Goal: Task Accomplishment & Management: Manage account settings

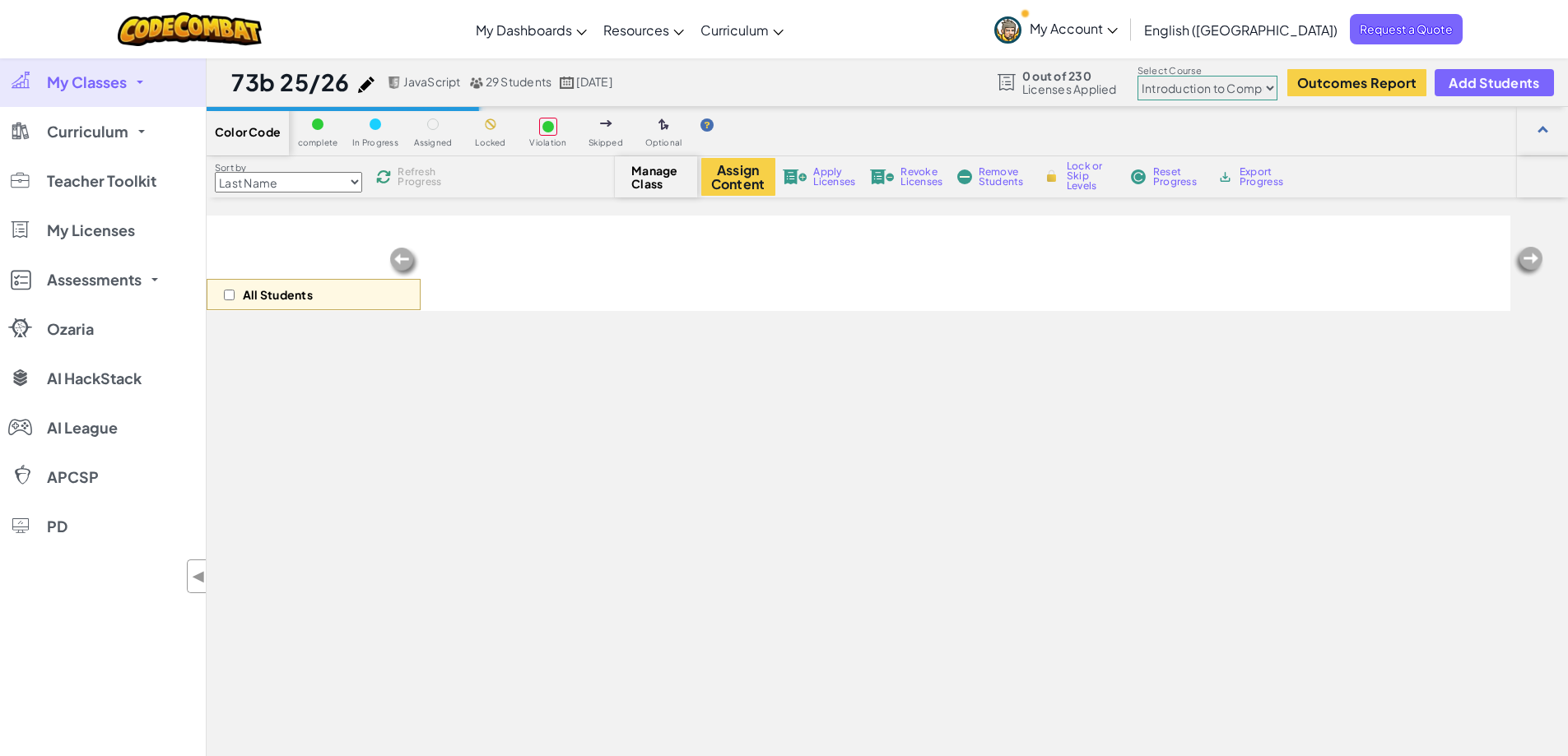
select select "560f1a9f22961295f9427742"
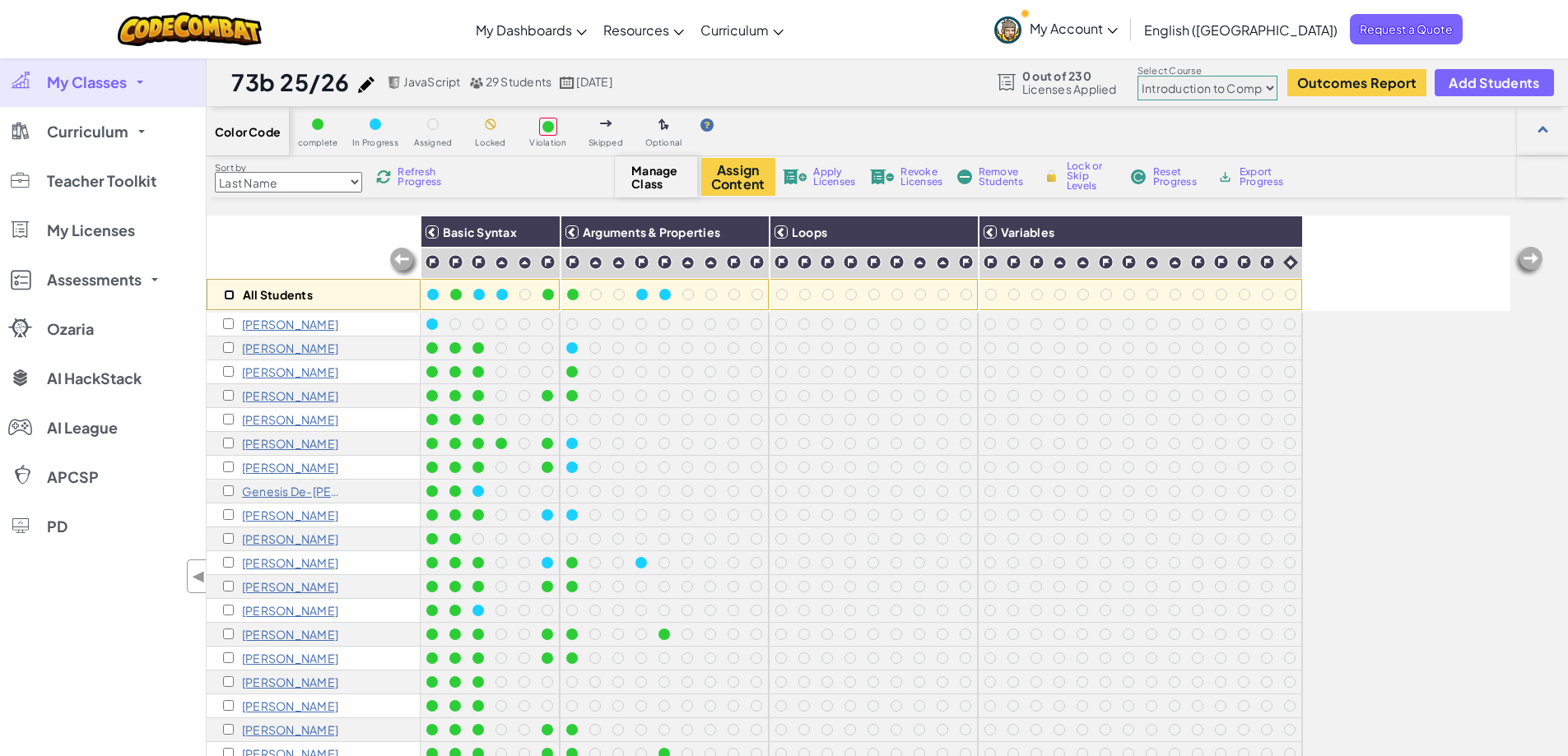
click at [229, 294] on input "checkbox" at bounding box center [229, 295] width 11 height 11
checkbox input "true"
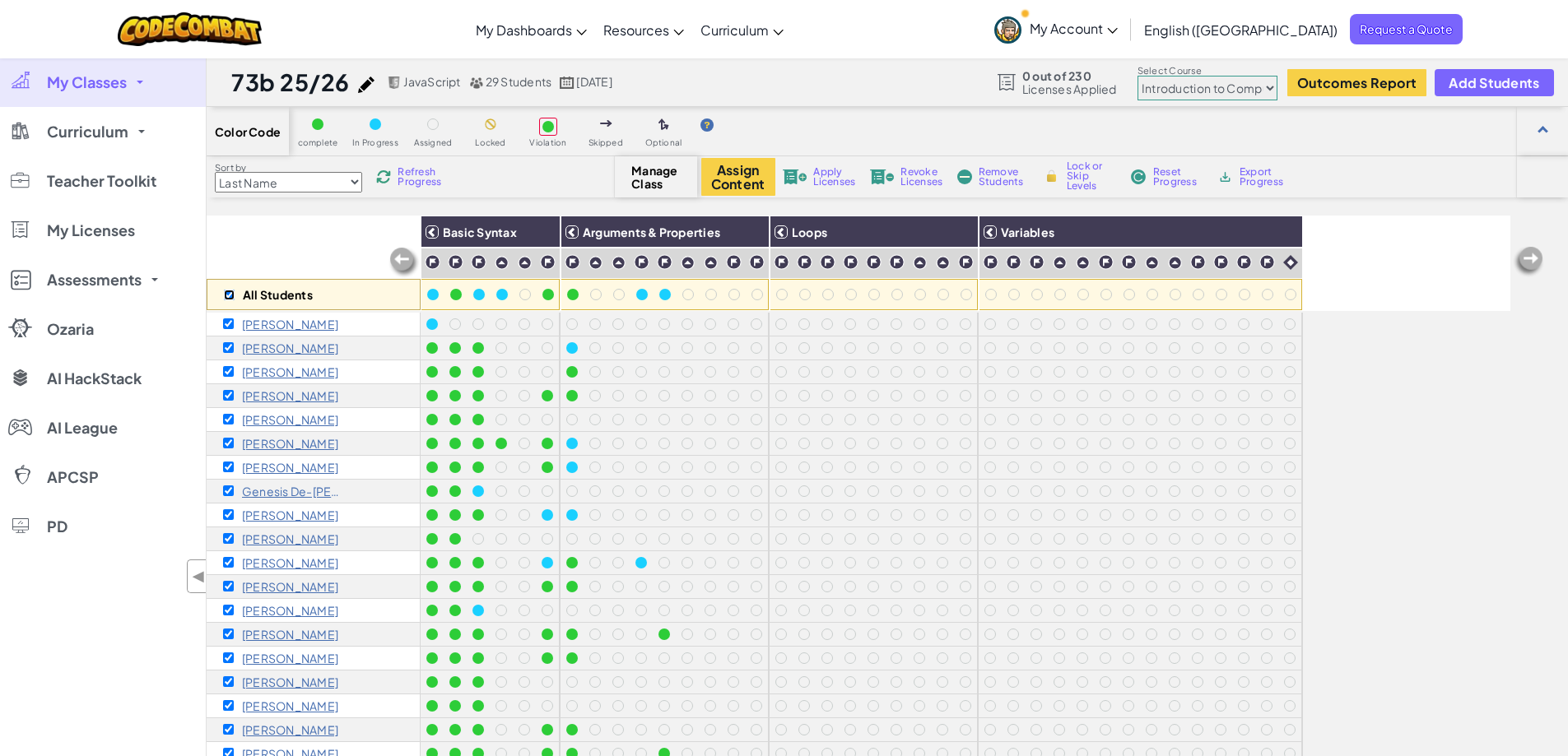
checkbox input "true"
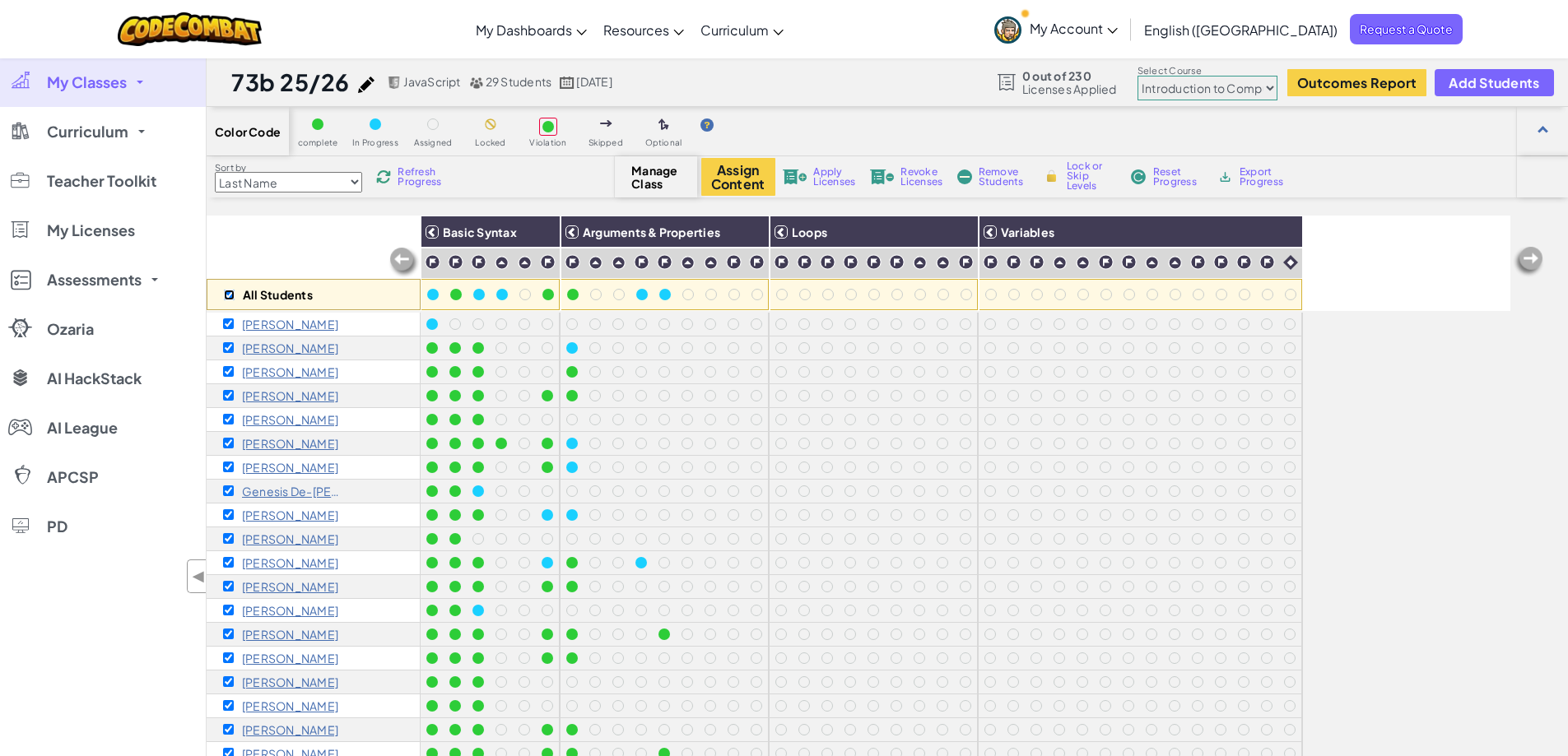
checkbox input "true"
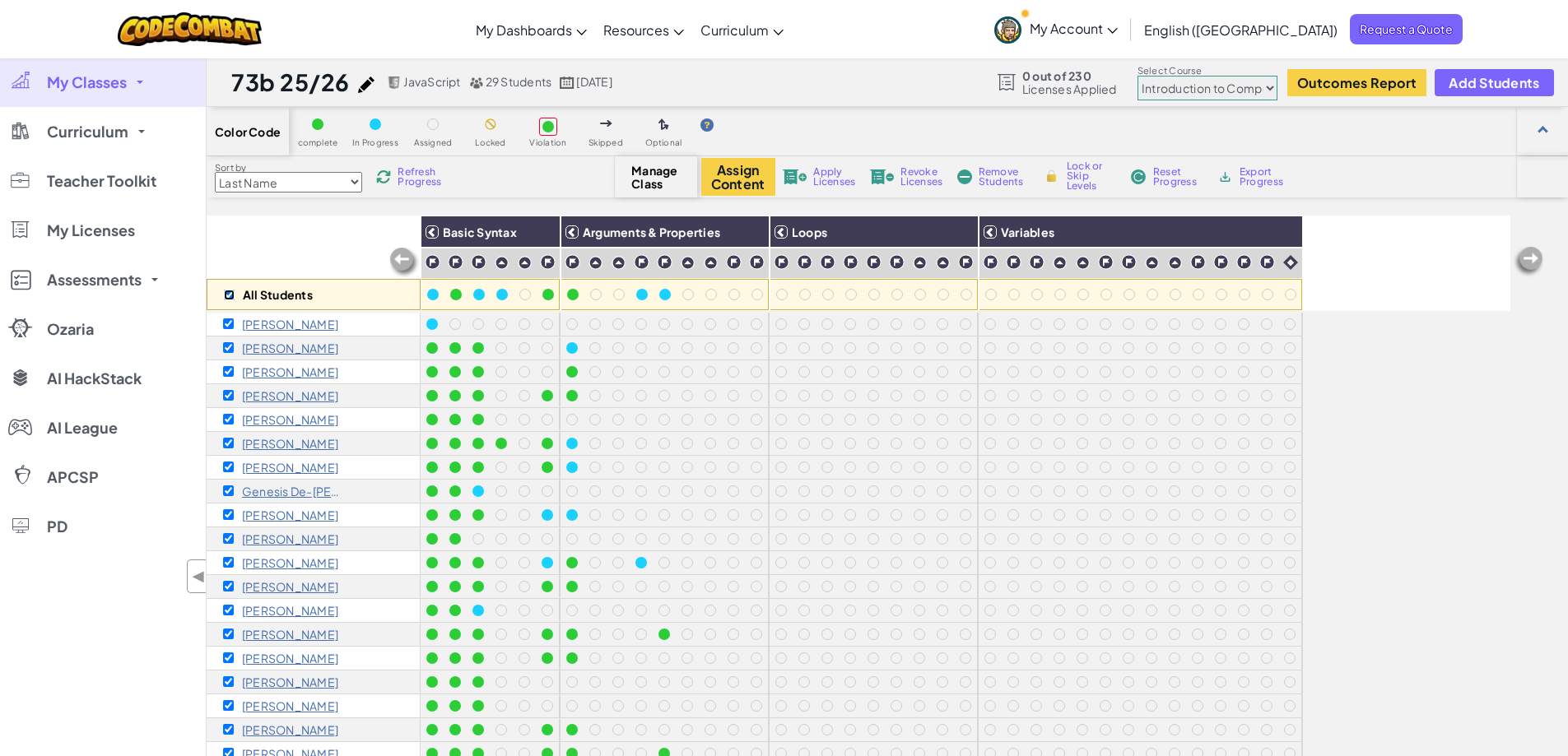
checkbox input "true"
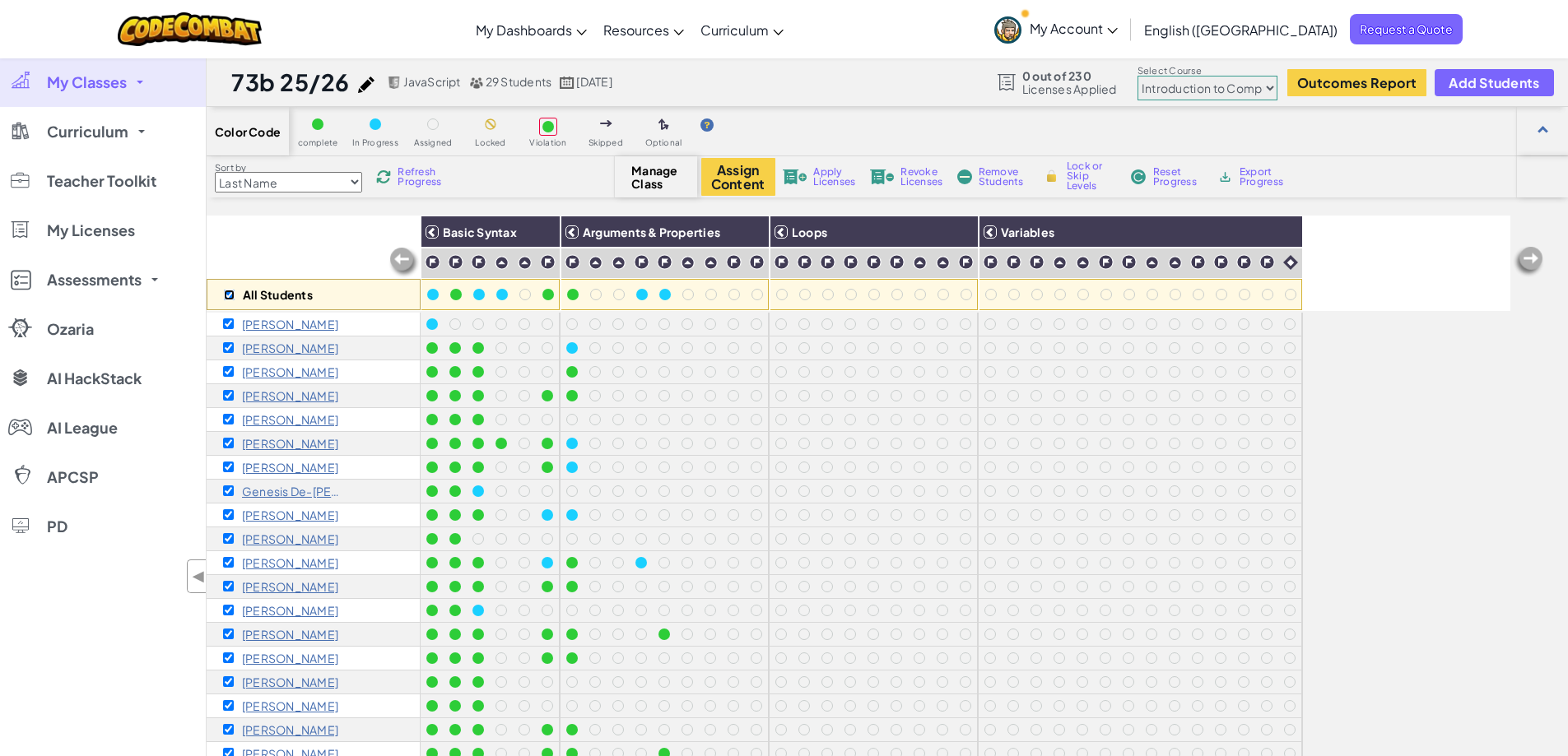
checkbox input "true"
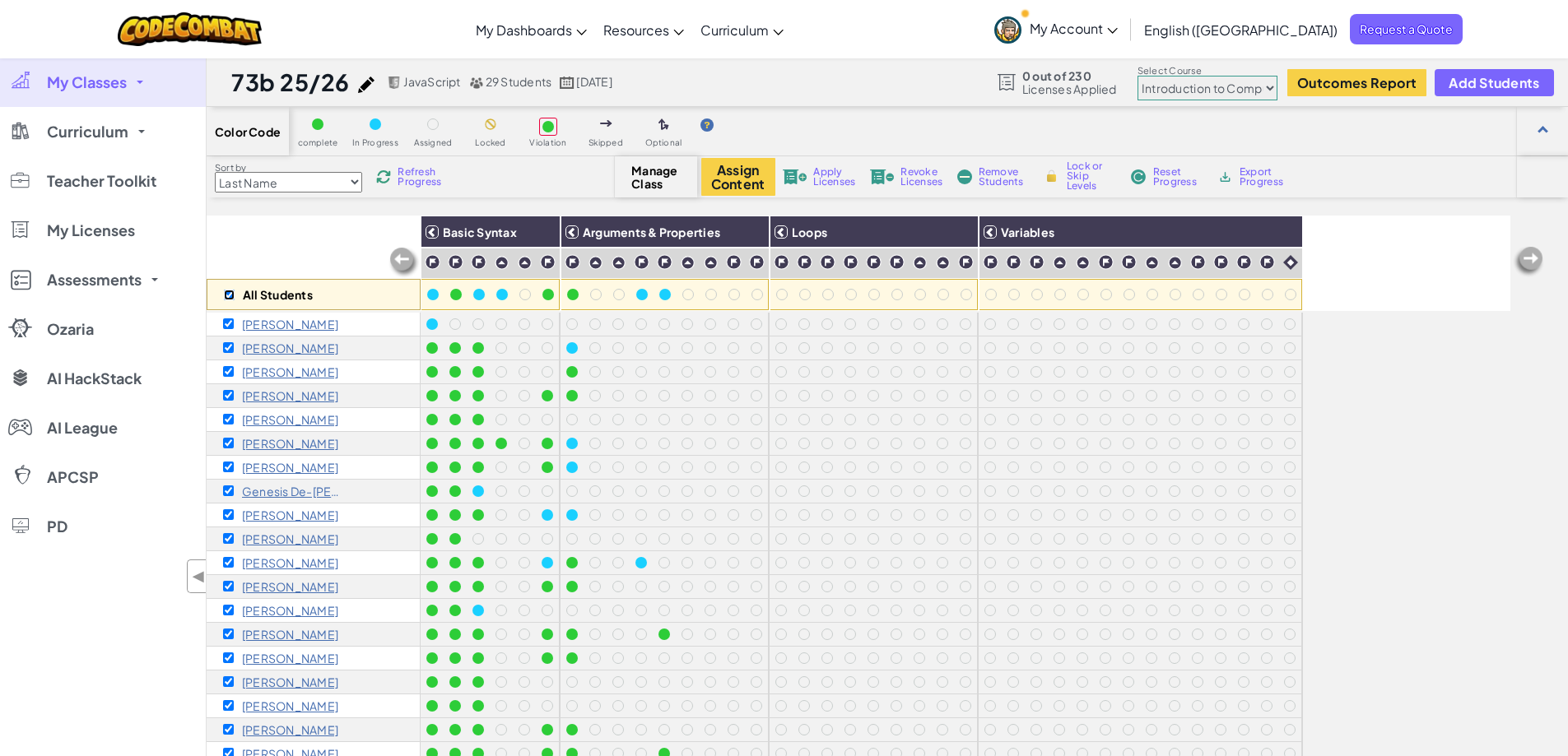
checkbox input "true"
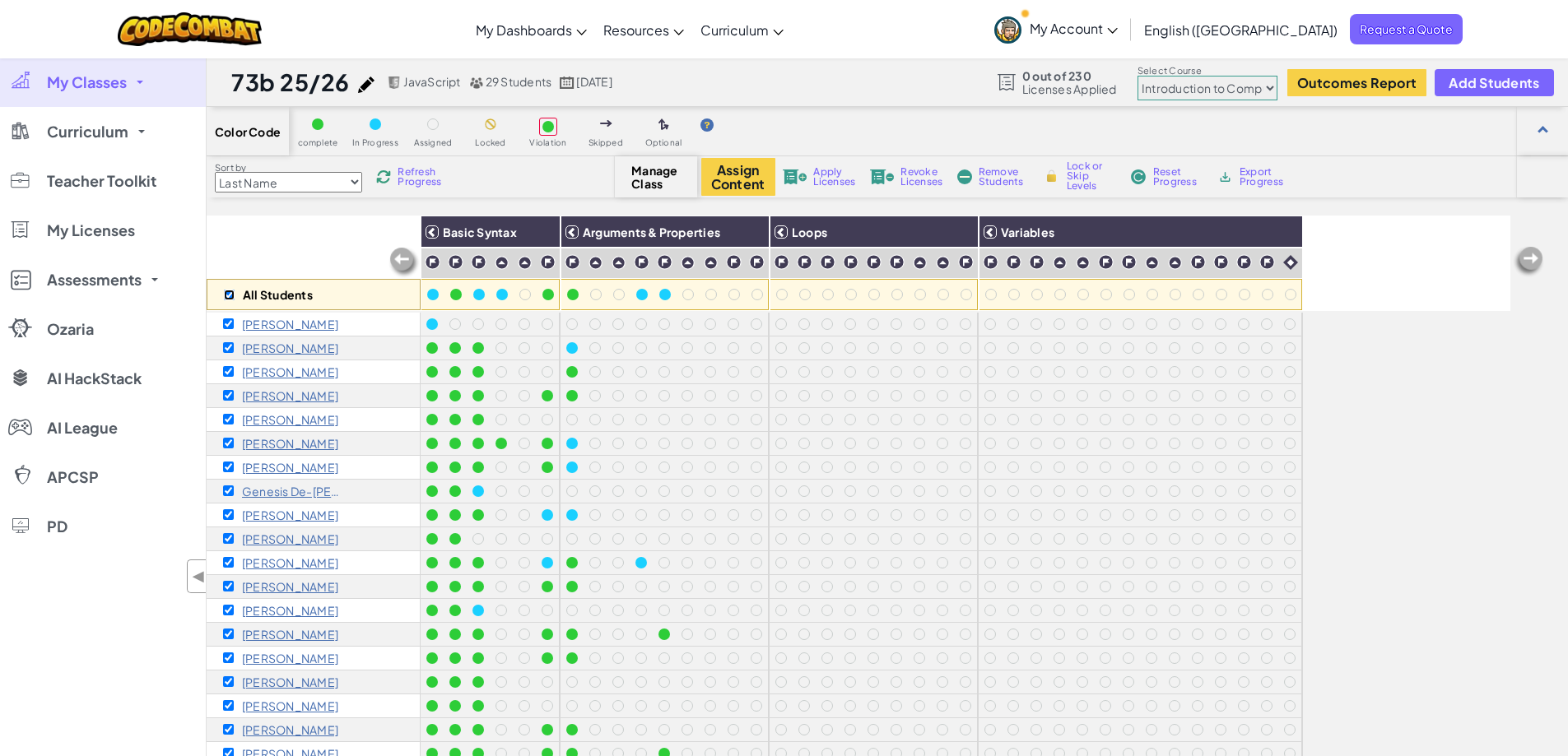
checkbox input "true"
click at [828, 173] on span "Apply Licenses" at bounding box center [834, 177] width 42 height 20
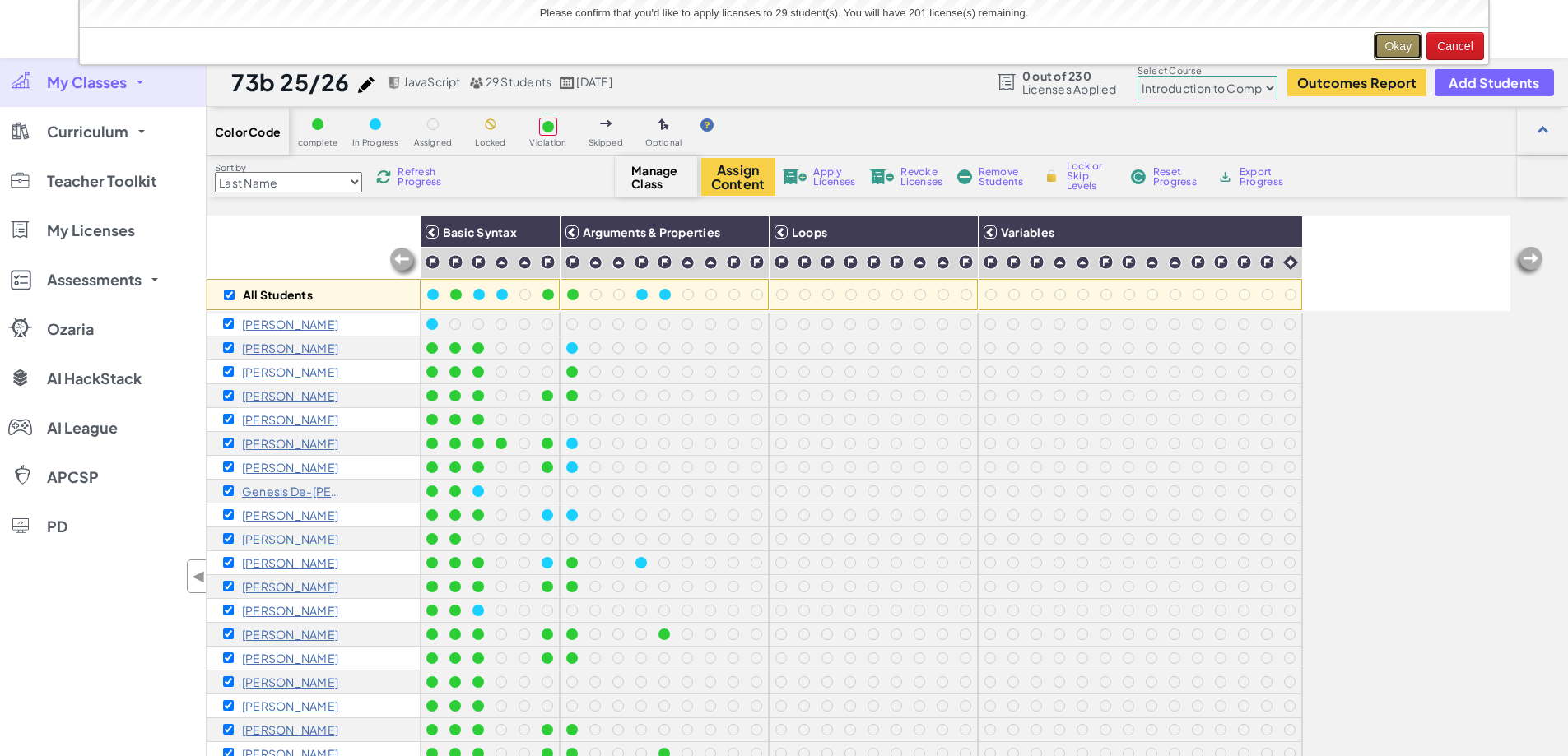
click at [1392, 46] on button "Okay" at bounding box center [1398, 47] width 48 height 28
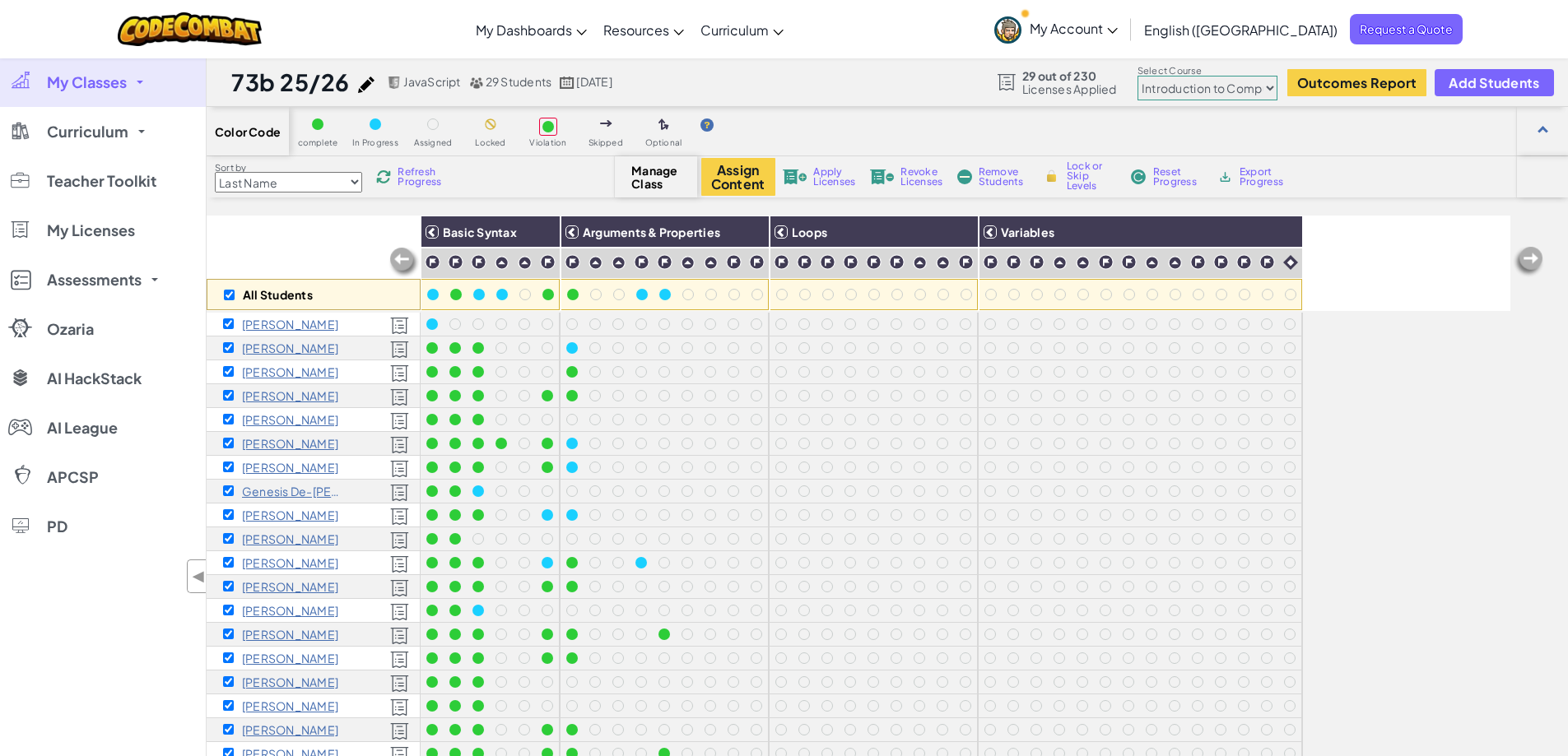
click at [1085, 177] on span "Lock or Skip Levels" at bounding box center [1091, 177] width 48 height 30
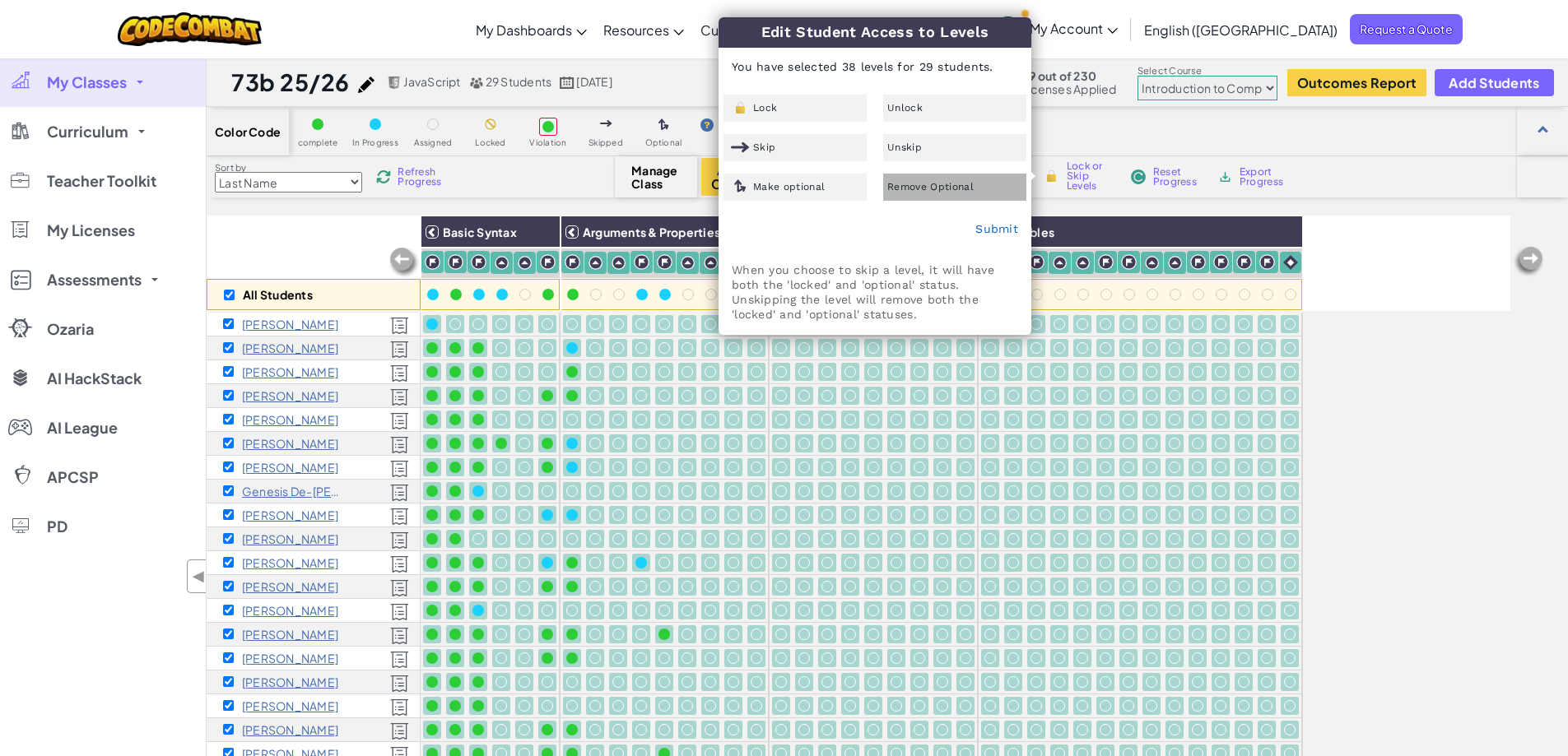
click at [954, 188] on span "Remove Optional" at bounding box center [930, 187] width 87 height 10
click at [1001, 228] on link "Submit" at bounding box center [996, 229] width 43 height 13
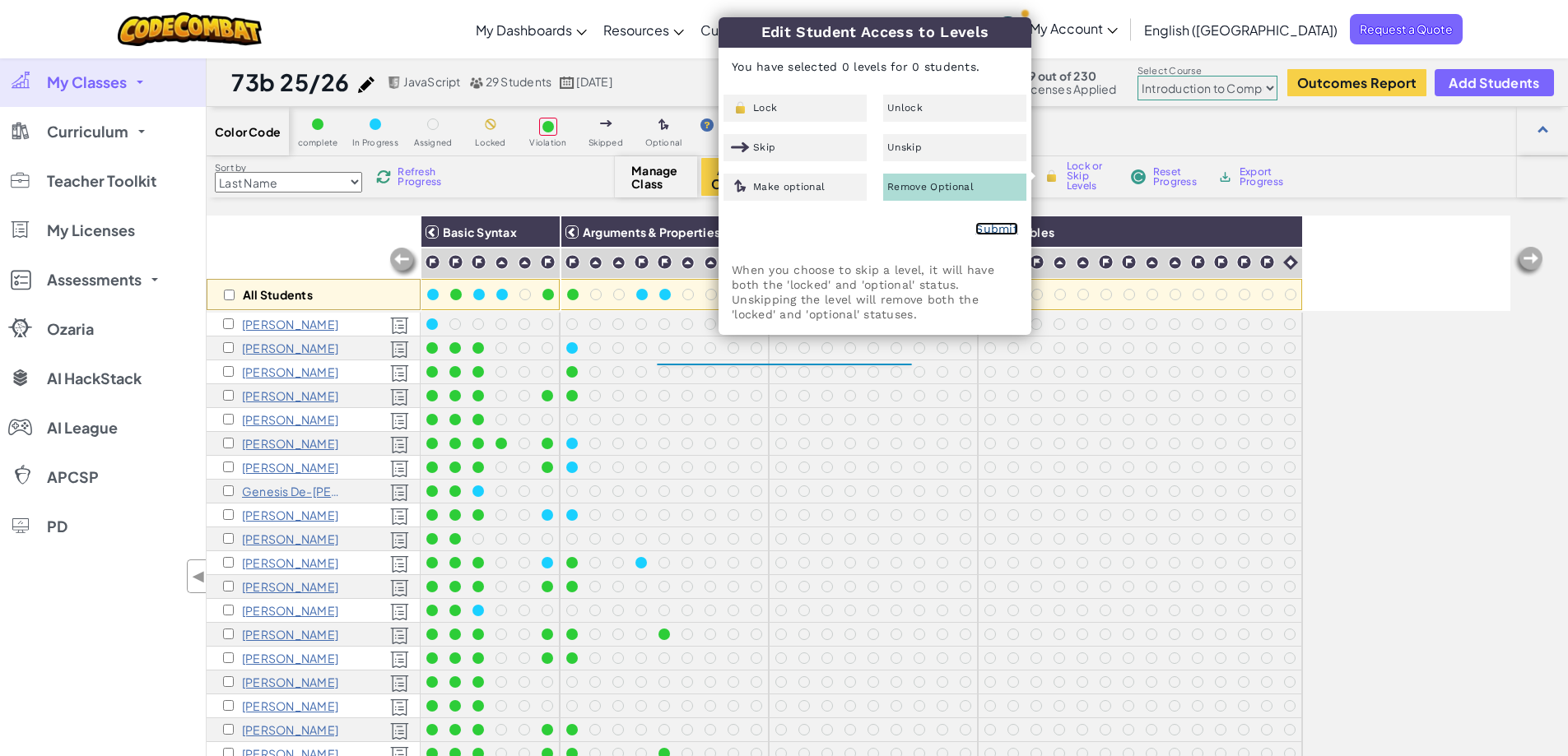
checkbox input "false"
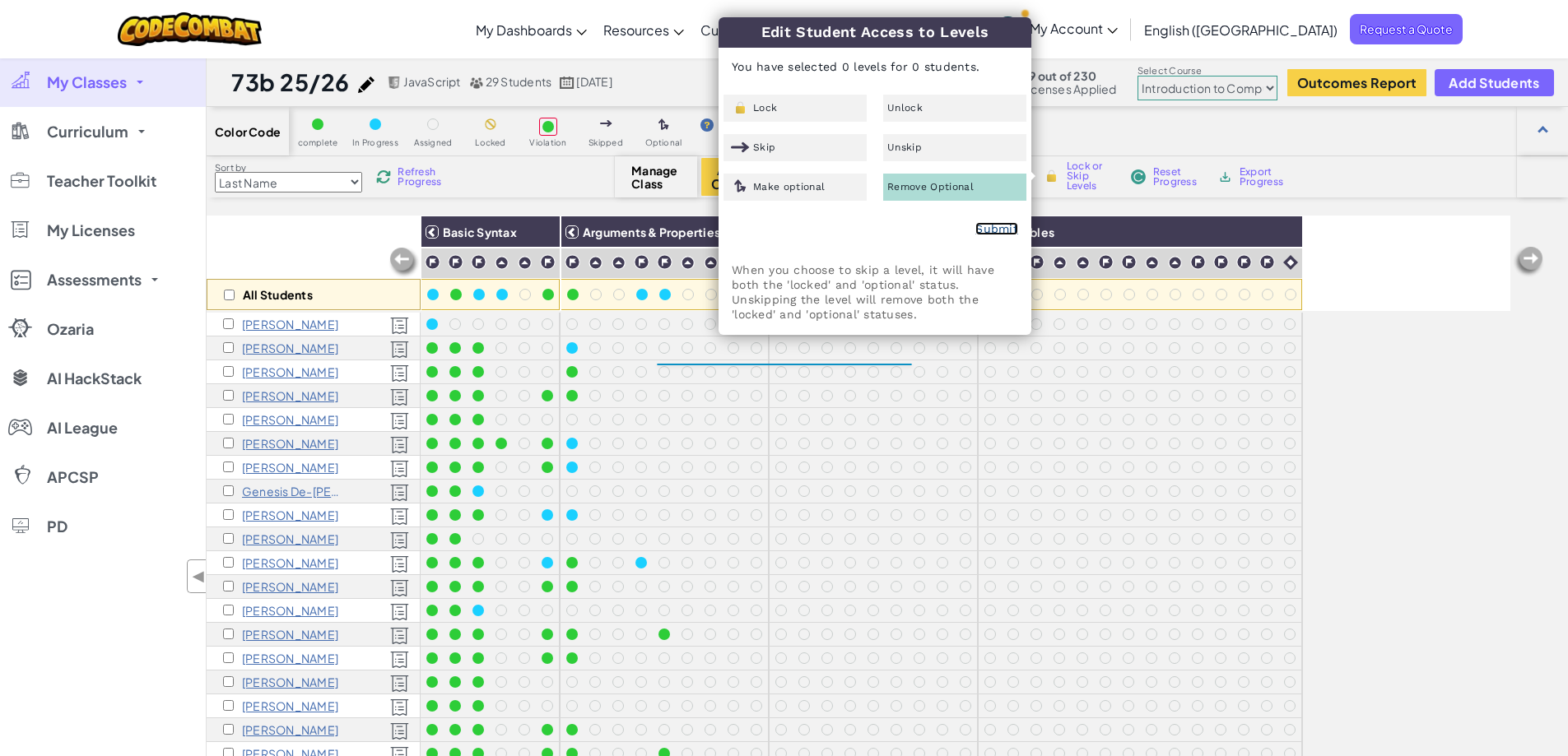
checkbox input "false"
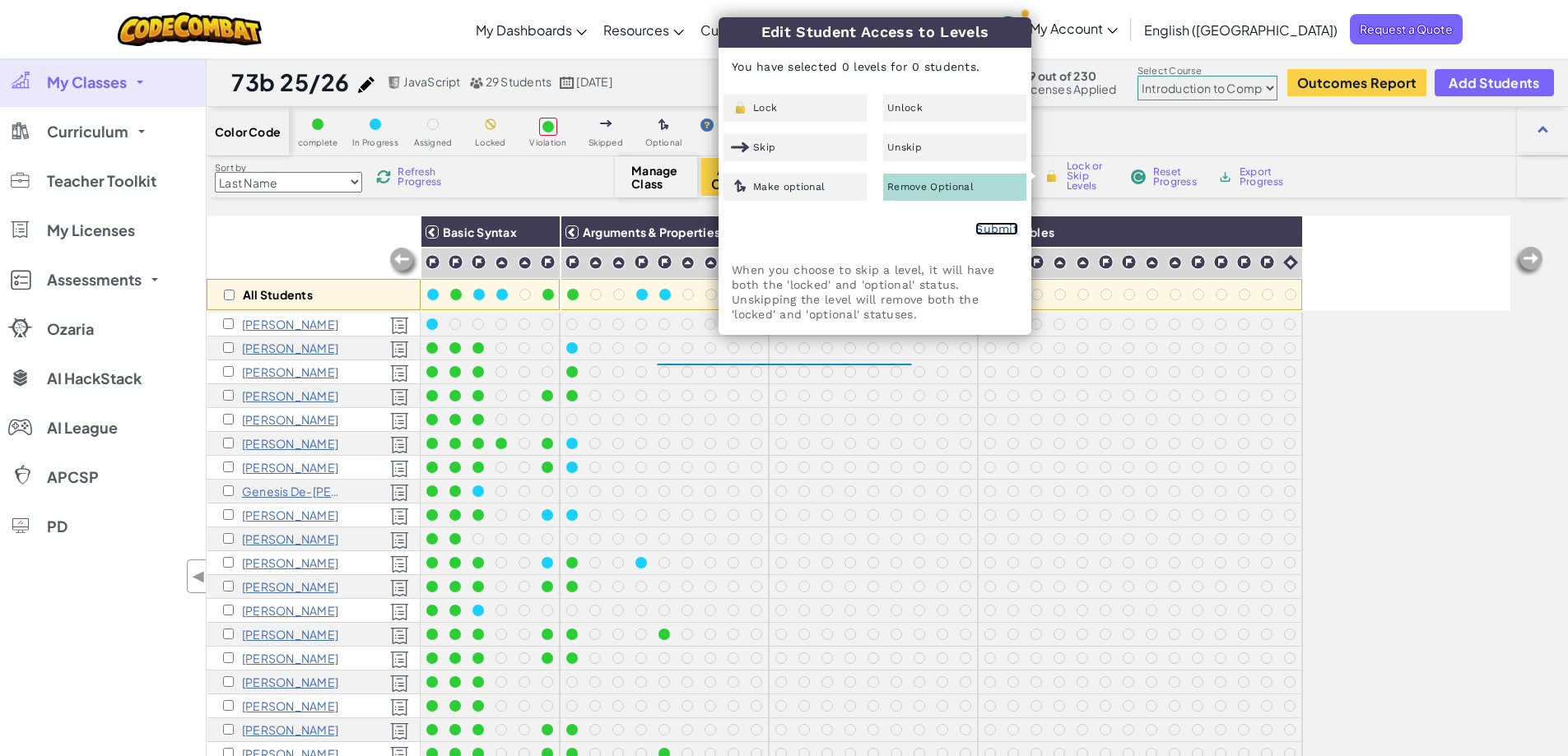
checkbox input "false"
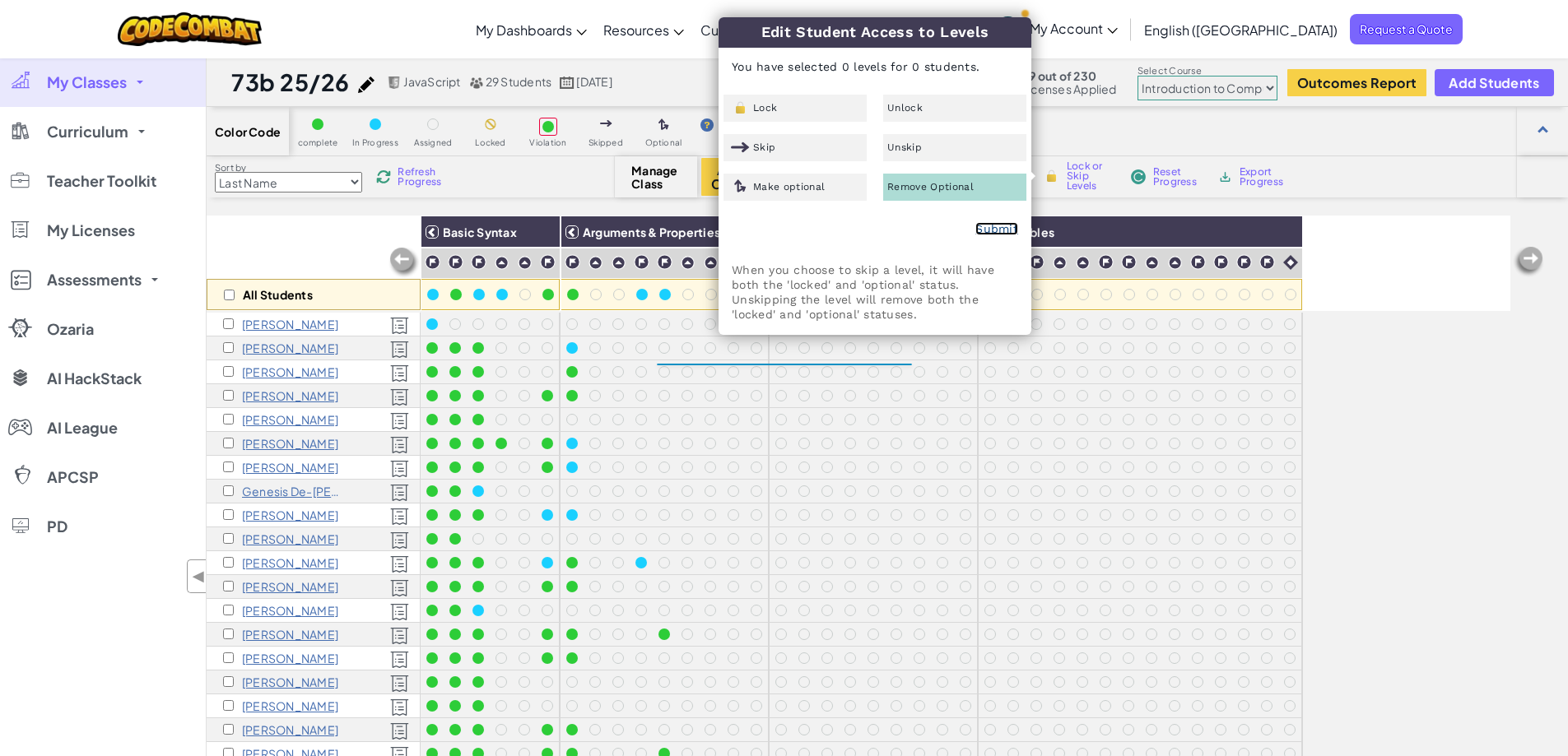
checkbox input "false"
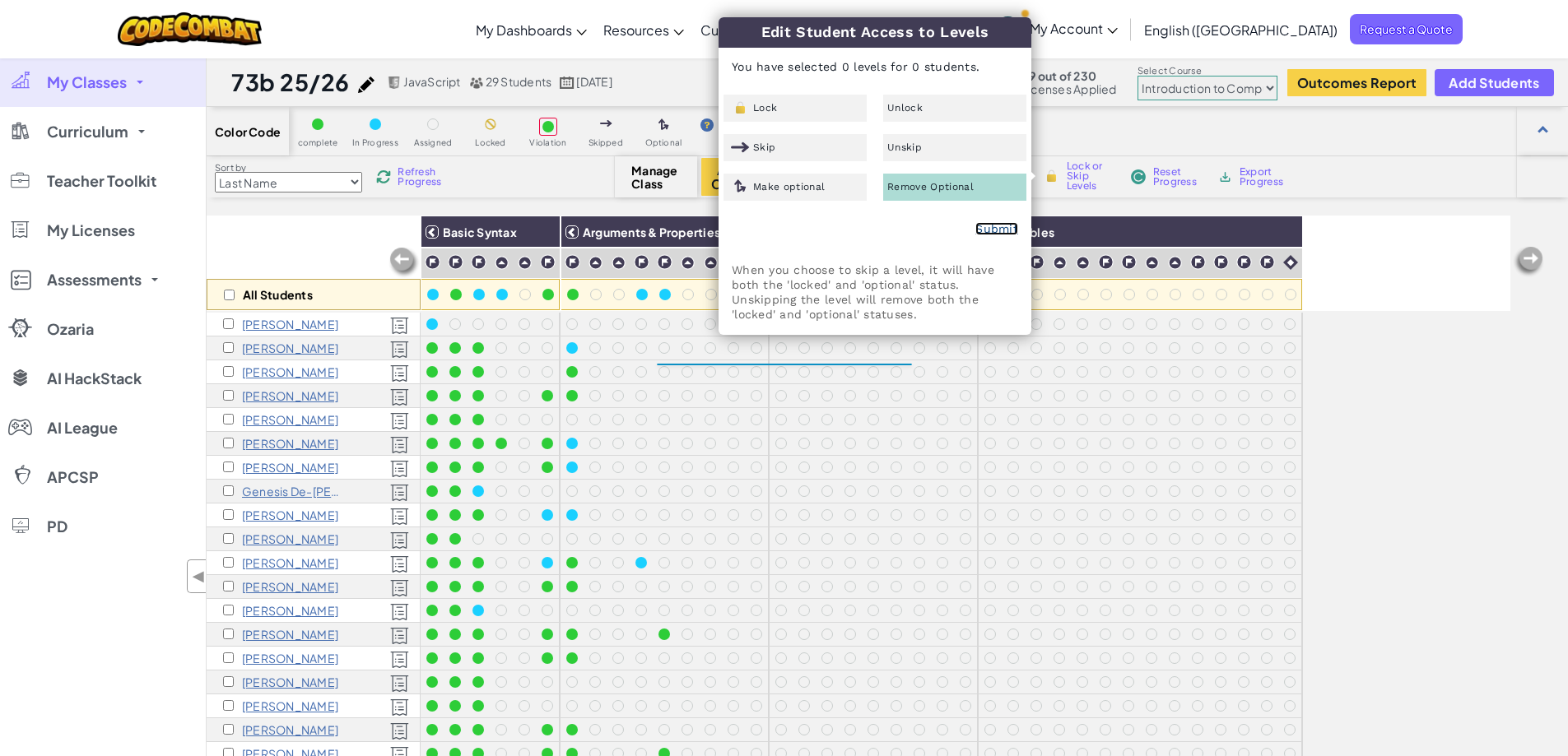
checkbox input "false"
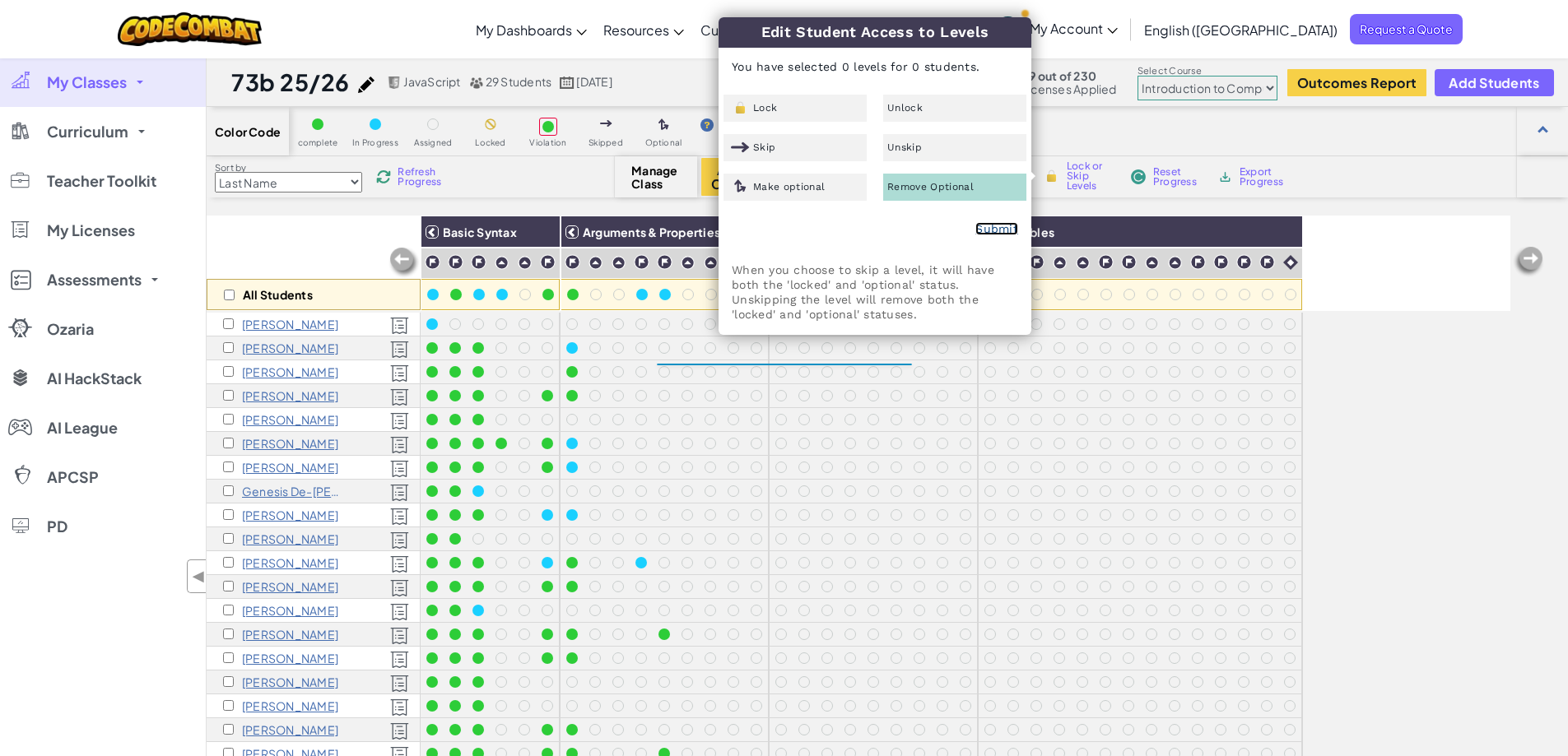
checkbox input "false"
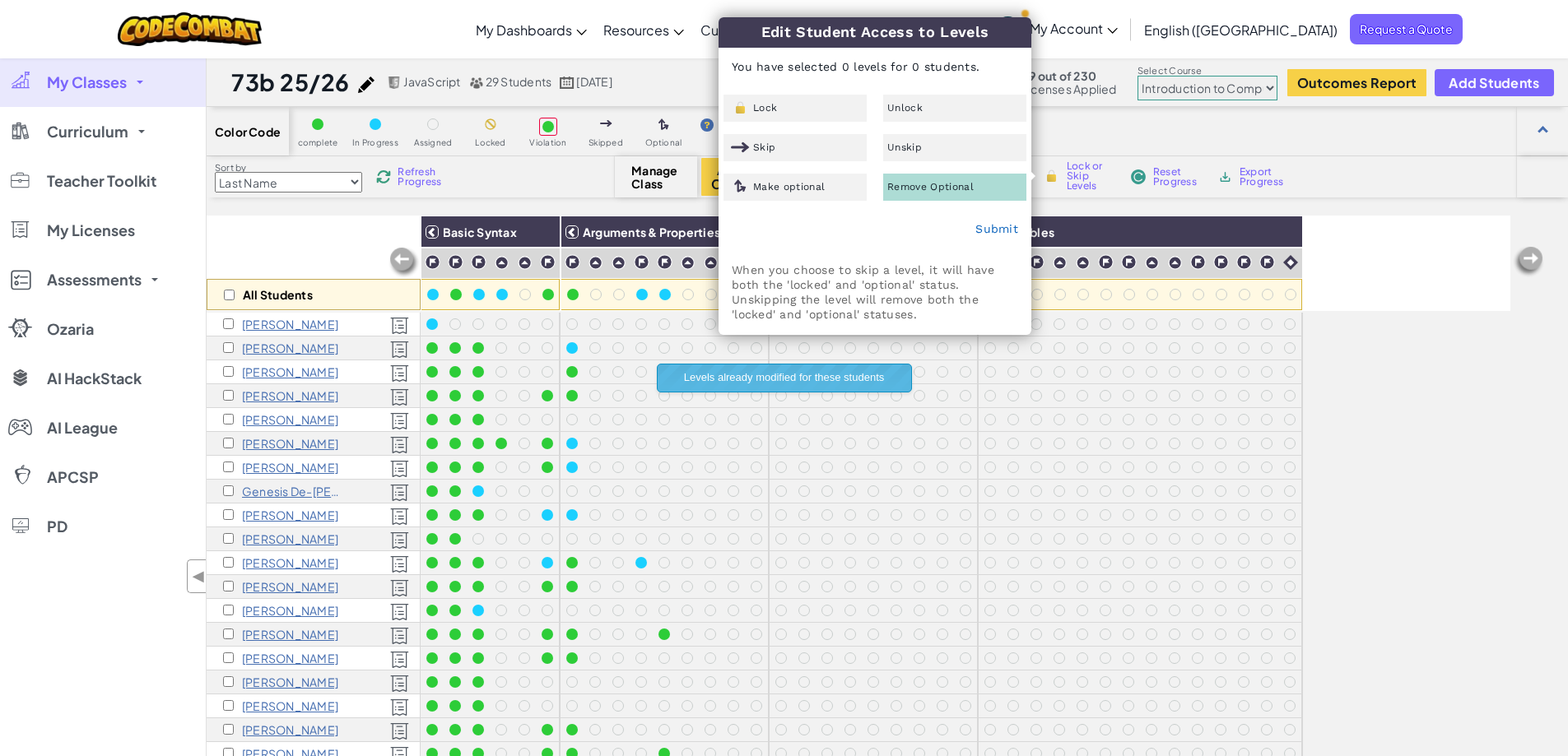
click at [1378, 268] on div "All Students Basic Syntax Arguments & Properties Loops Variables" at bounding box center [859, 263] width 1304 height 96
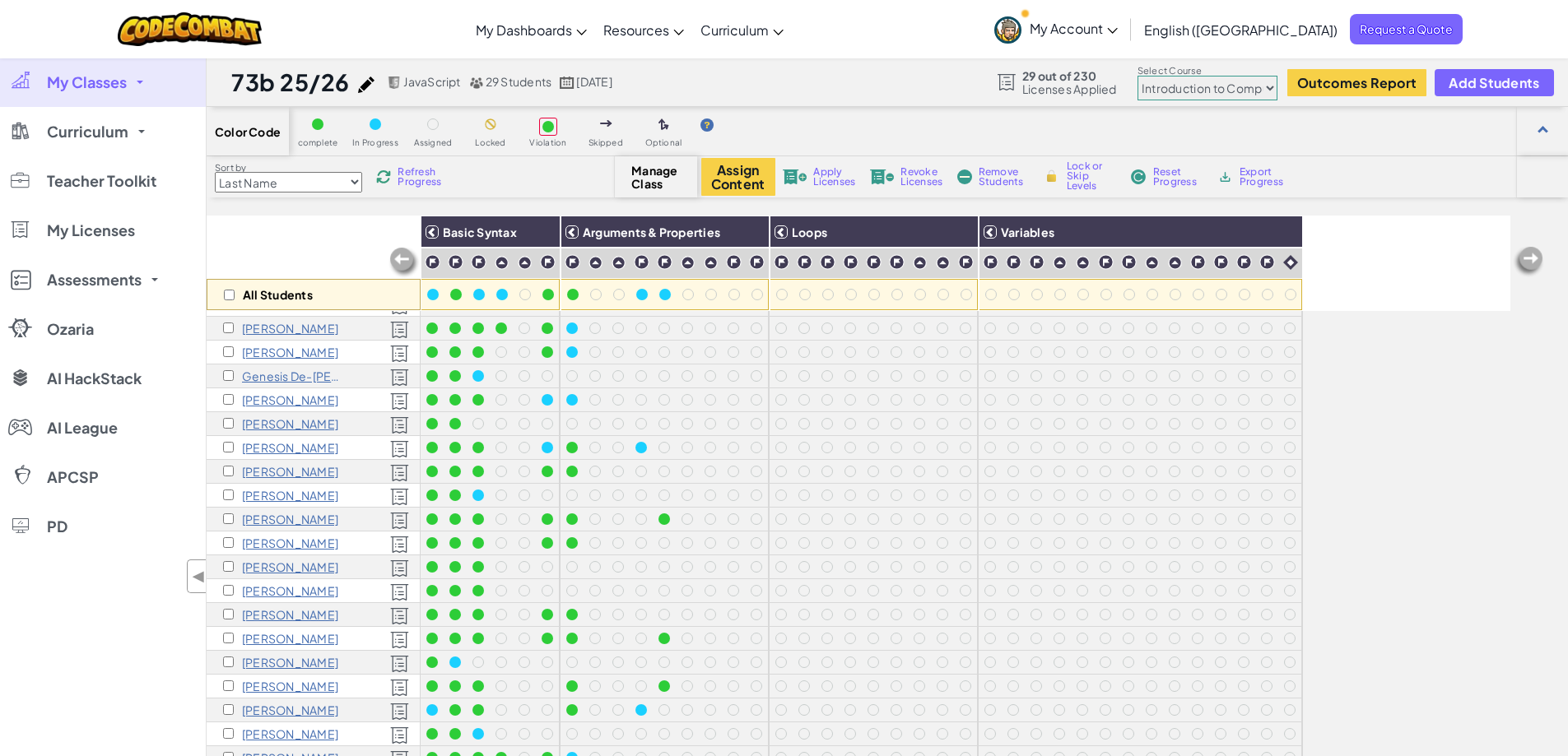
click at [139, 84] on link "My Classes" at bounding box center [103, 82] width 206 height 49
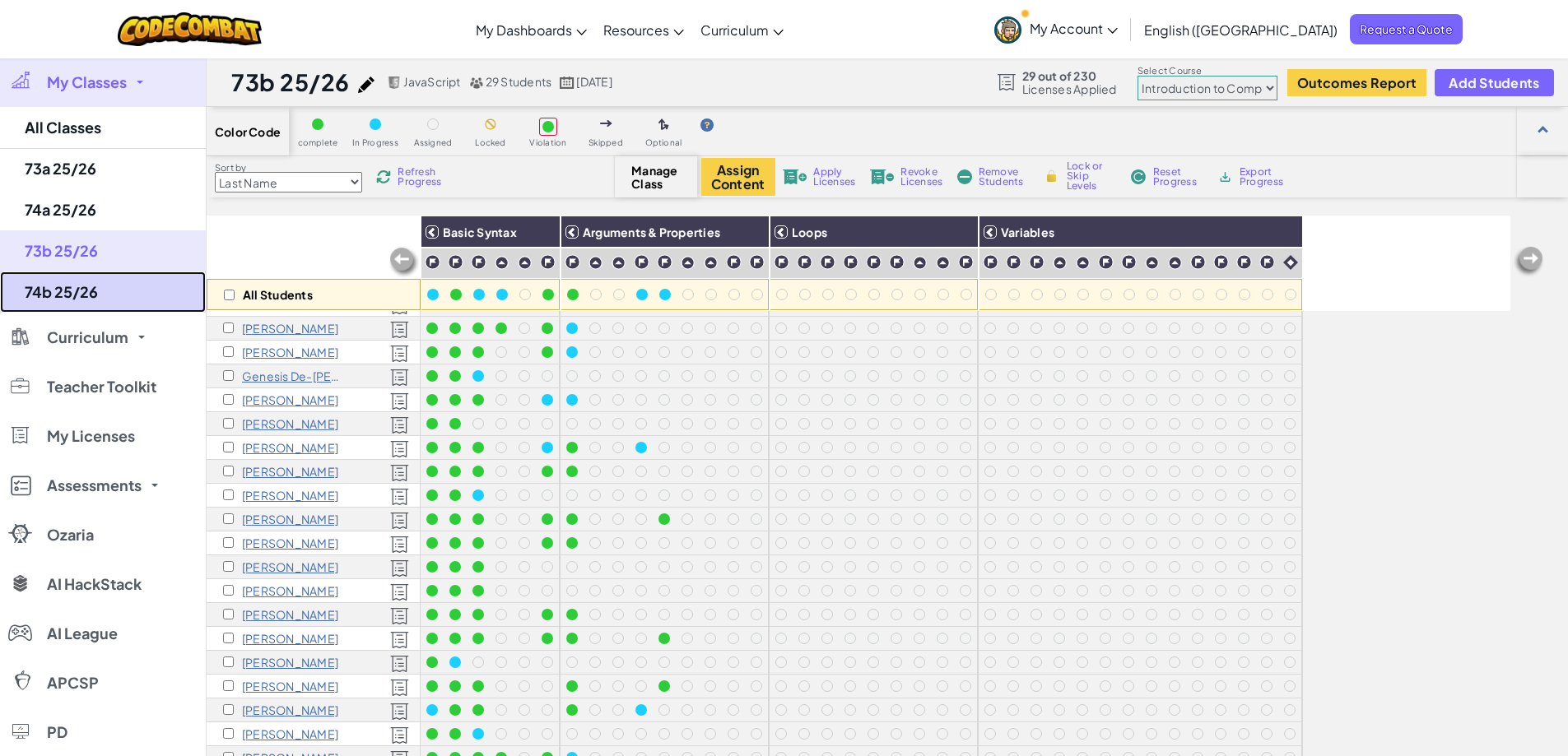
click at [92, 288] on link "74b 25/26" at bounding box center [103, 292] width 206 height 41
select select "560f1a9f22961295f9427742"
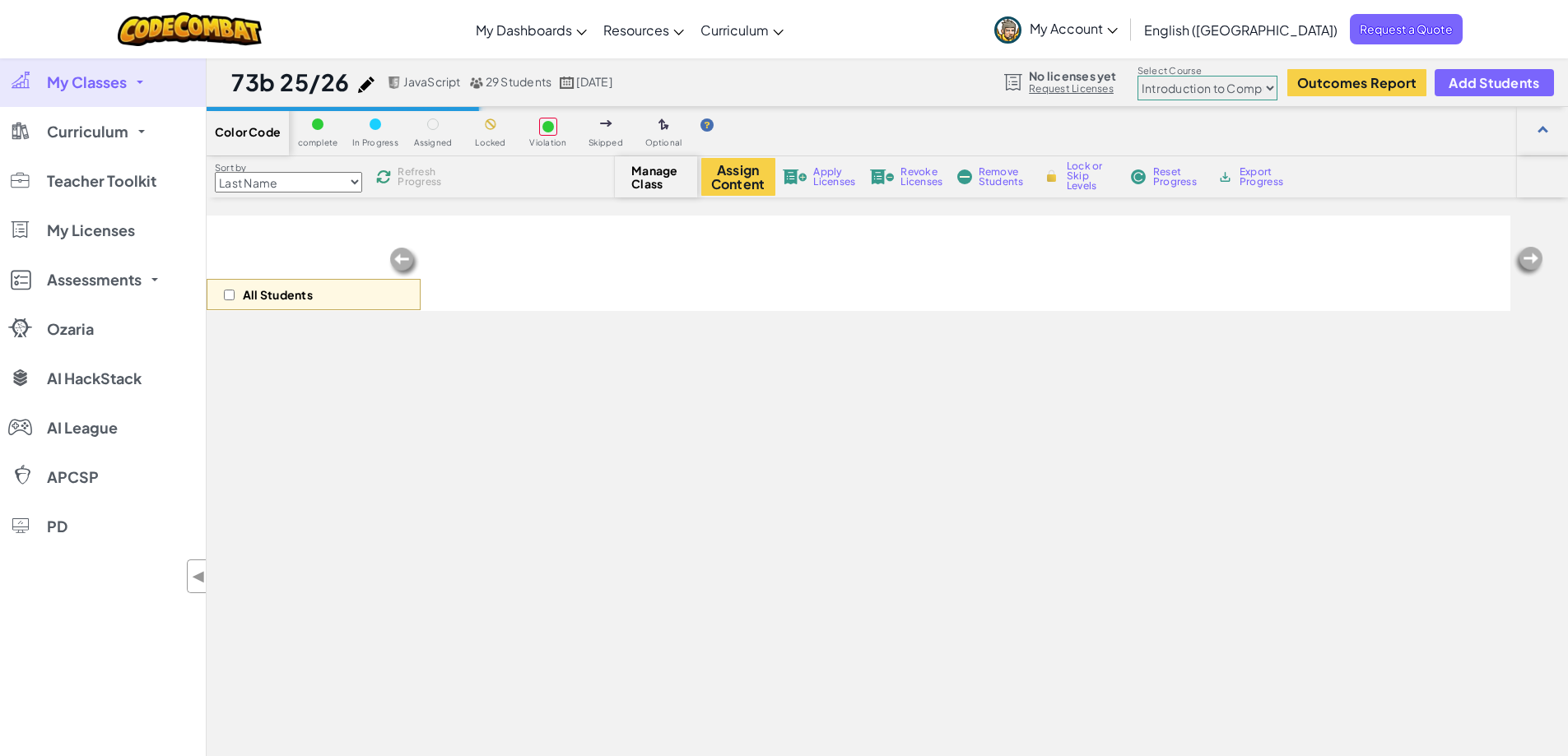
select select "560f1a9f22961295f9427742"
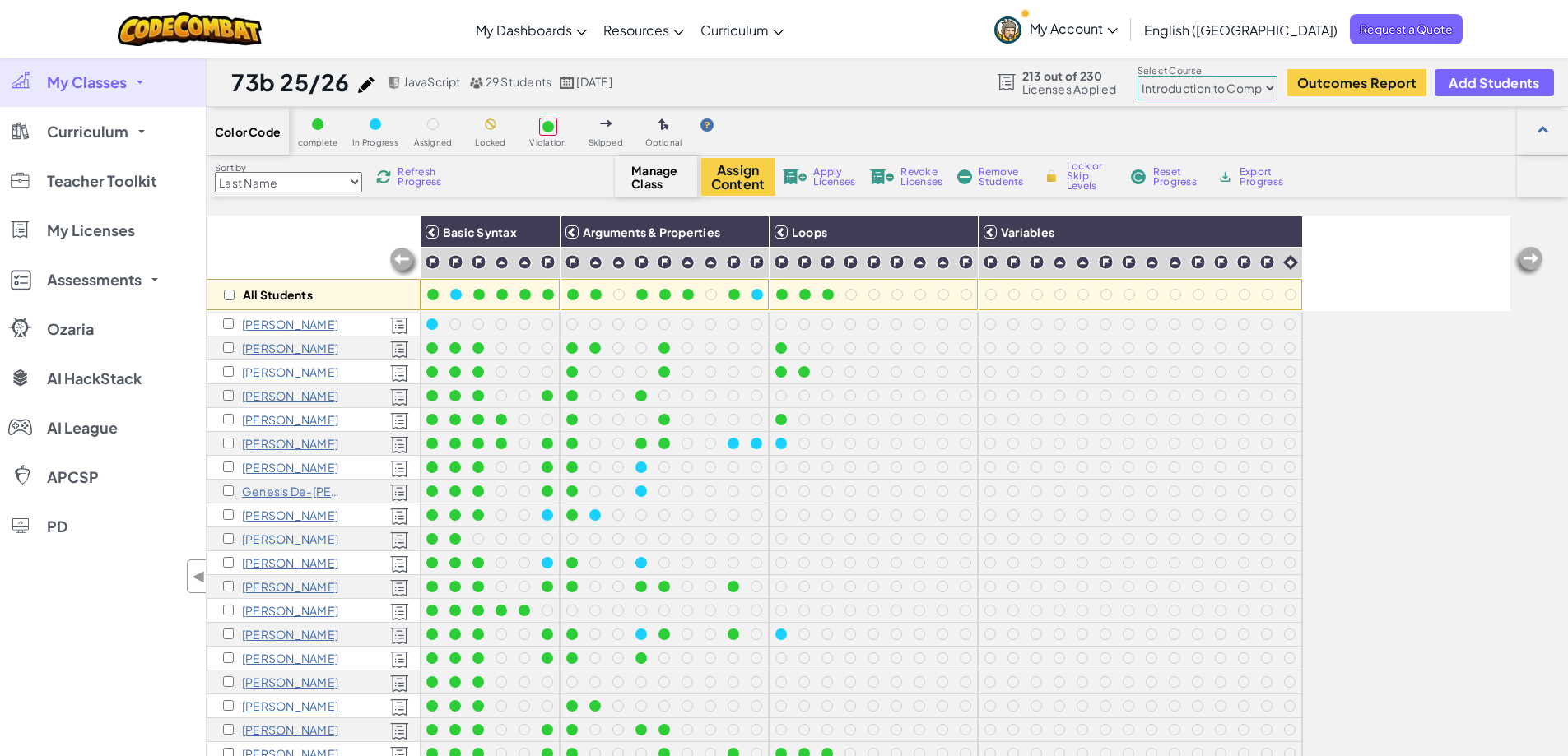
click at [141, 83] on span at bounding box center [140, 83] width 7 height 3
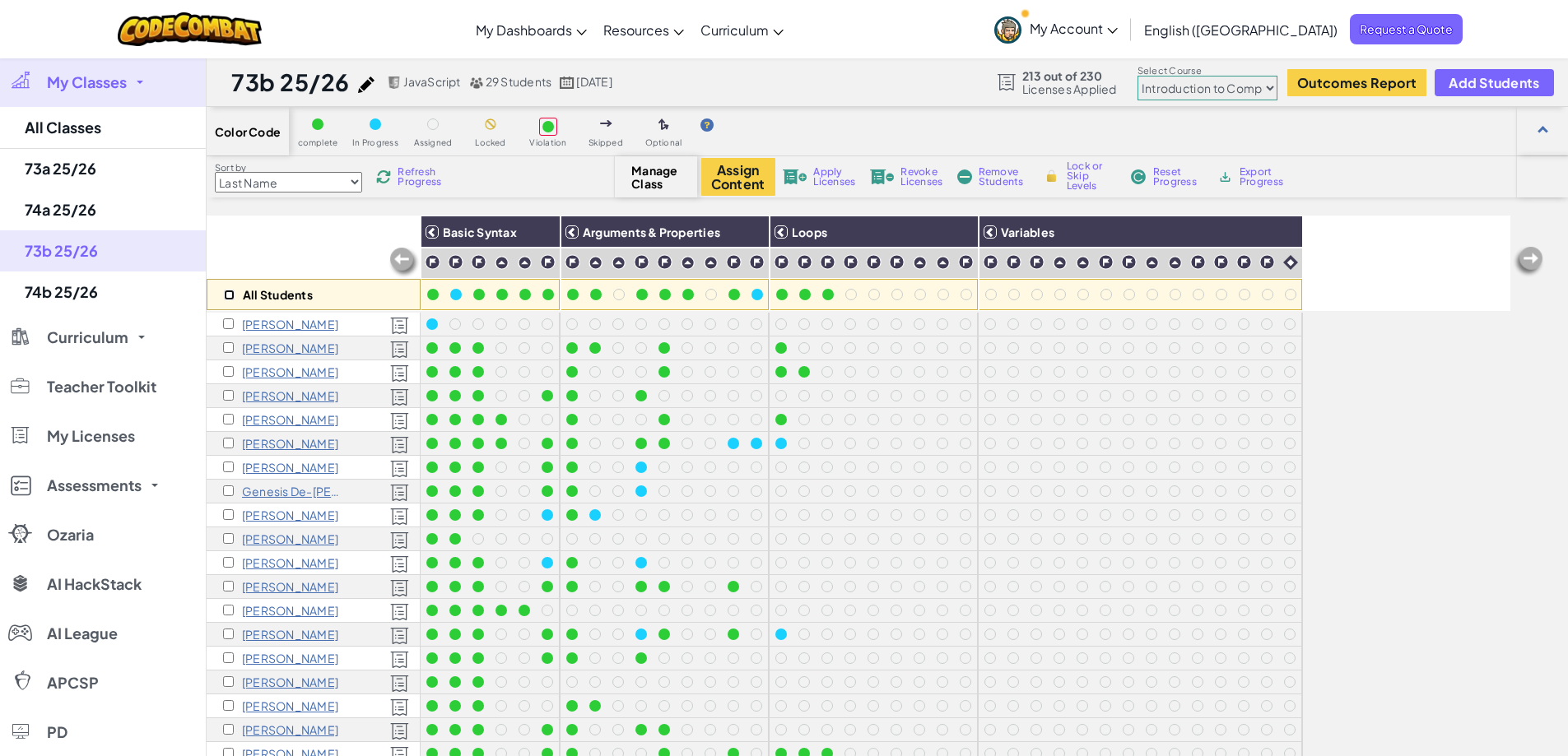
click at [232, 297] on input "checkbox" at bounding box center [229, 295] width 11 height 11
checkbox input "true"
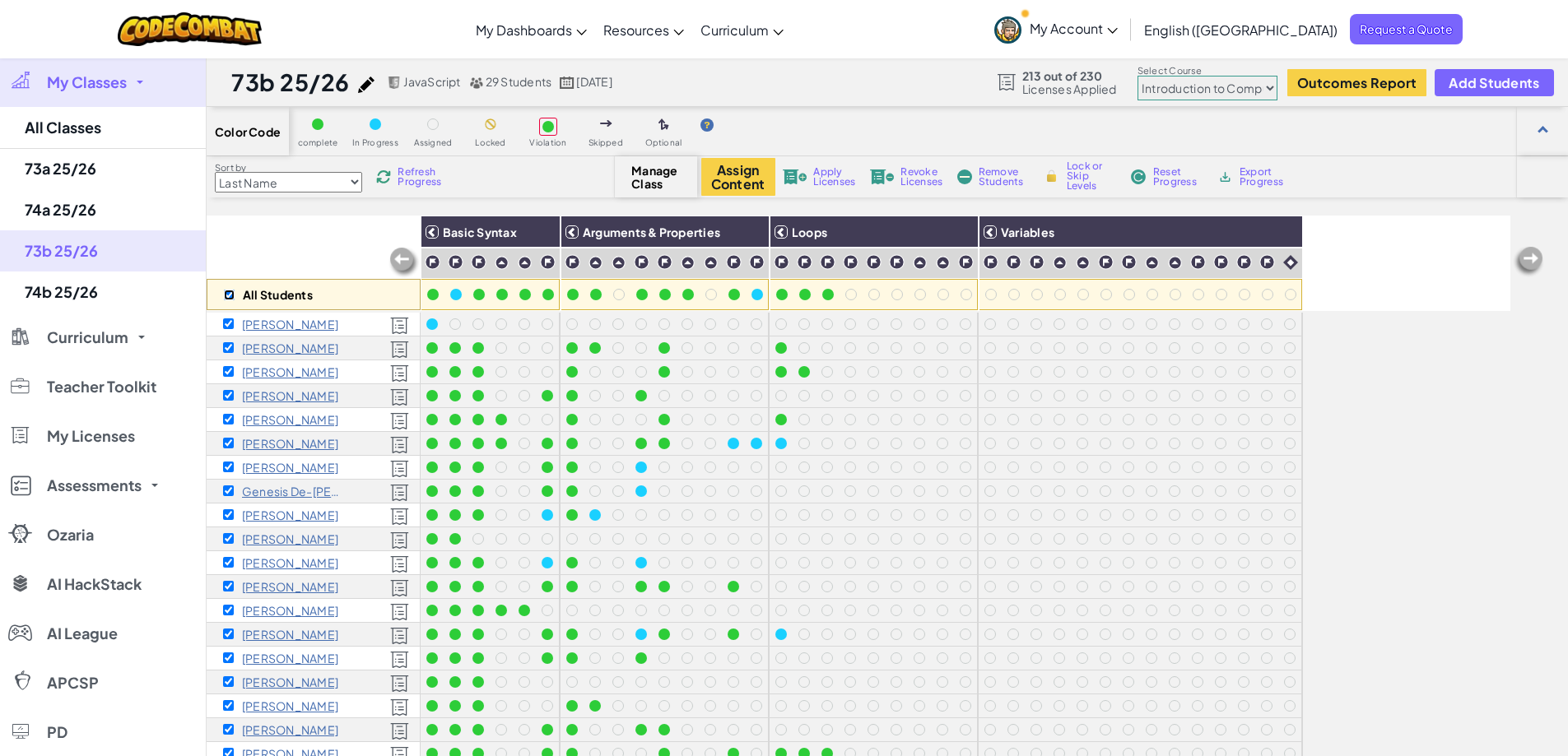
checkbox input "true"
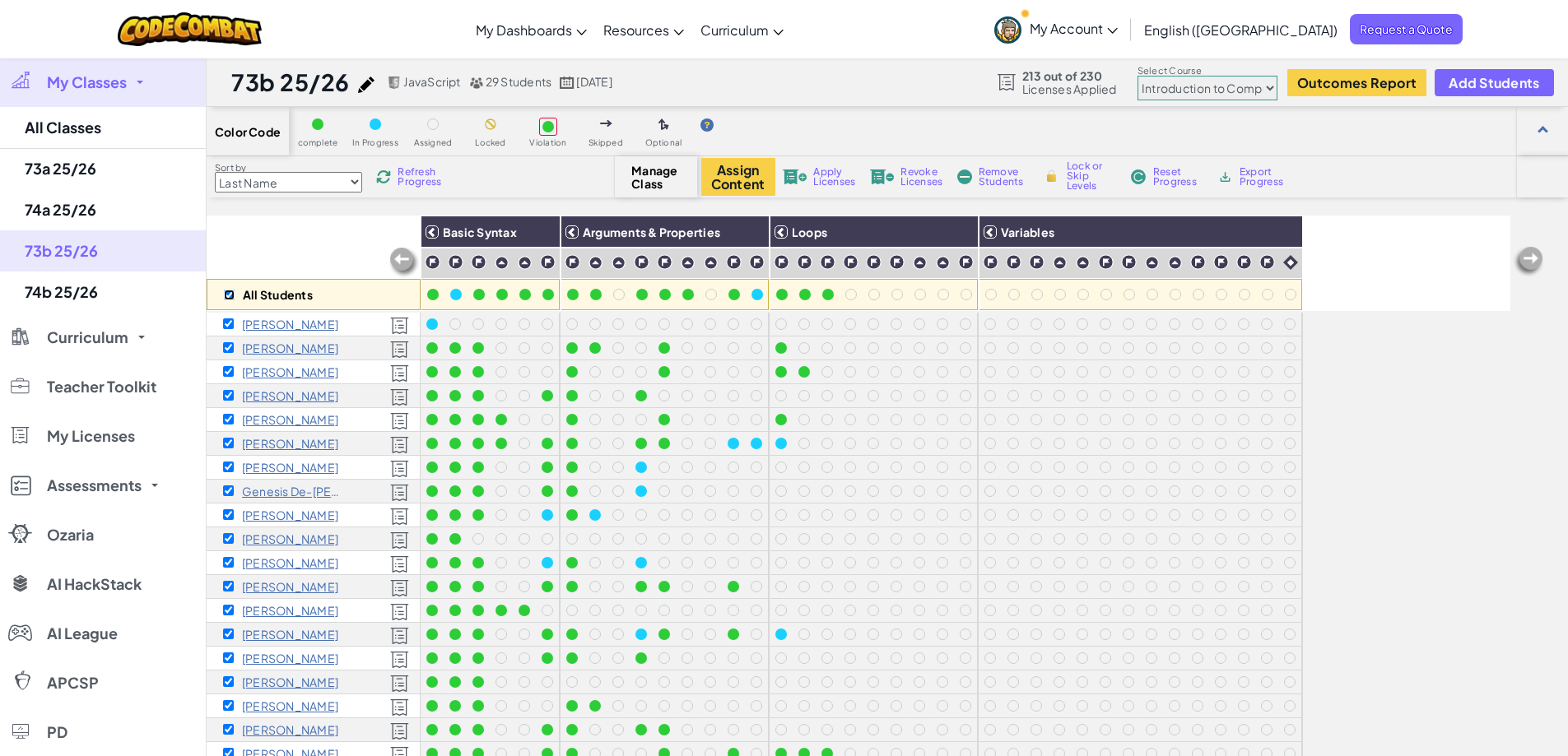
checkbox input "true"
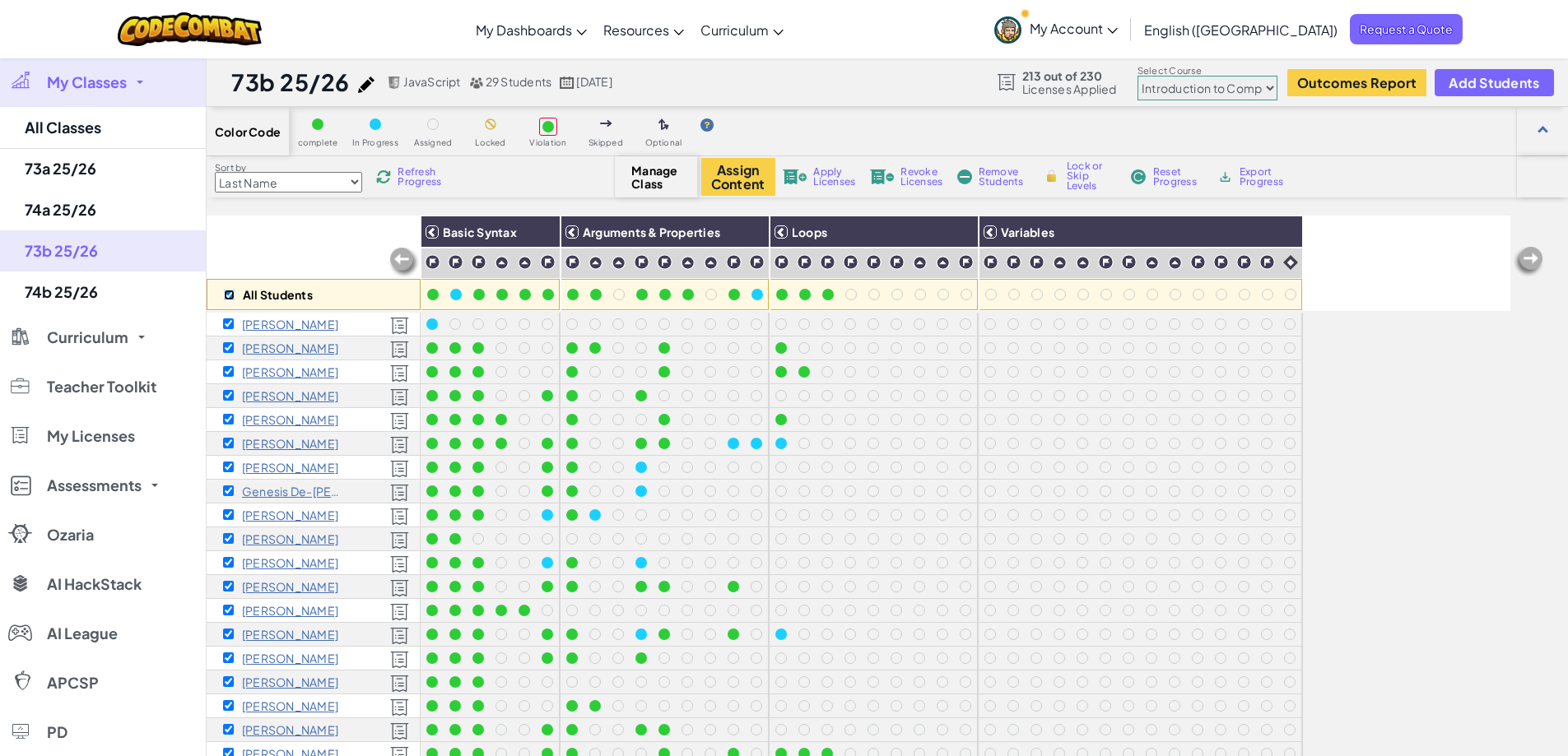
checkbox input "true"
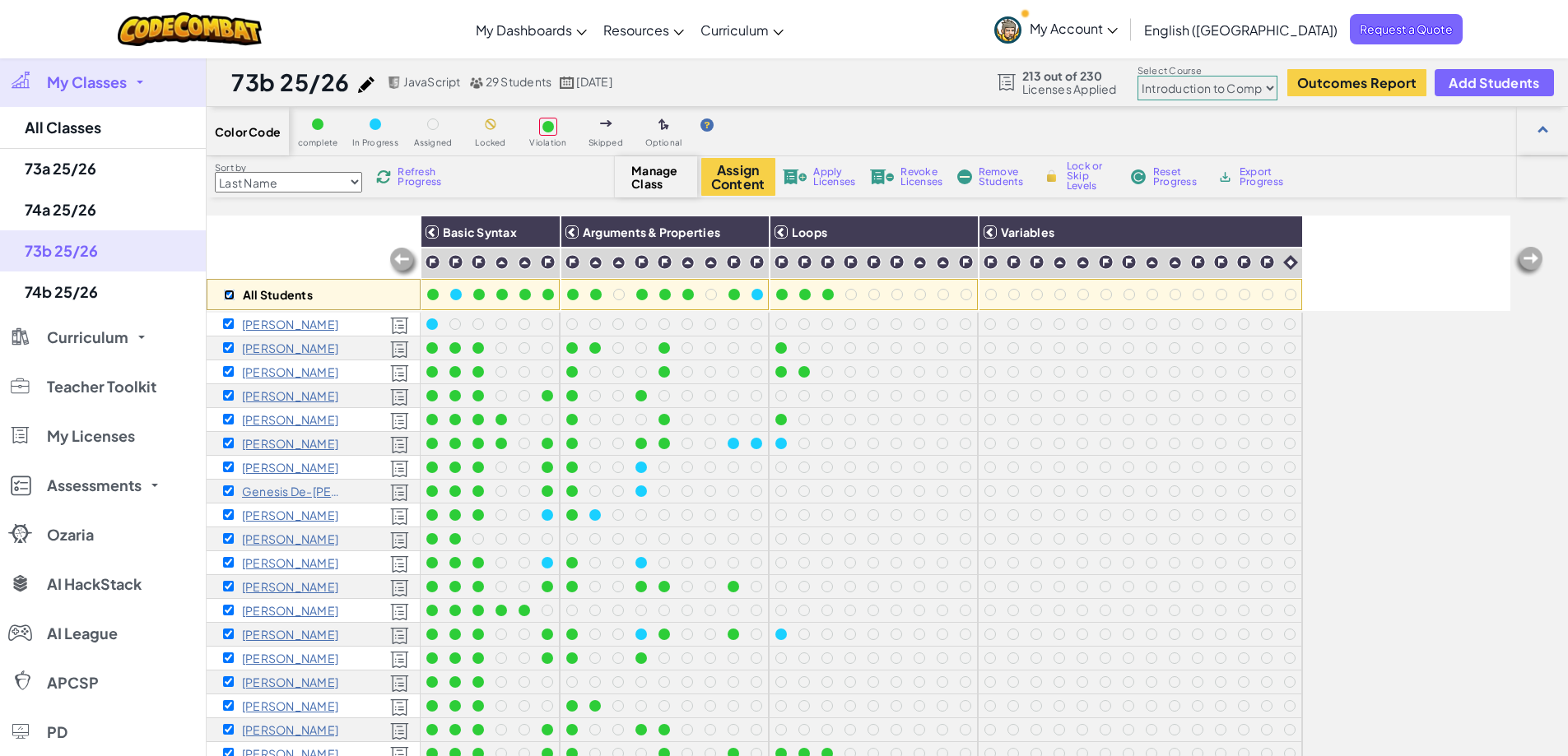
checkbox input "true"
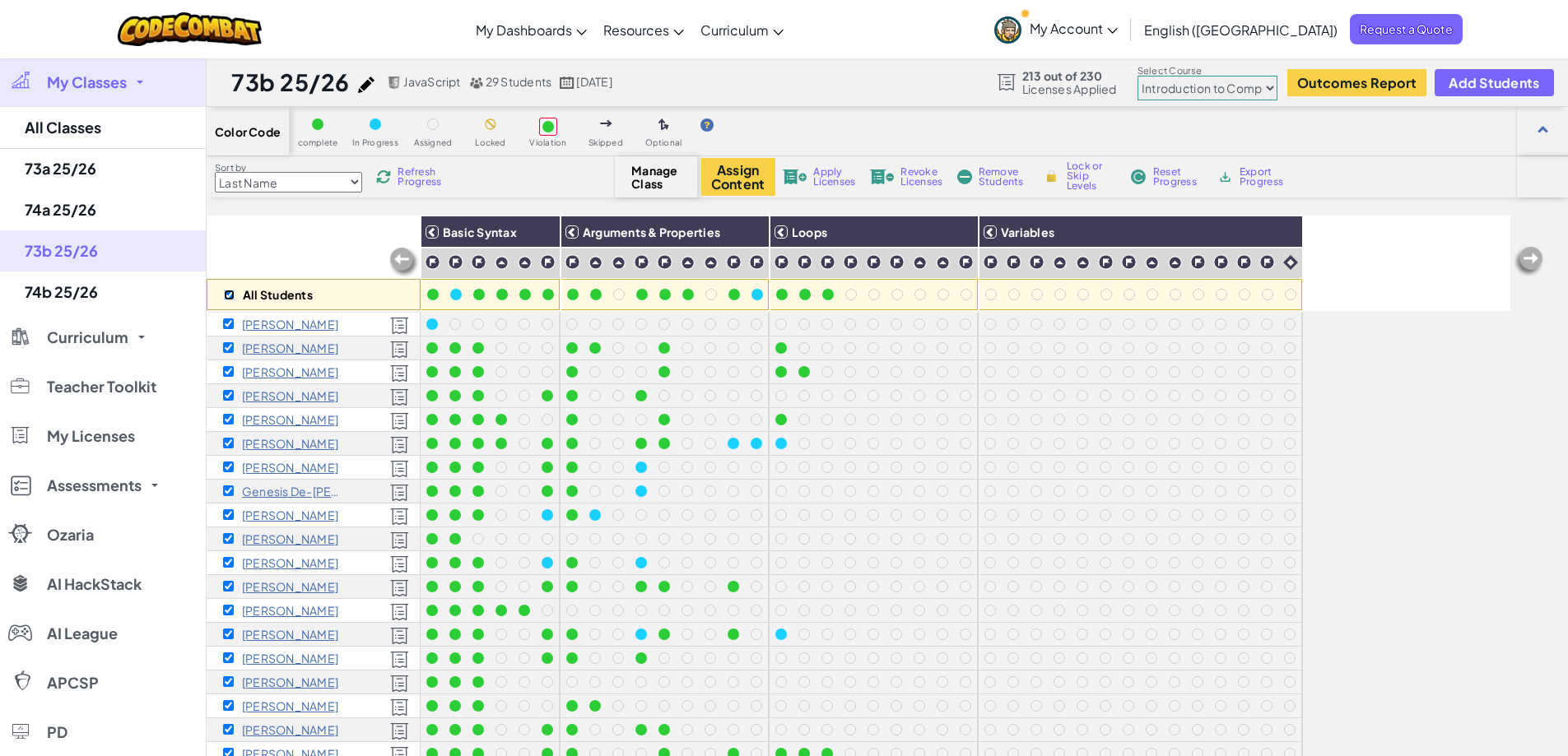
checkbox input "true"
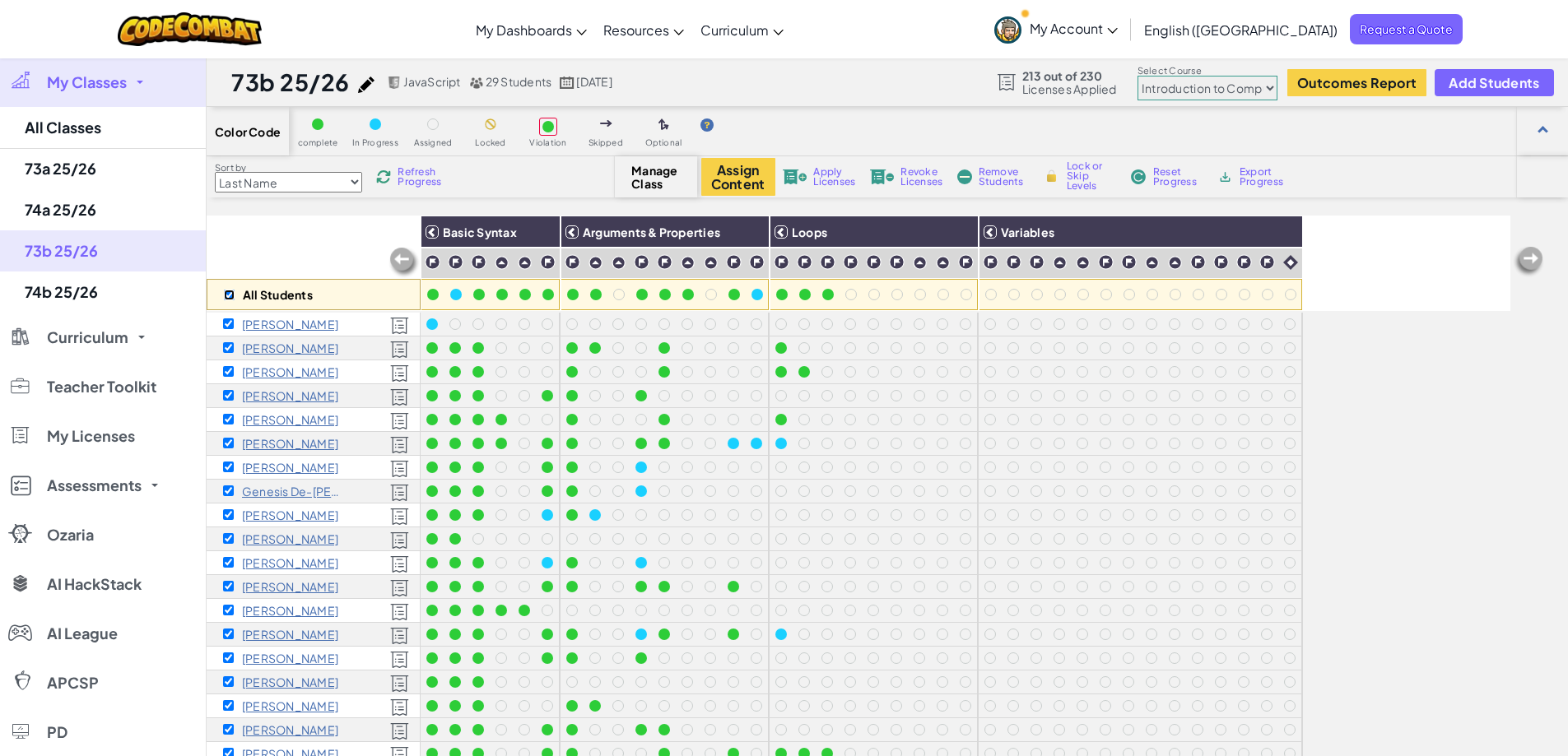
checkbox input "true"
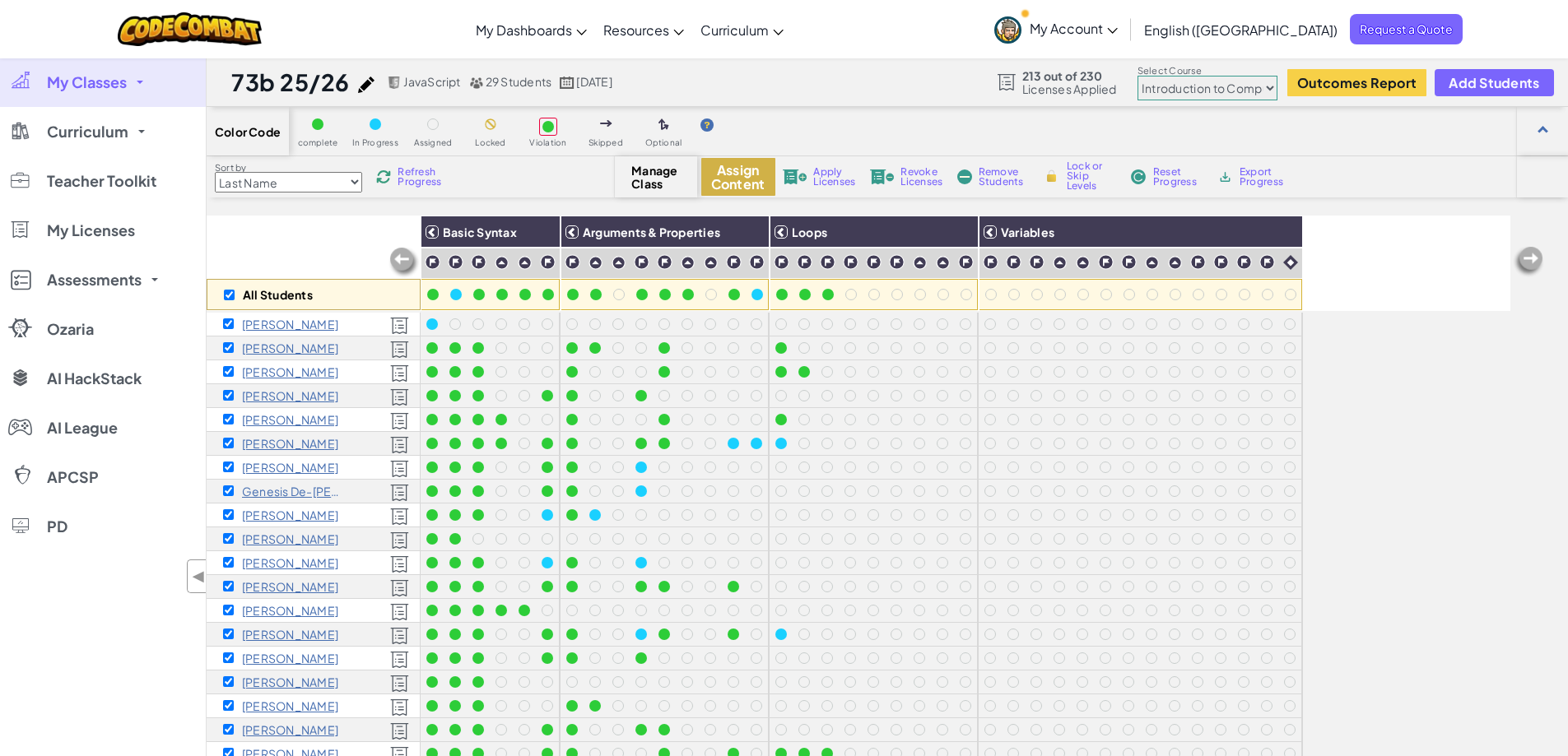
click at [743, 178] on button "Assign Content" at bounding box center [738, 177] width 74 height 38
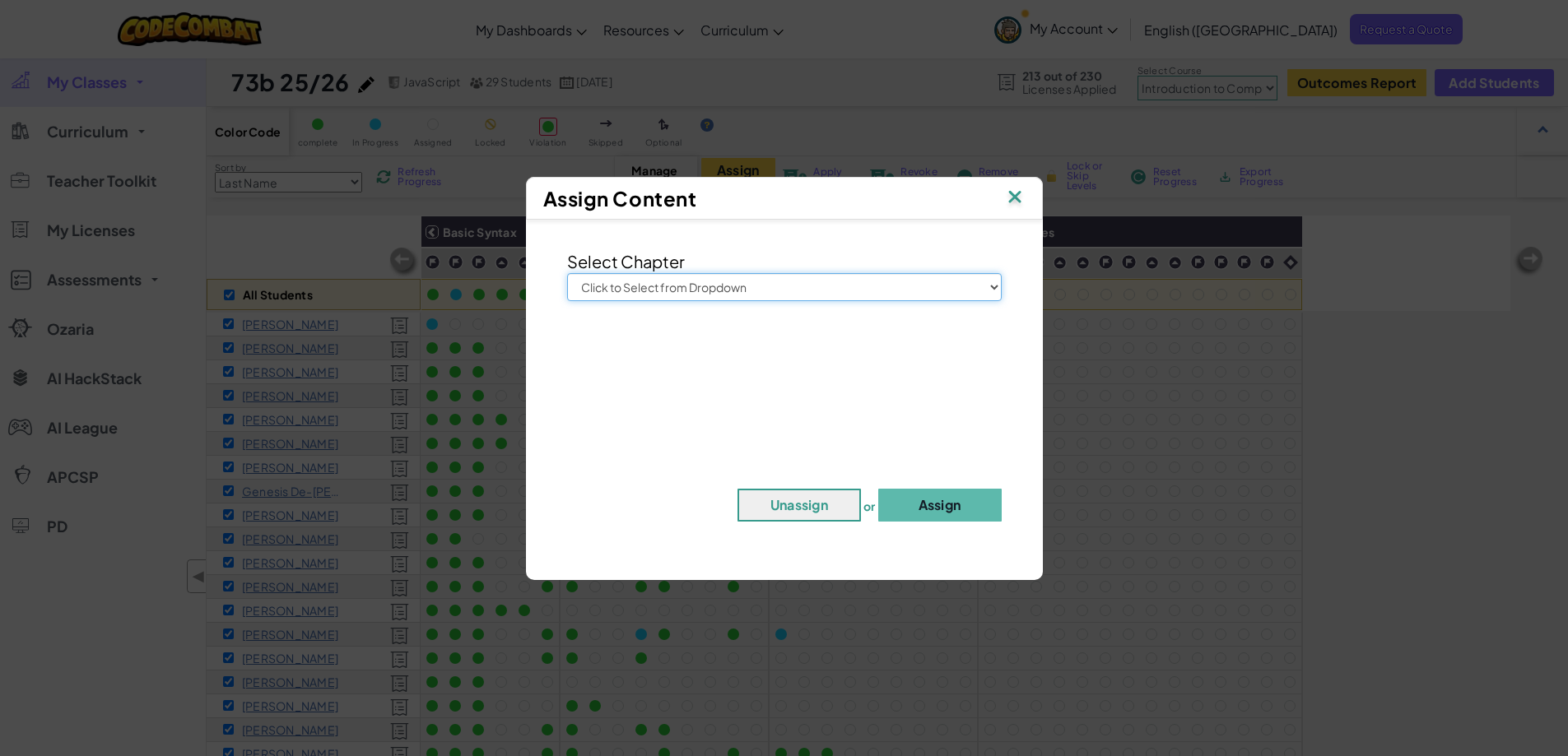
click at [752, 291] on select "Click to Select from Dropdown Junior Introduction to Computer Science Game Deve…" at bounding box center [784, 288] width 434 height 28
select select "Introduction to Computer Science"
click at [567, 273] on select "Click to Select from Dropdown Junior Introduction to Computer Science Game Deve…" at bounding box center [784, 288] width 434 height 28
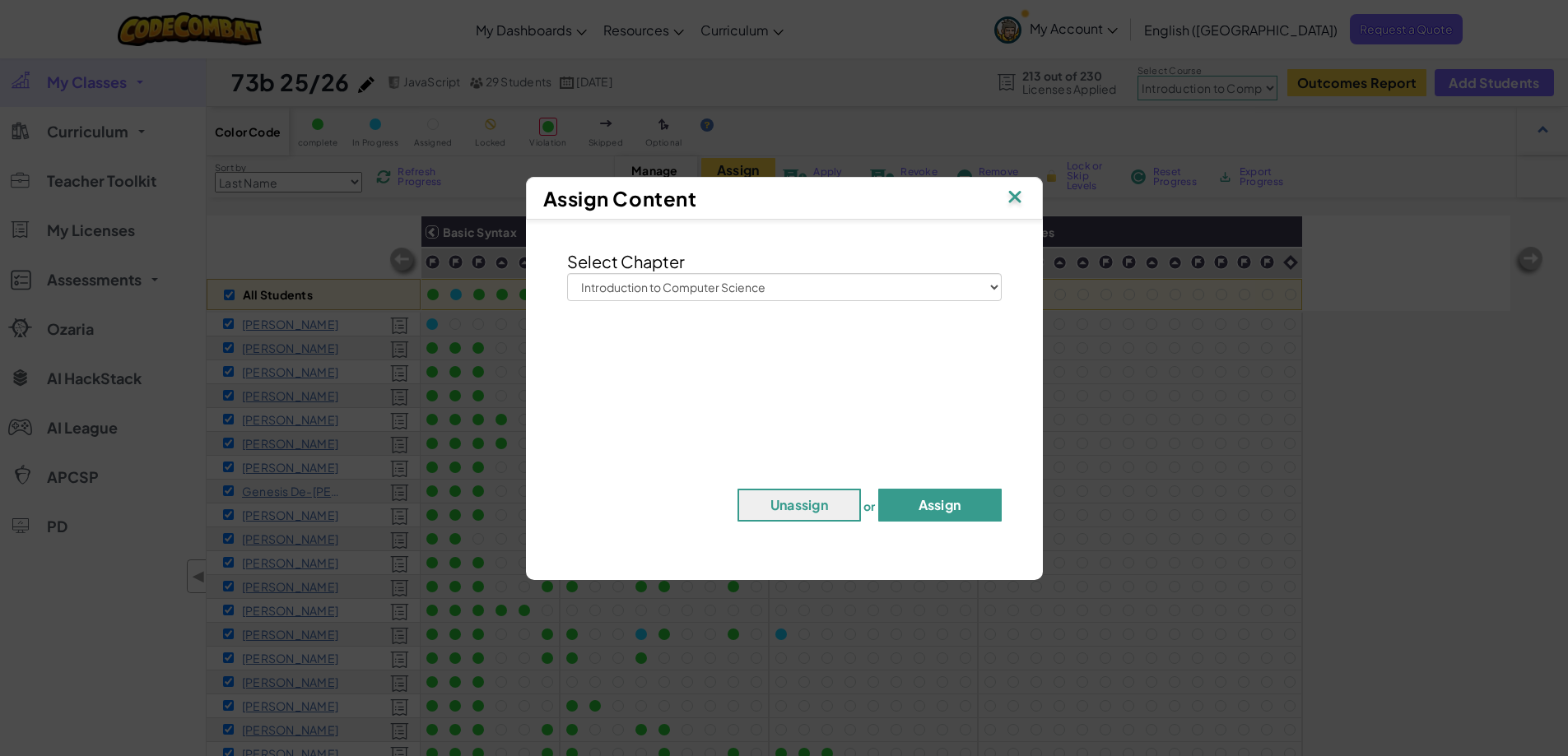
click at [944, 504] on button "Assign" at bounding box center [939, 504] width 123 height 33
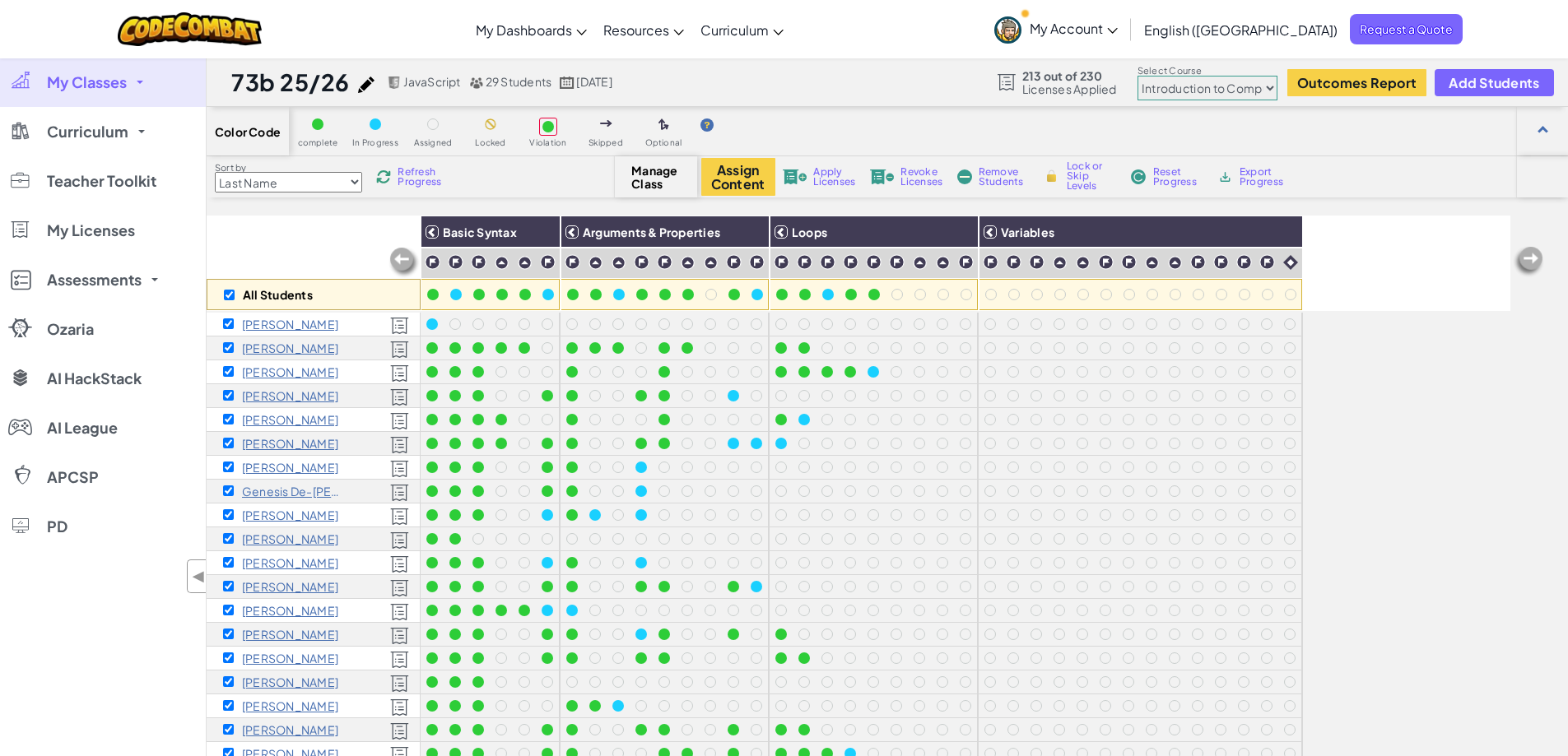
click at [93, 80] on span "My Classes" at bounding box center [87, 83] width 80 height 15
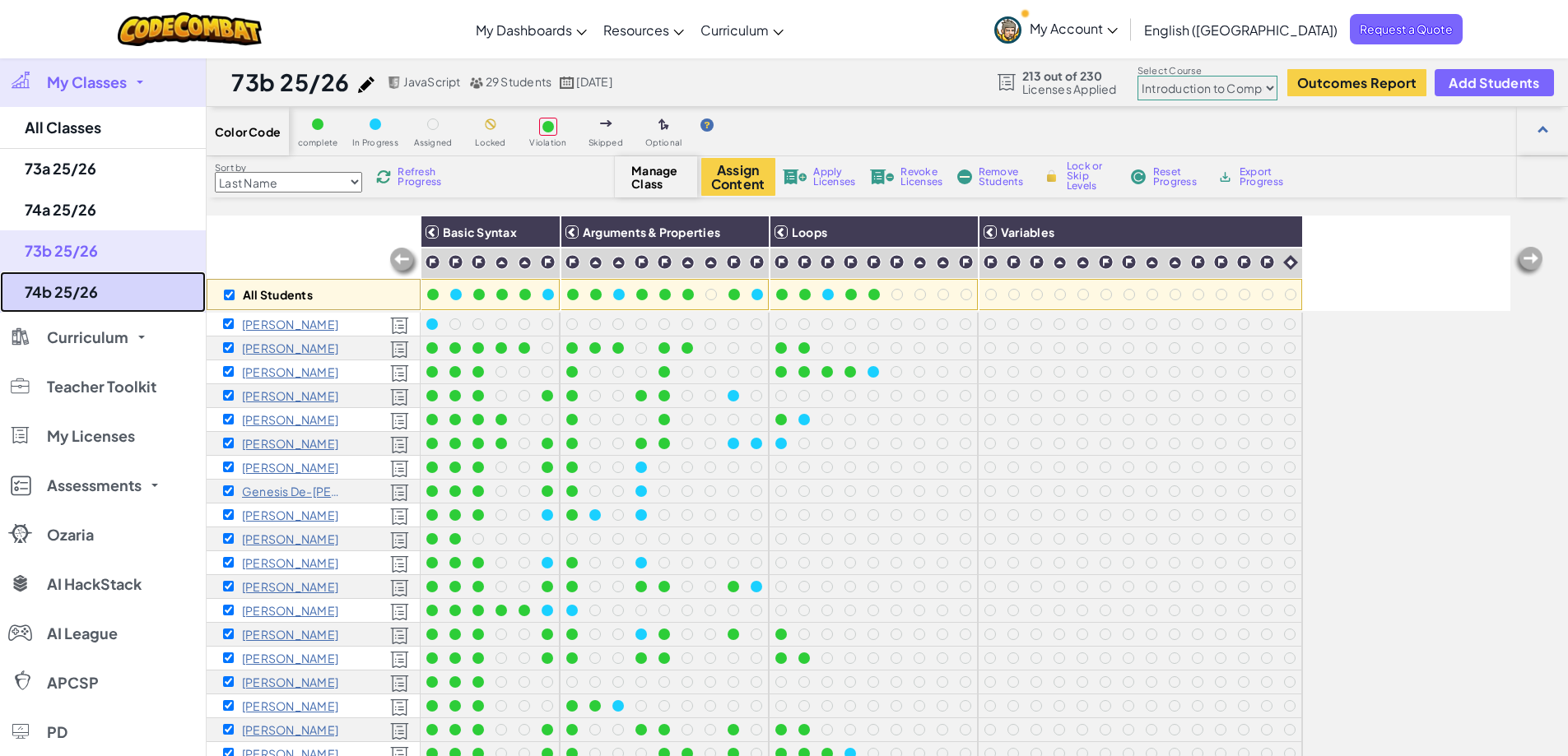
click at [96, 295] on link "74b 25/26" at bounding box center [103, 292] width 206 height 41
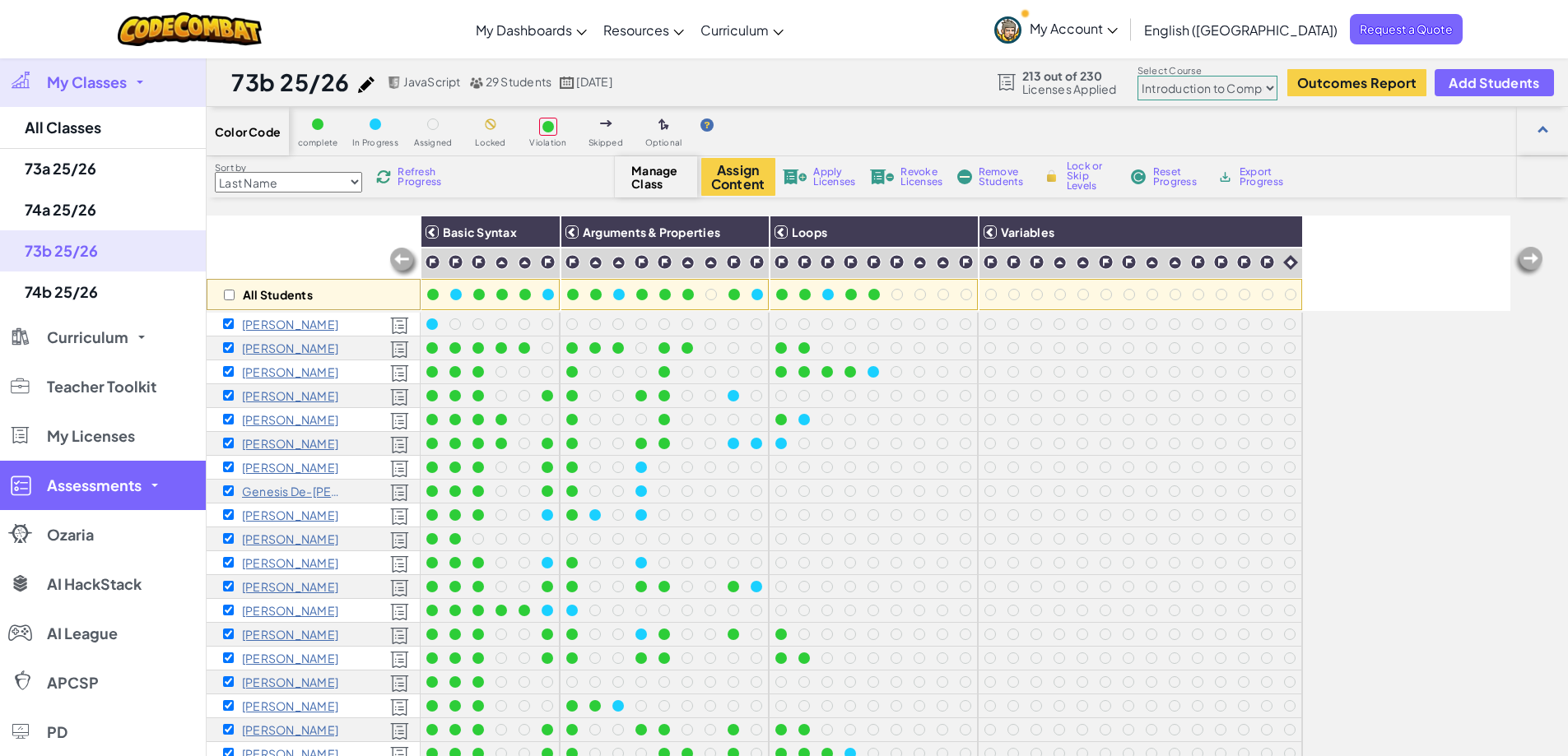
checkbox input "false"
select select "560f1a9f22961295f9427742"
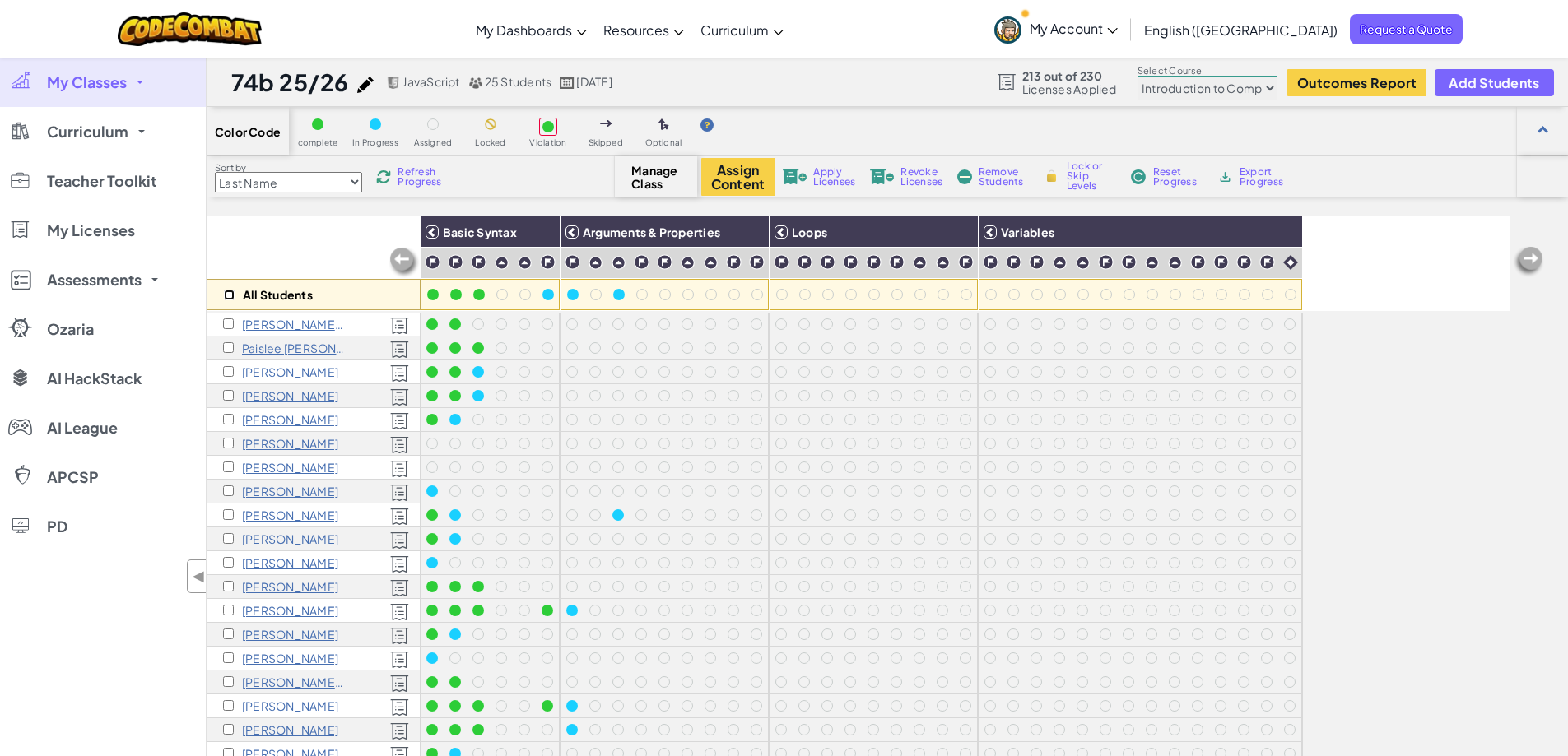
click at [228, 295] on input "checkbox" at bounding box center [229, 295] width 11 height 11
checkbox input "true"
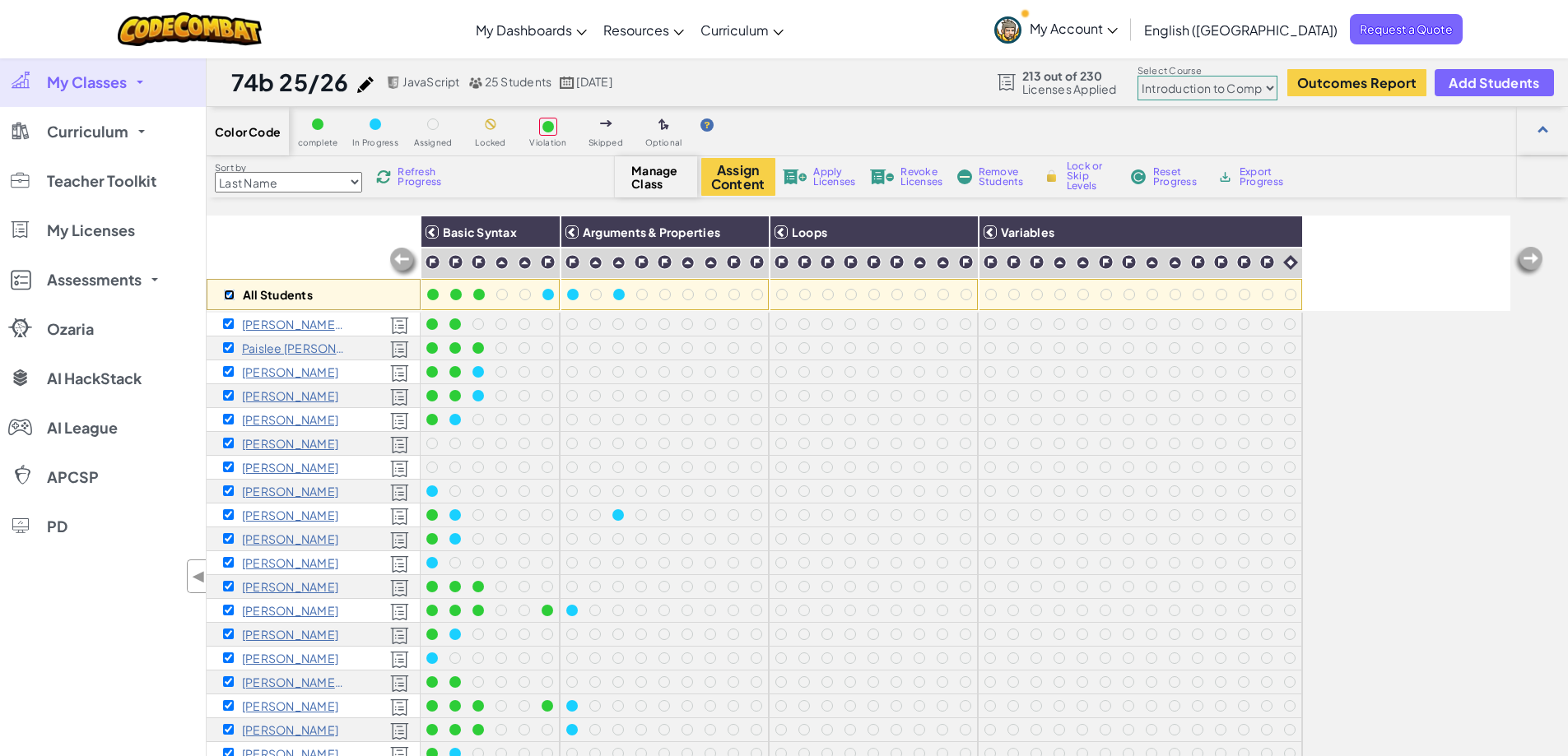
checkbox input "true"
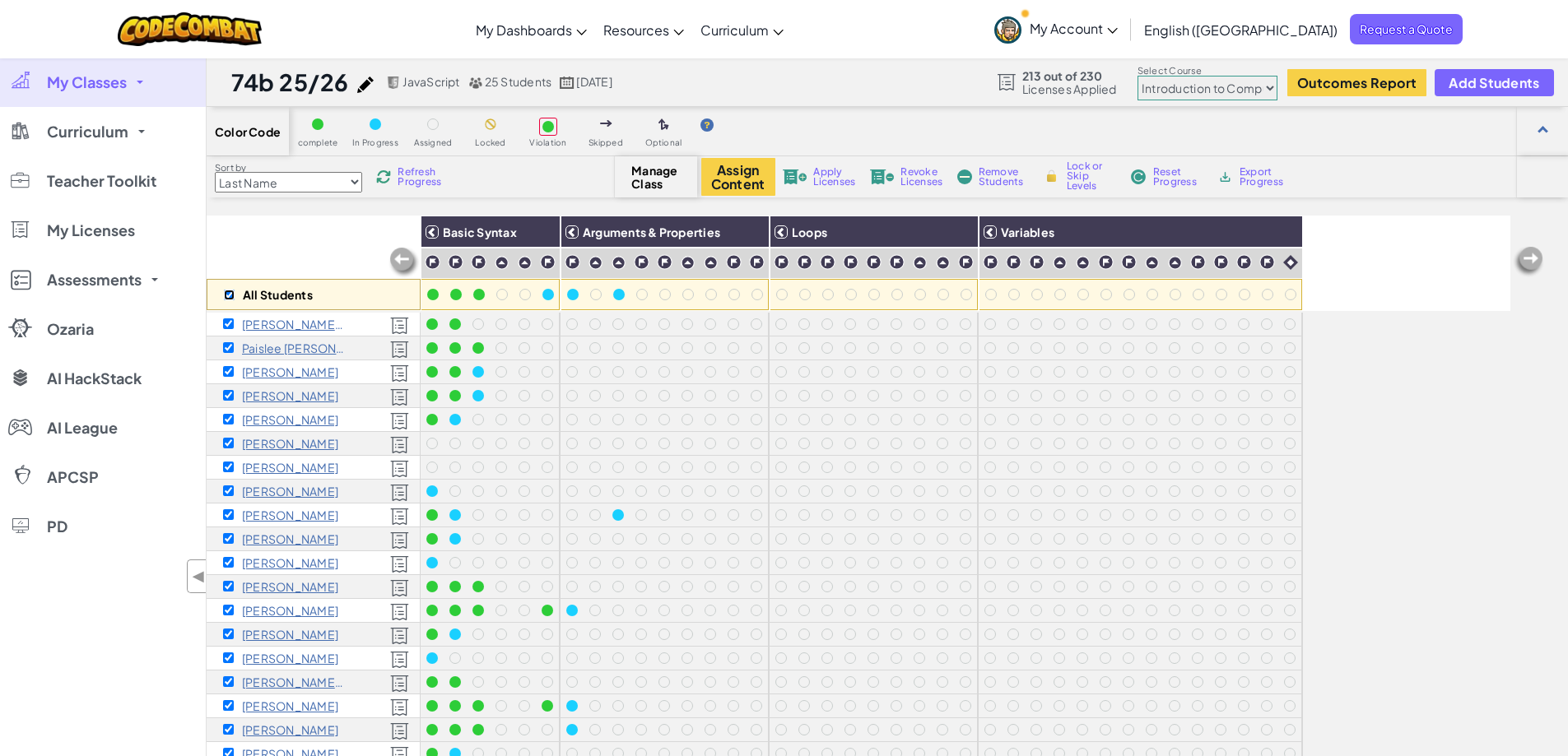
checkbox input "true"
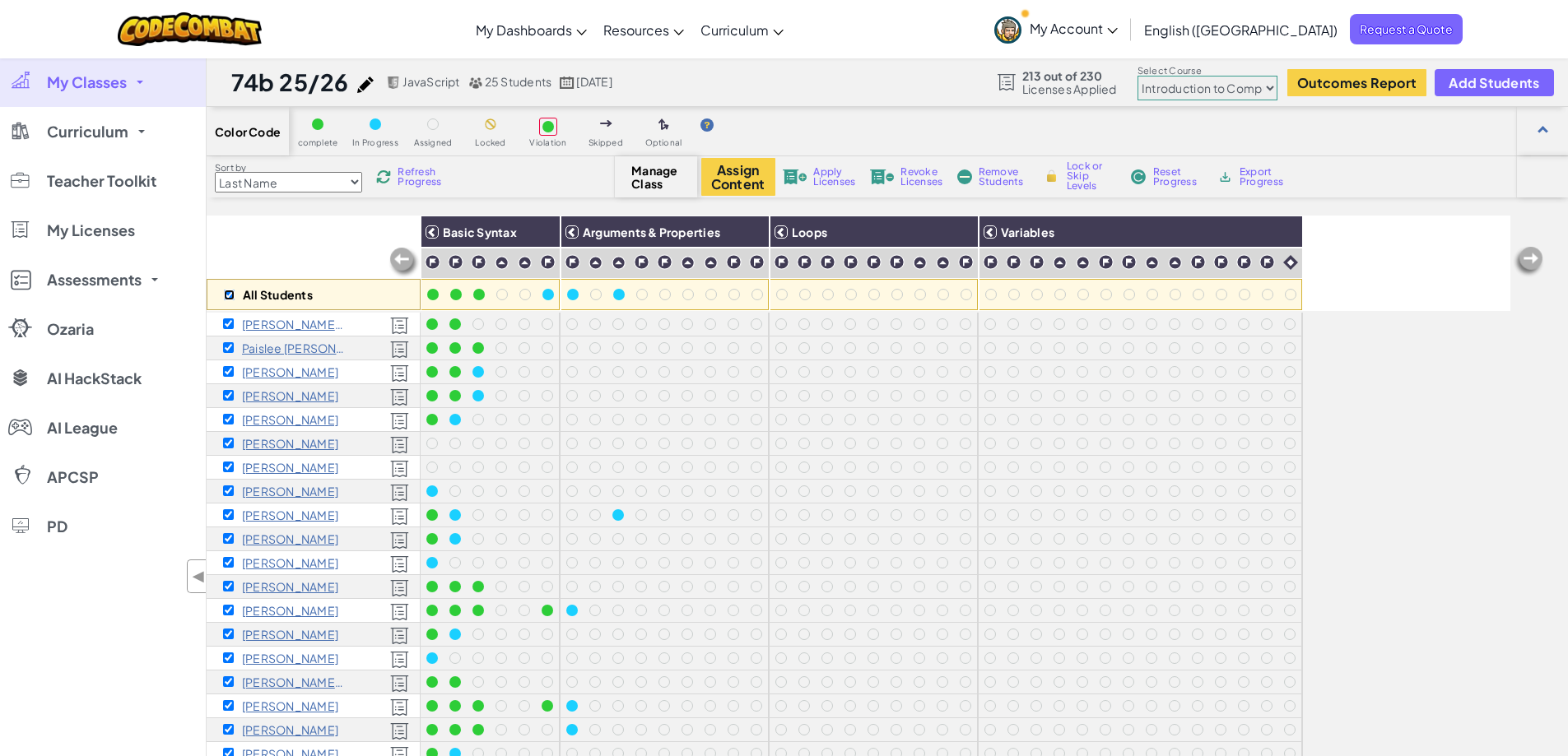
checkbox input "true"
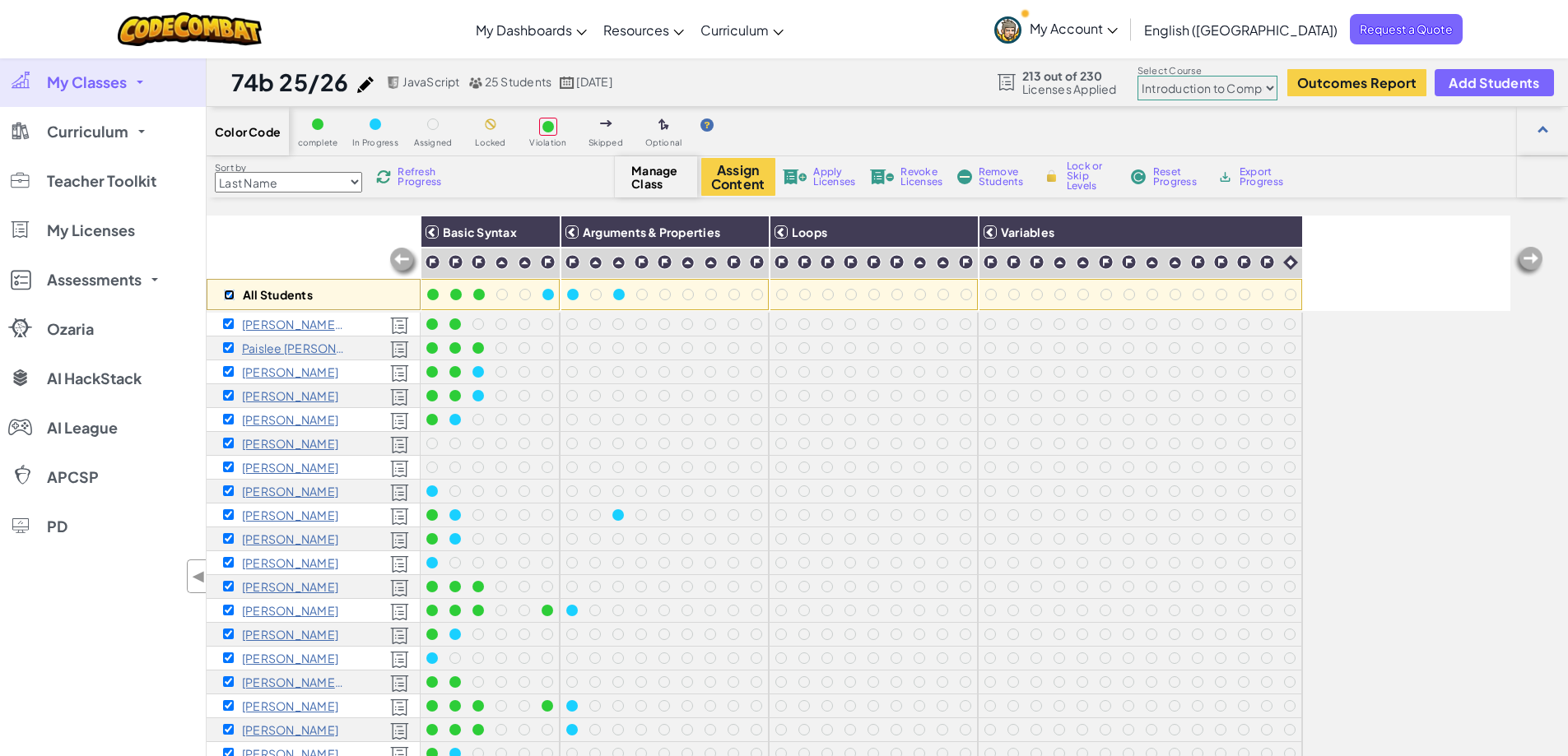
checkbox input "true"
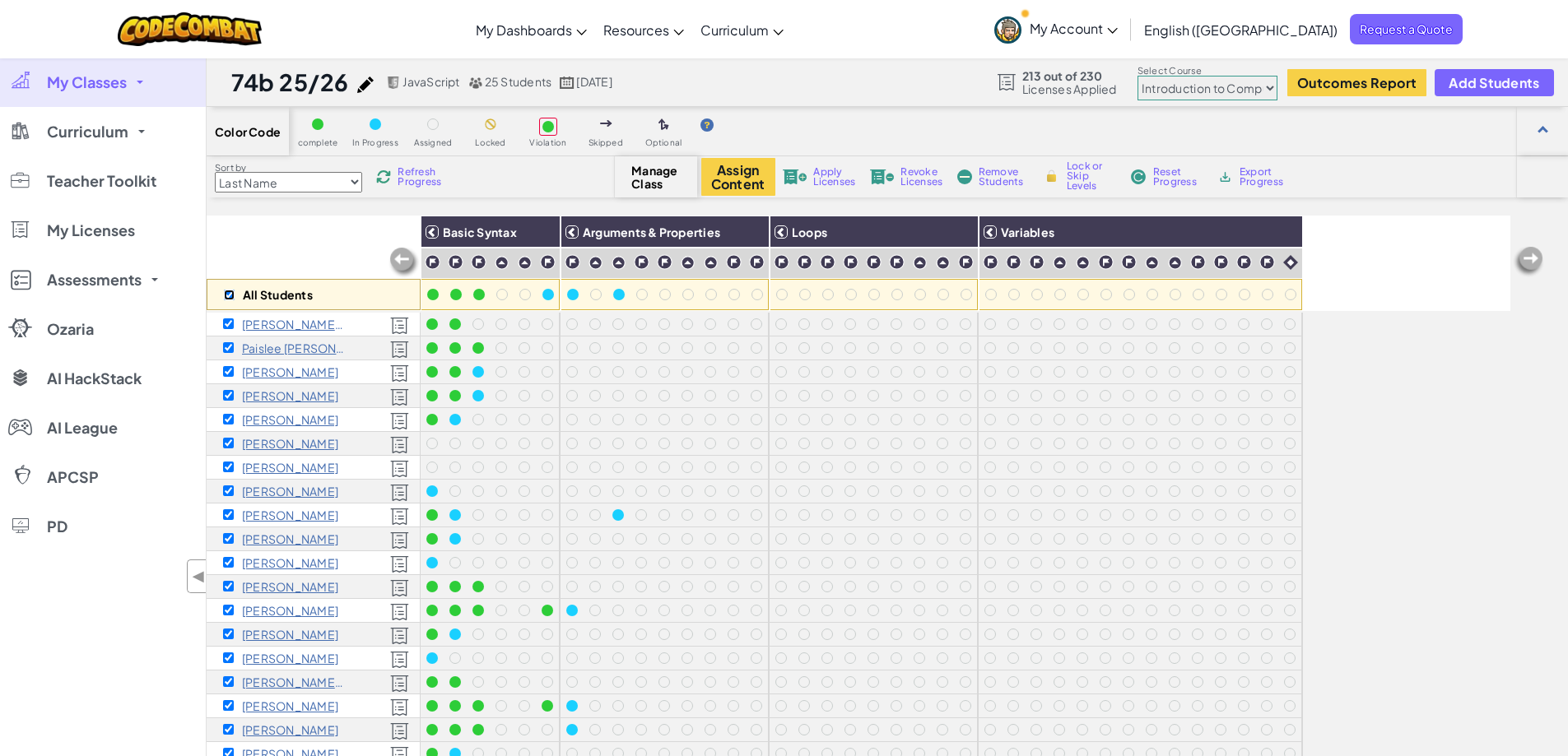
checkbox input "true"
click at [738, 175] on button "Assign Content" at bounding box center [738, 177] width 74 height 38
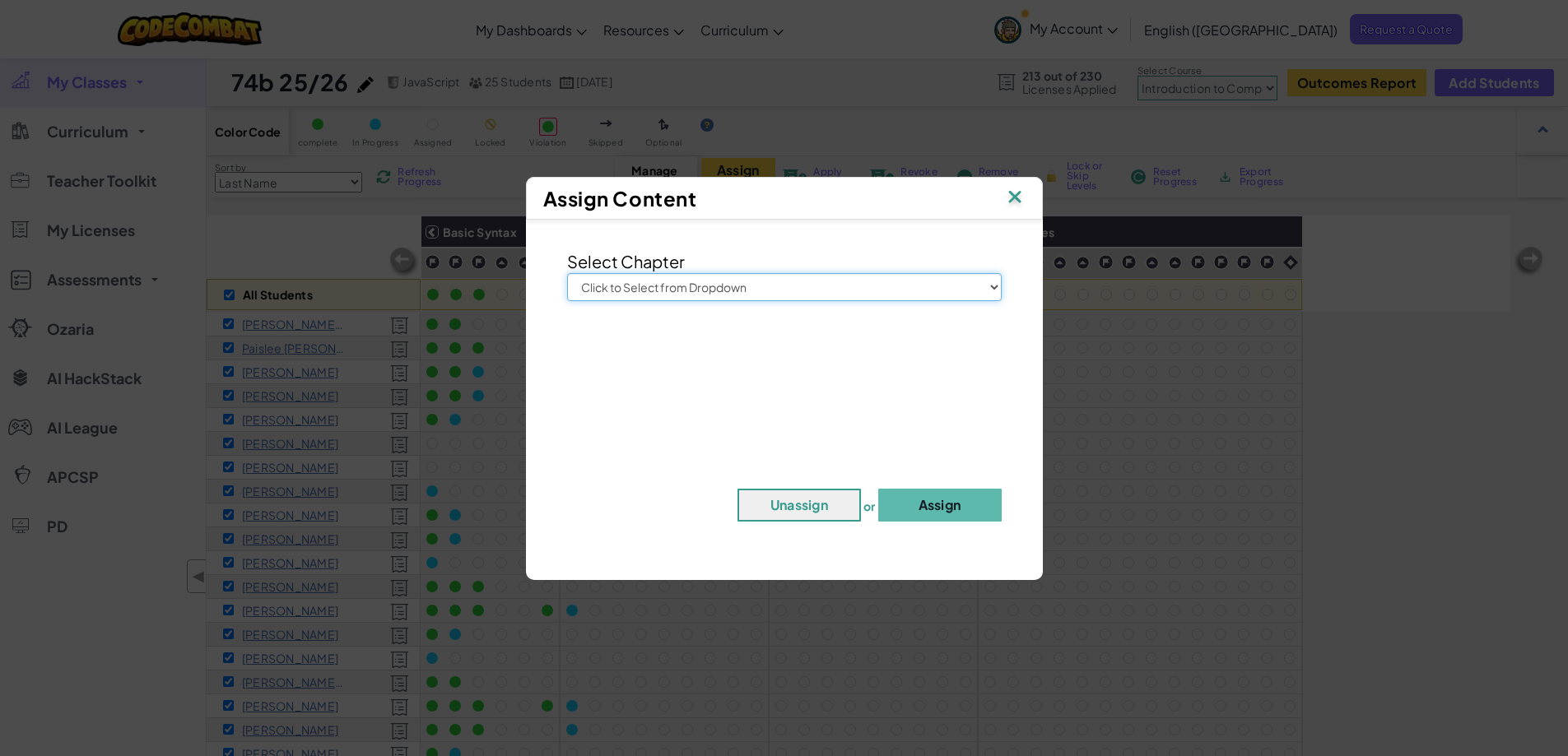
click at [724, 282] on select "Click to Select from Dropdown Junior Introduction to Computer Science Game Deve…" at bounding box center [784, 288] width 434 height 28
select select "Introduction to Computer Science"
click at [567, 273] on select "Click to Select from Dropdown Junior Introduction to Computer Science Game Deve…" at bounding box center [784, 288] width 434 height 28
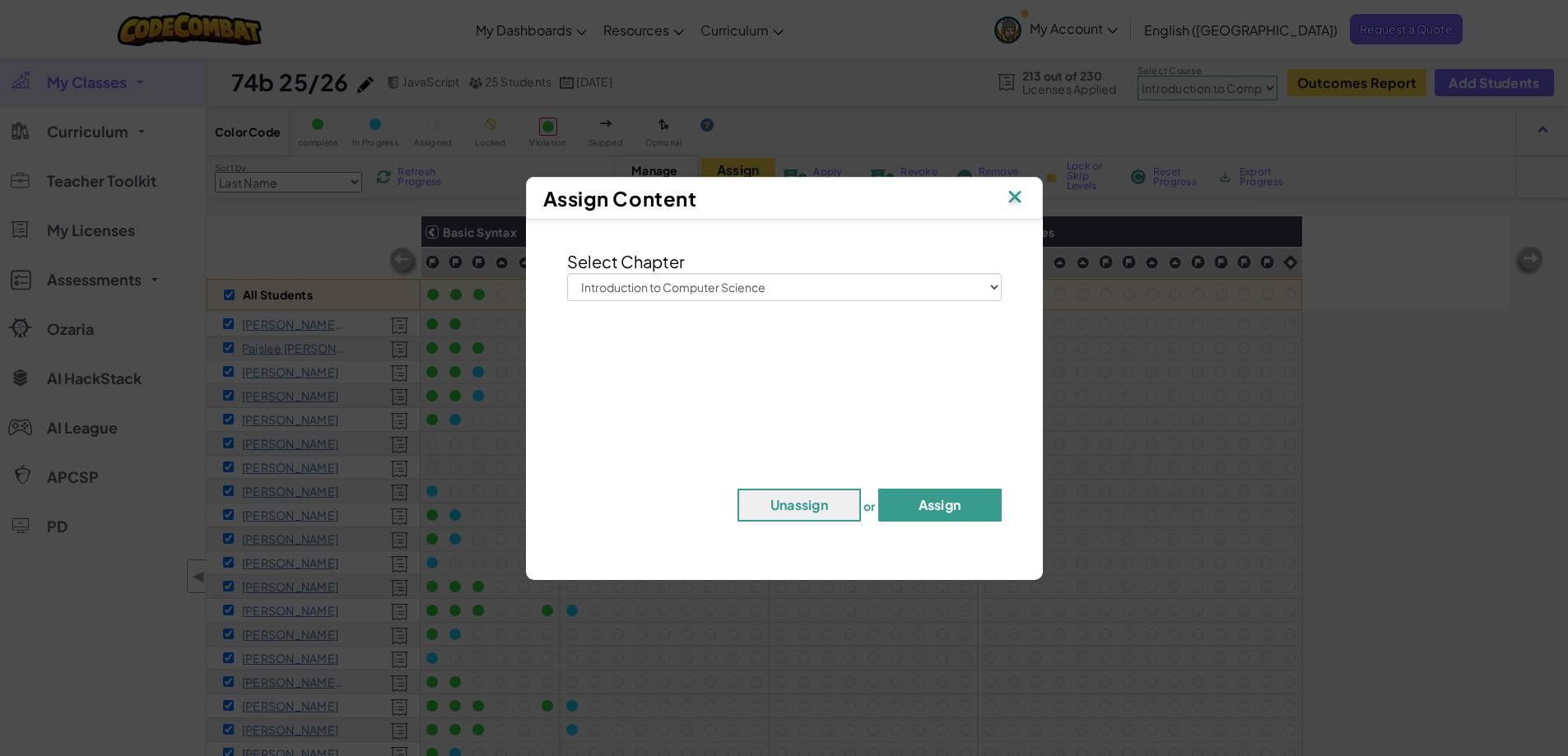
click at [921, 504] on button "Assign" at bounding box center [939, 504] width 123 height 33
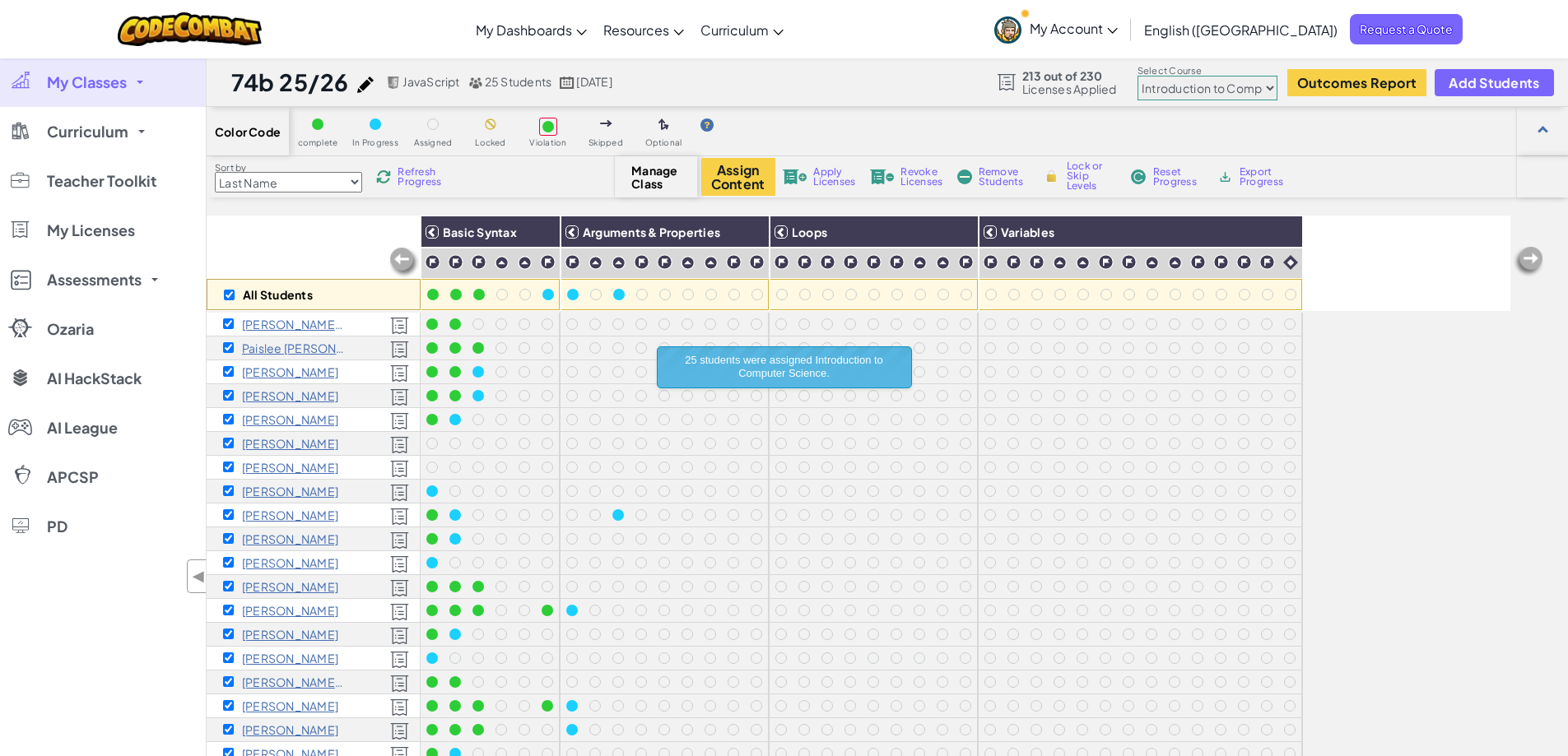
click at [131, 88] on link "My Classes" at bounding box center [103, 82] width 206 height 49
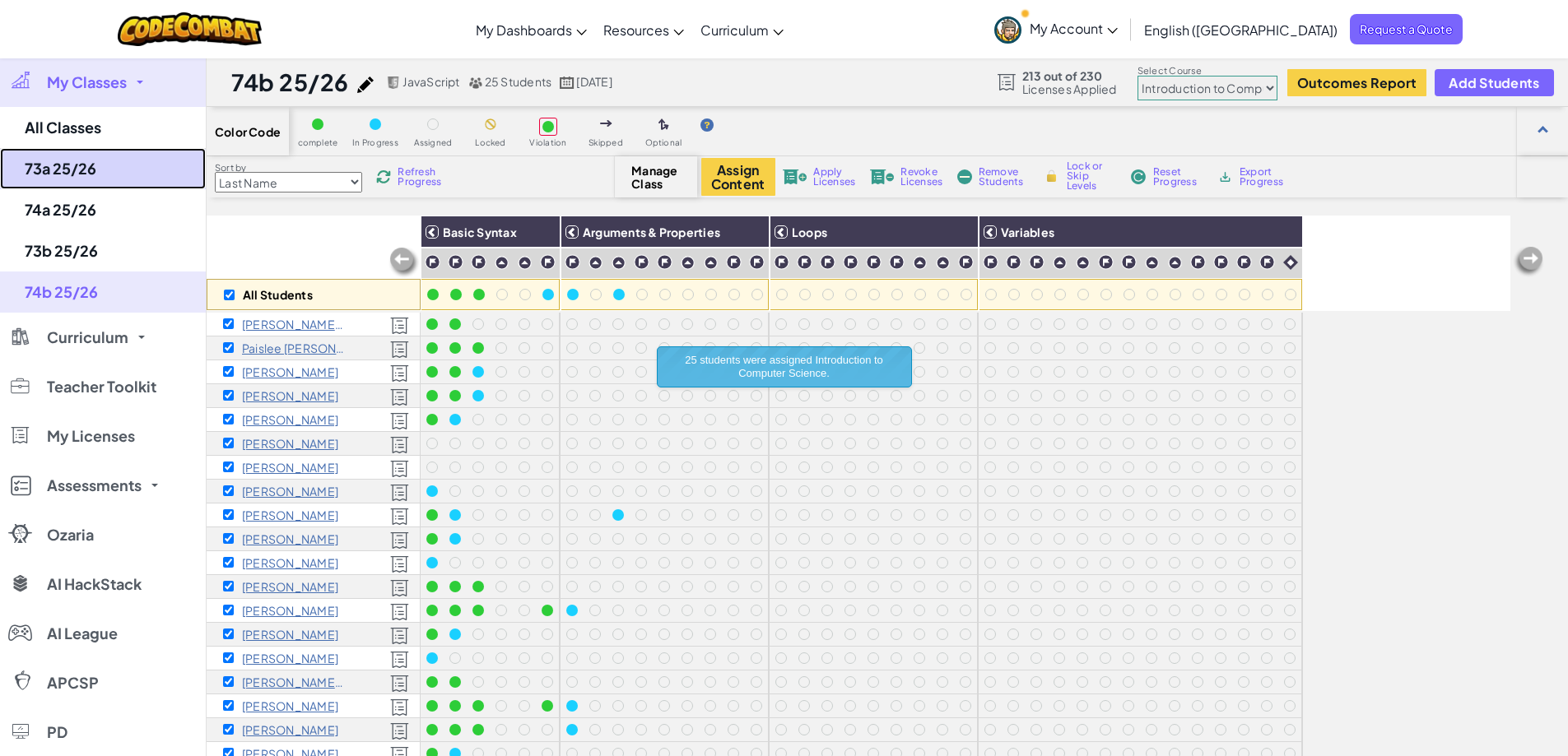
click at [99, 171] on link "73a 25/26" at bounding box center [103, 168] width 206 height 41
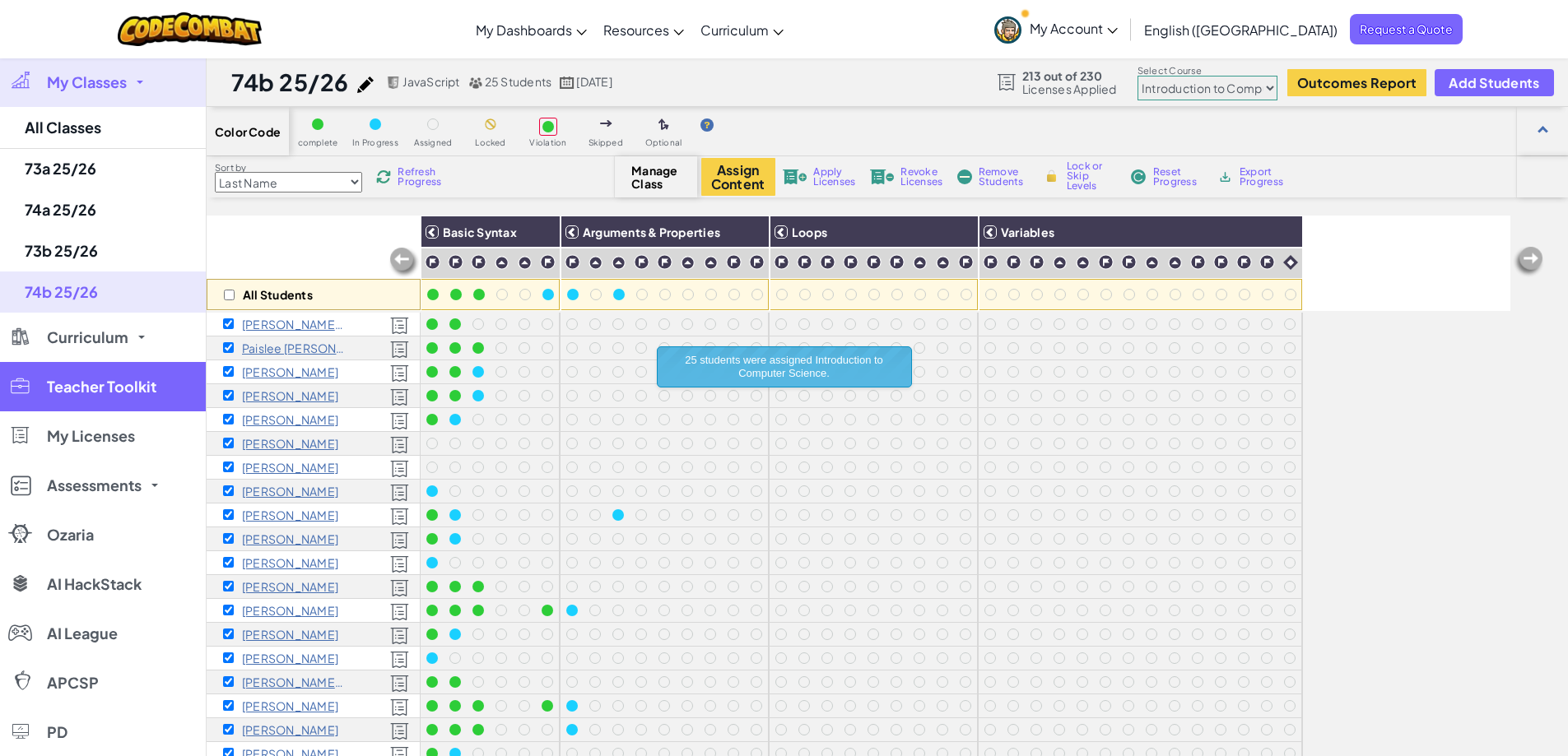
checkbox input "false"
select select "560f1a9f22961295f9427742"
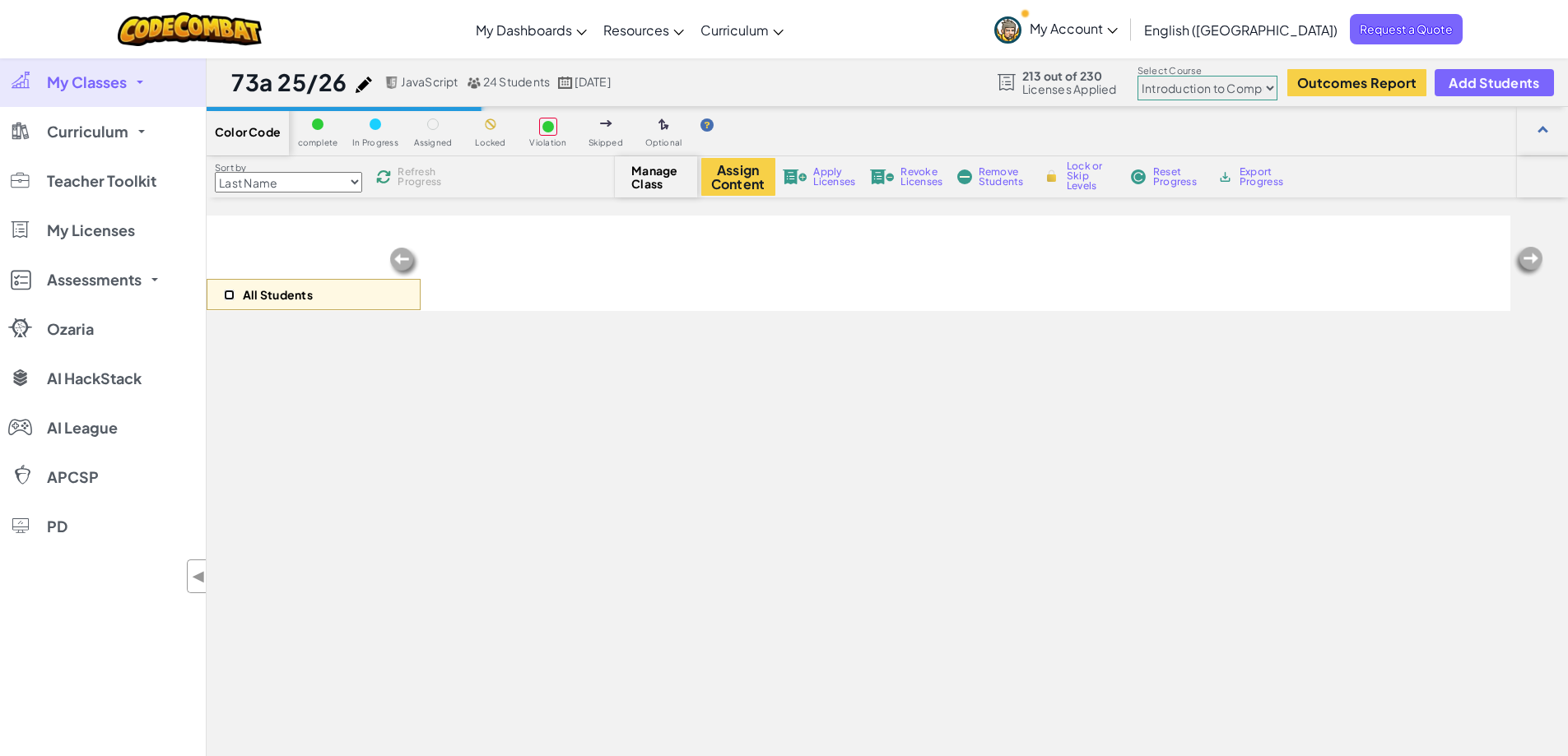
click at [228, 297] on input "checkbox" at bounding box center [229, 295] width 11 height 11
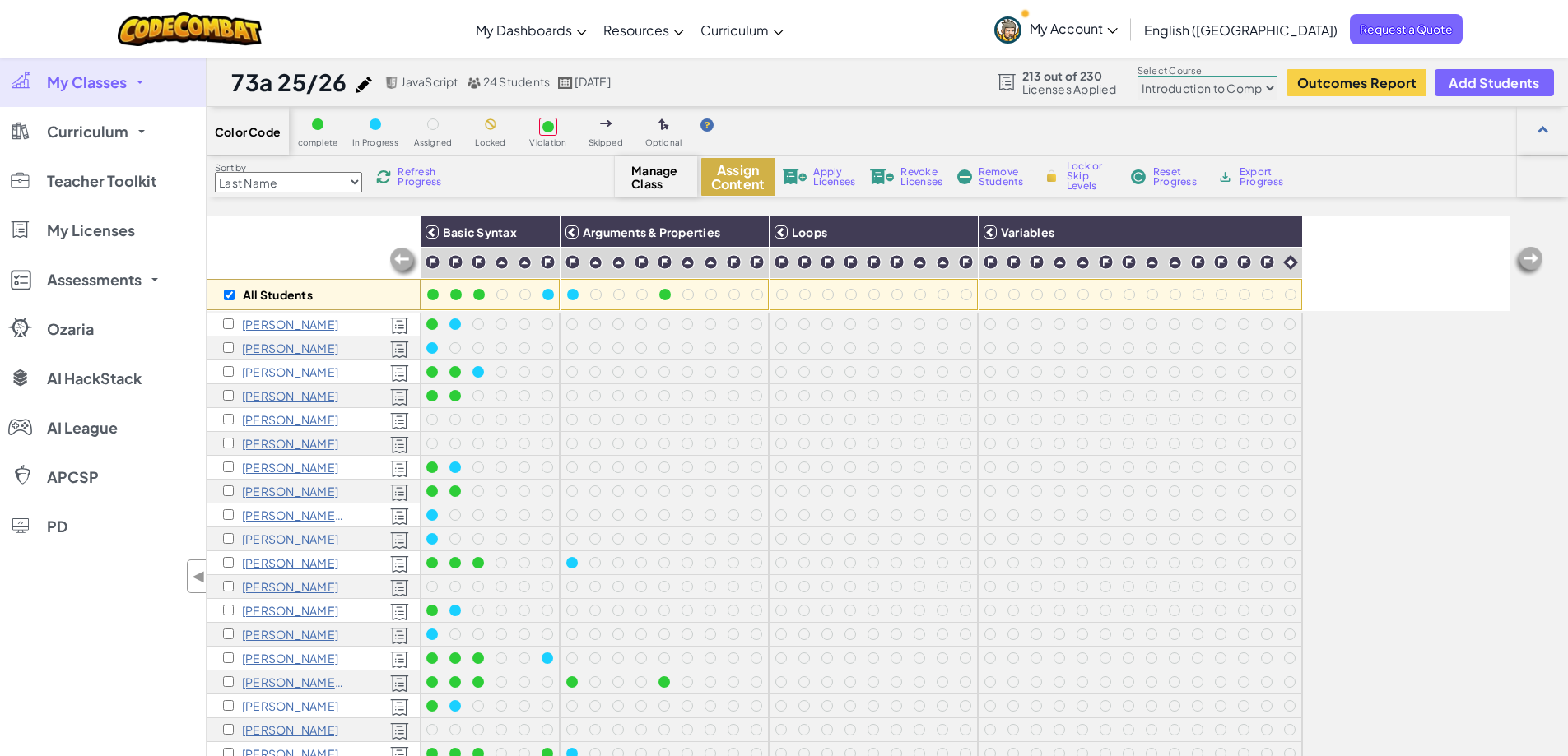
click at [736, 186] on button "Assign Content" at bounding box center [738, 177] width 74 height 38
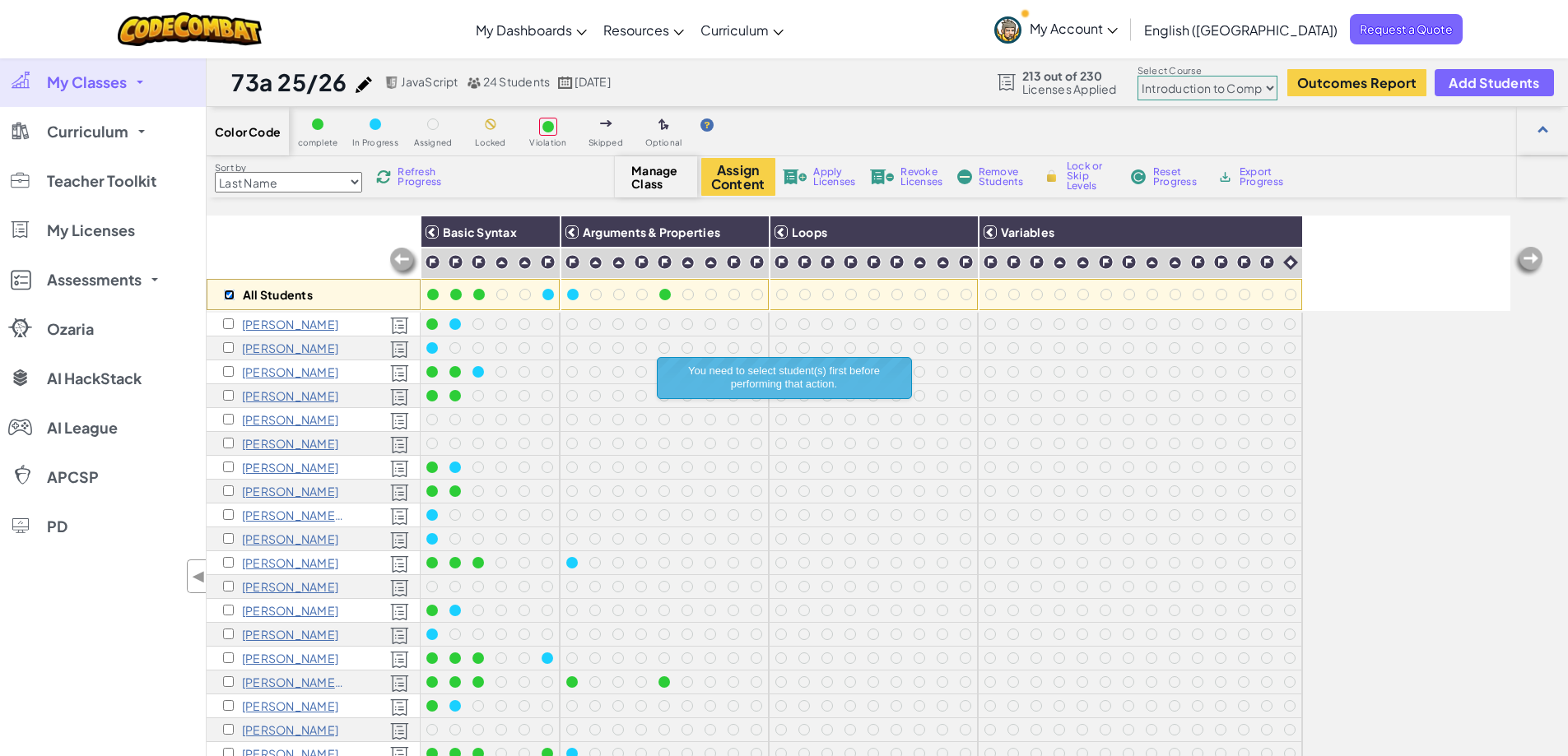
click at [228, 296] on input "checkbox" at bounding box center [229, 295] width 11 height 11
checkbox input "true"
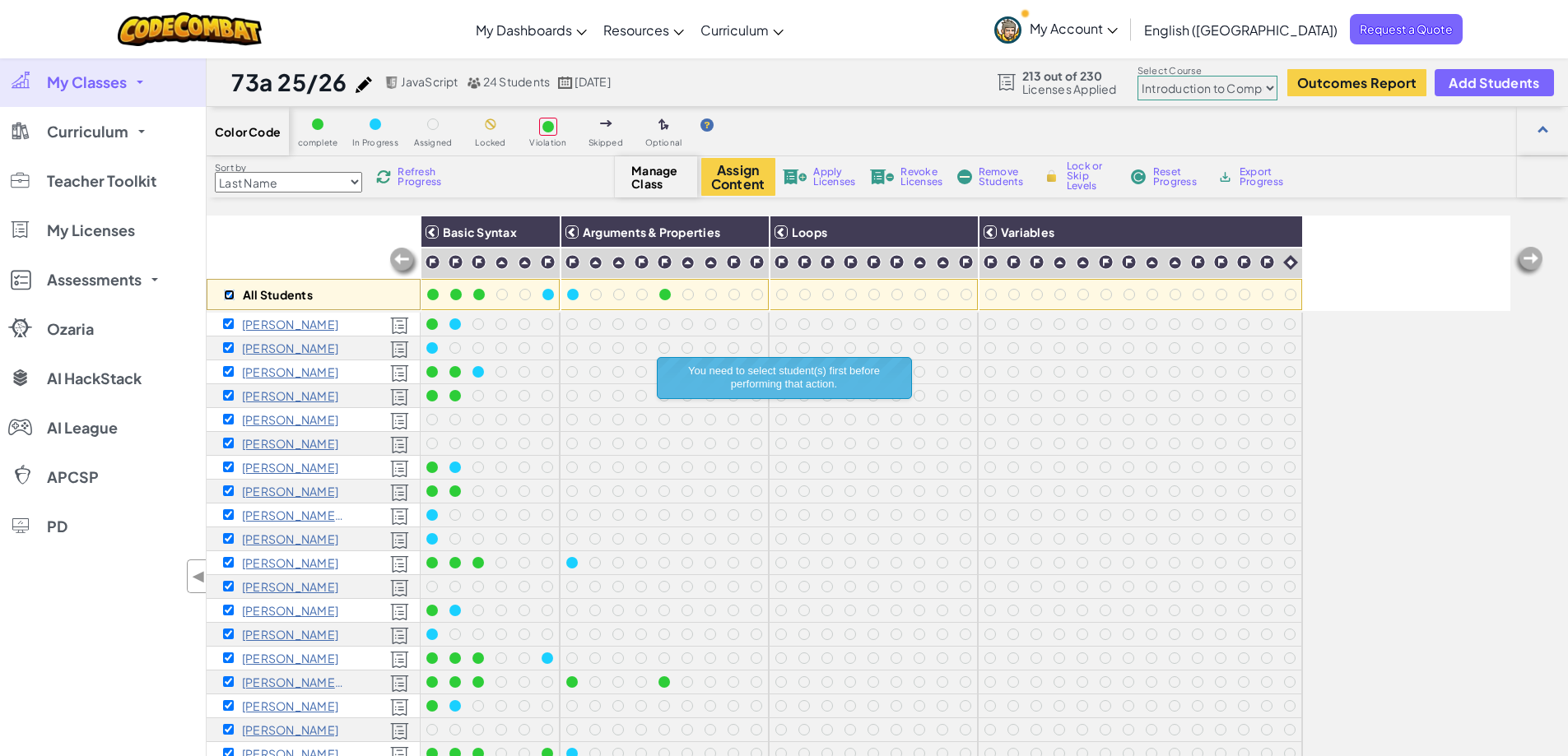
checkbox input "true"
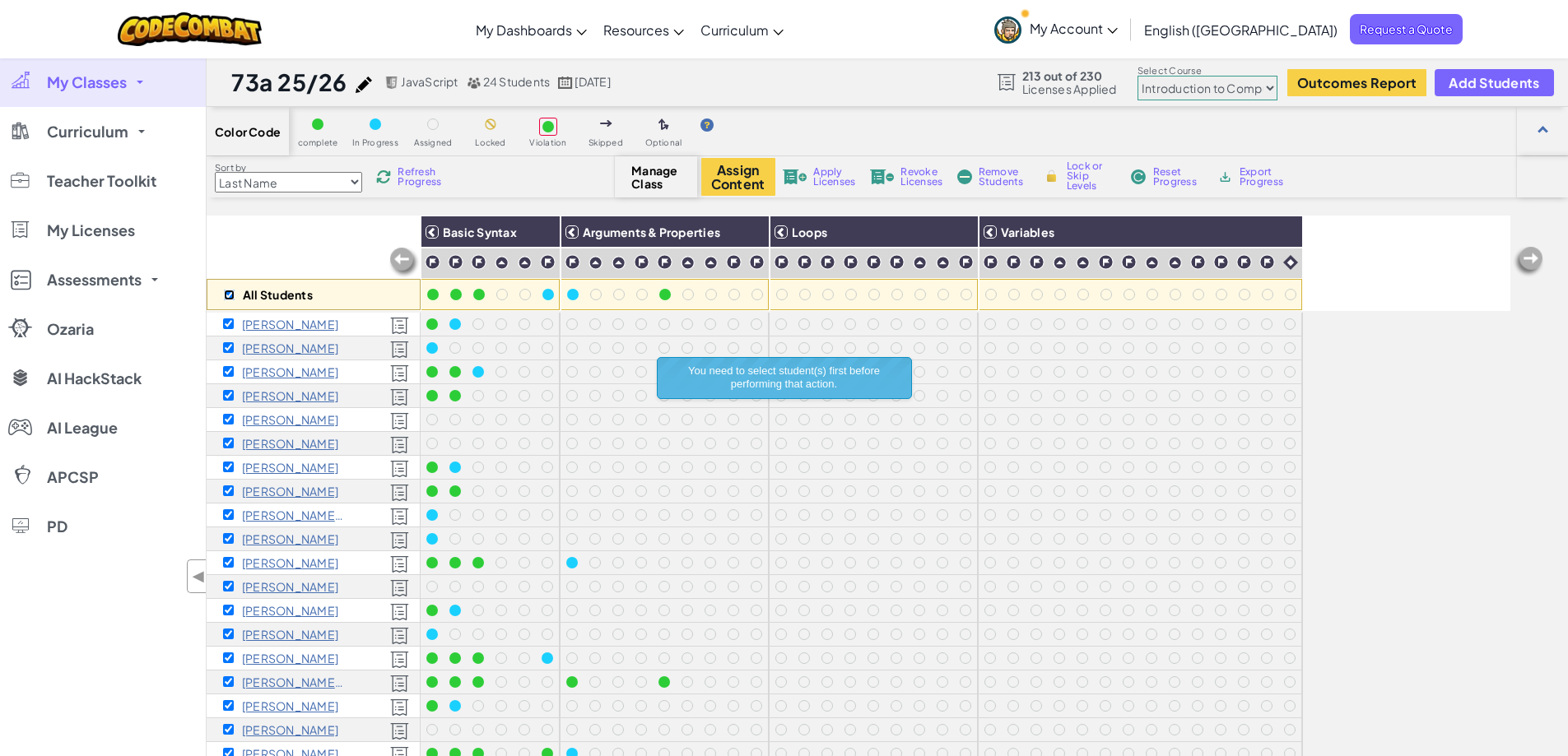
checkbox input "true"
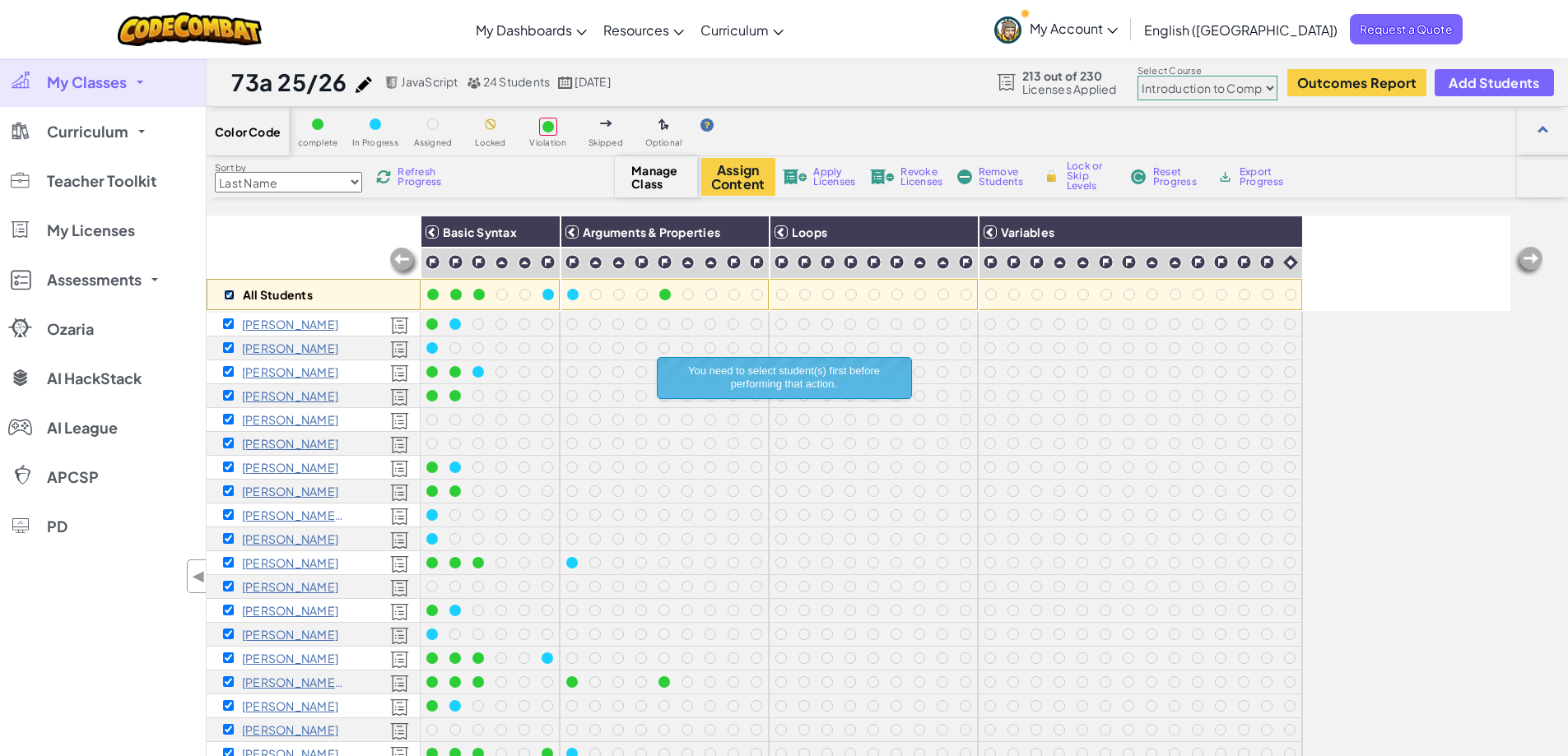
checkbox input "true"
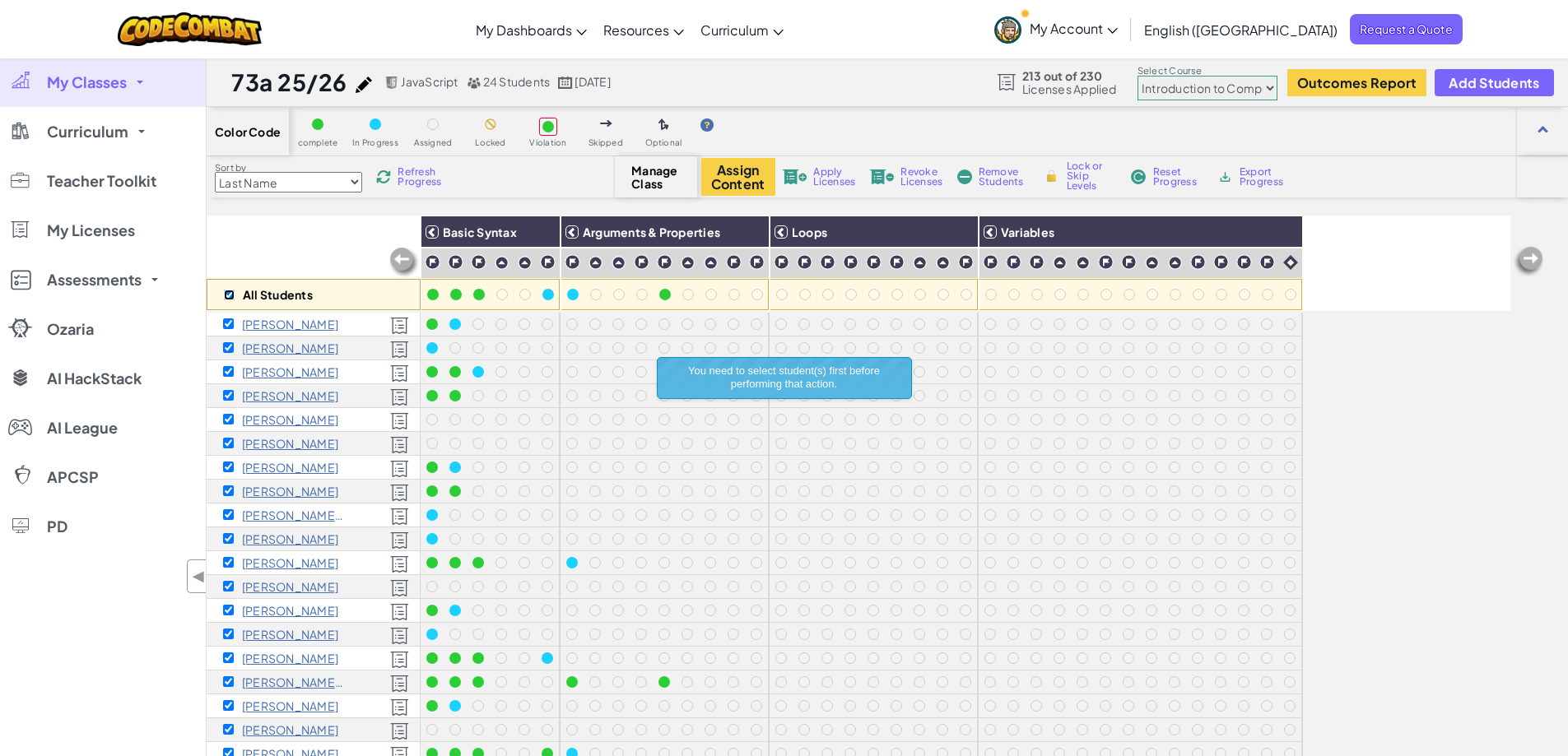
checkbox input "true"
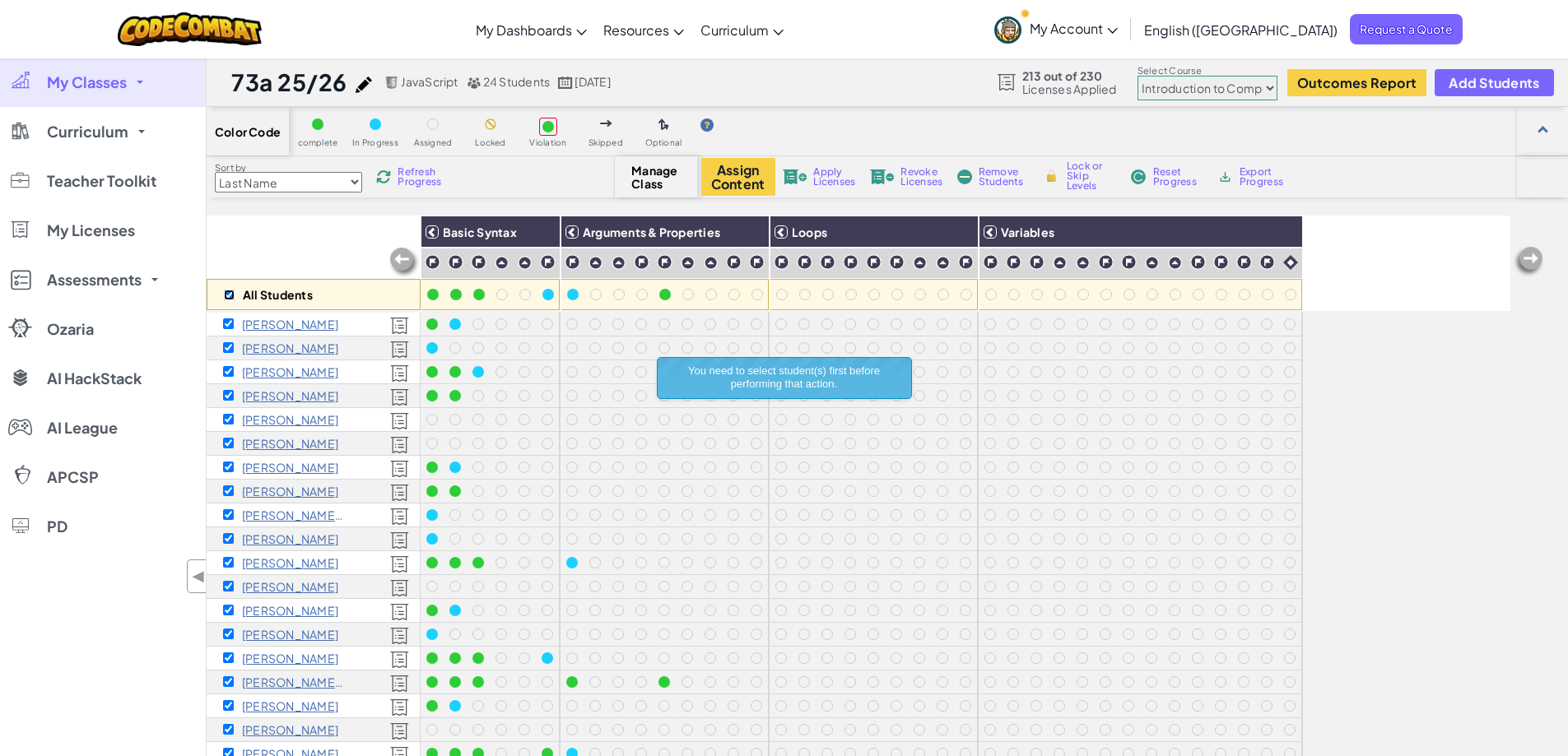
checkbox input "true"
click at [749, 172] on button "Assign Content" at bounding box center [738, 177] width 74 height 38
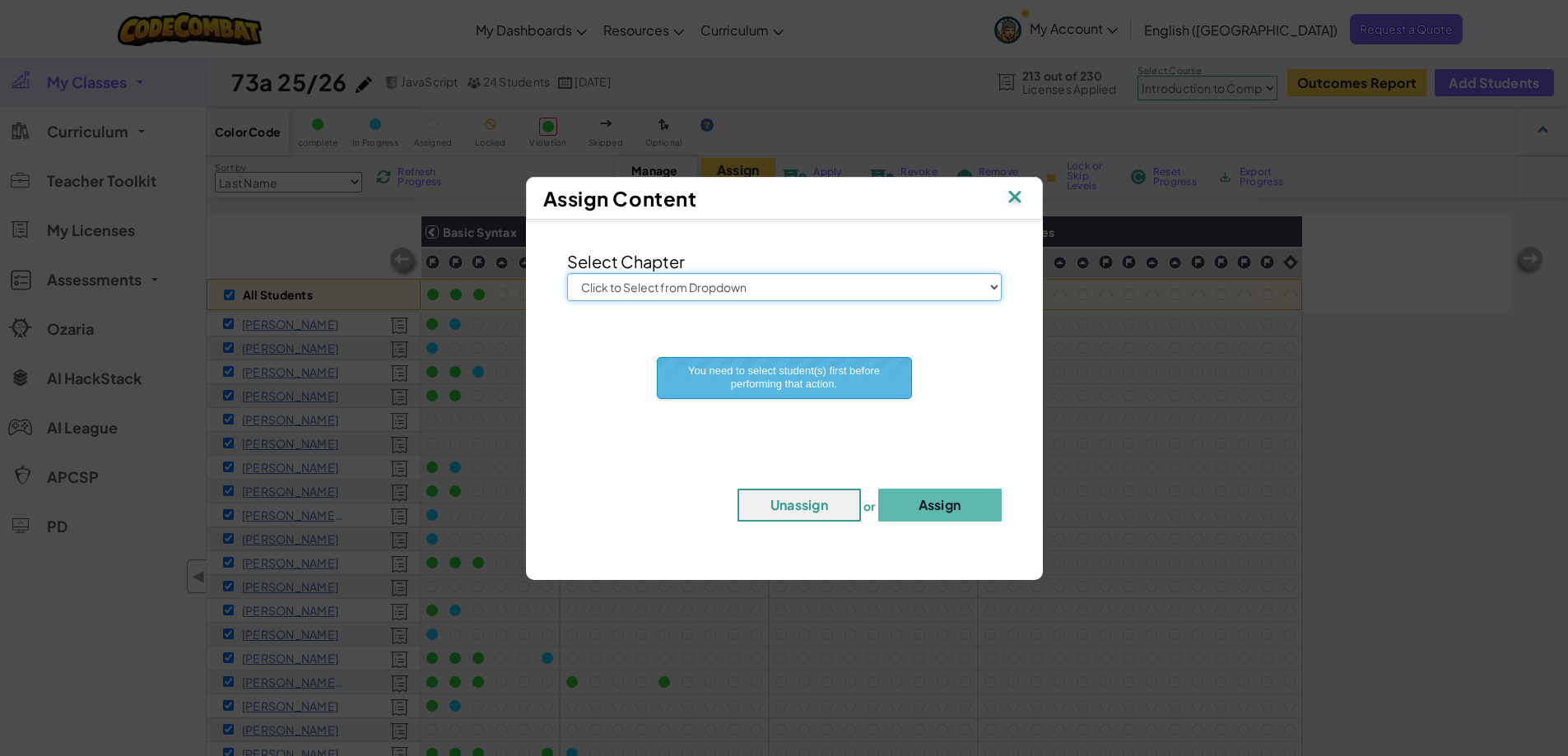
click at [759, 288] on select "Click to Select from Dropdown Junior Introduction to Computer Science Game Deve…" at bounding box center [784, 288] width 434 height 28
select select "Introduction to Computer Science"
click at [567, 273] on select "Click to Select from Dropdown Junior Introduction to Computer Science Game Deve…" at bounding box center [784, 288] width 434 height 28
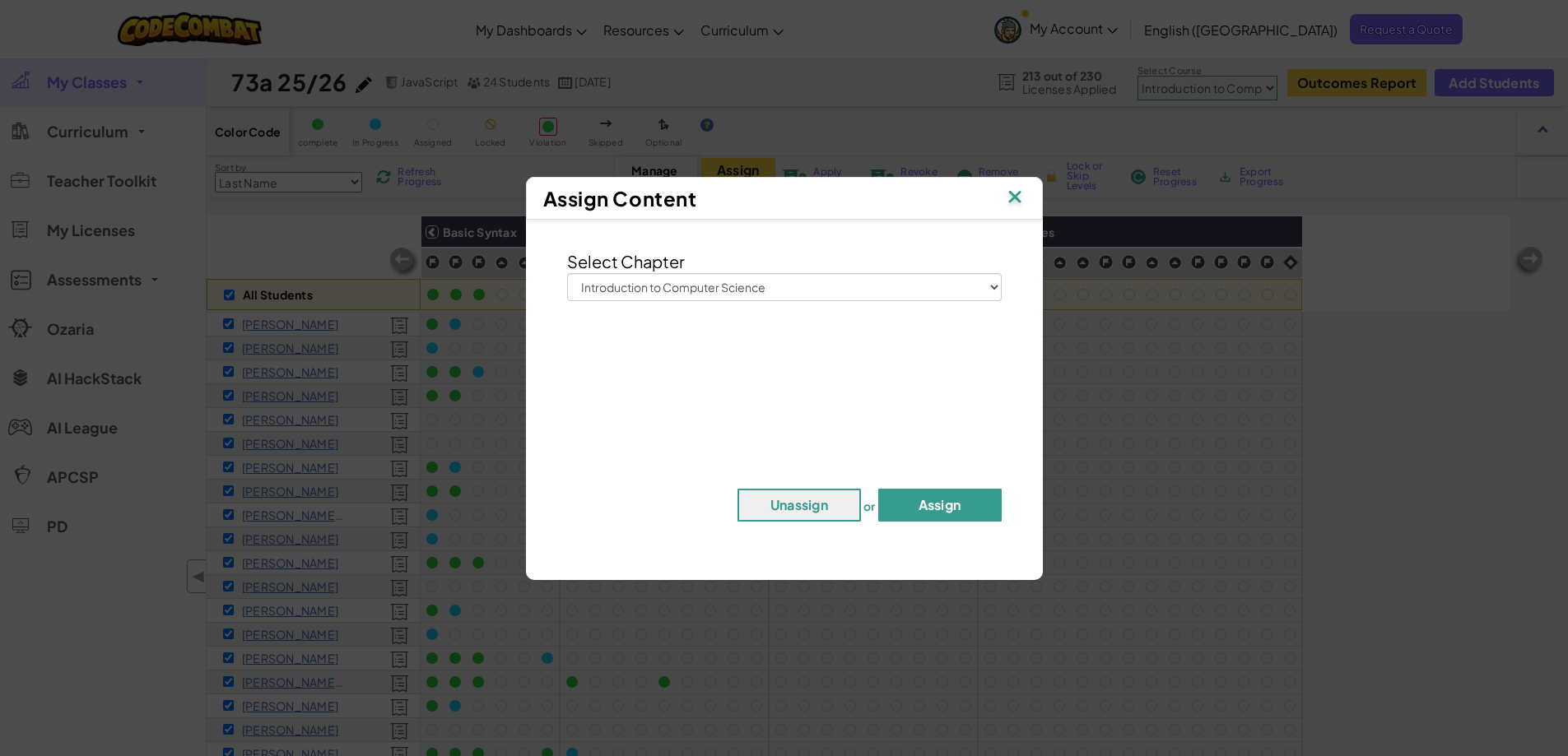
click at [933, 511] on button "Assign" at bounding box center [939, 504] width 123 height 33
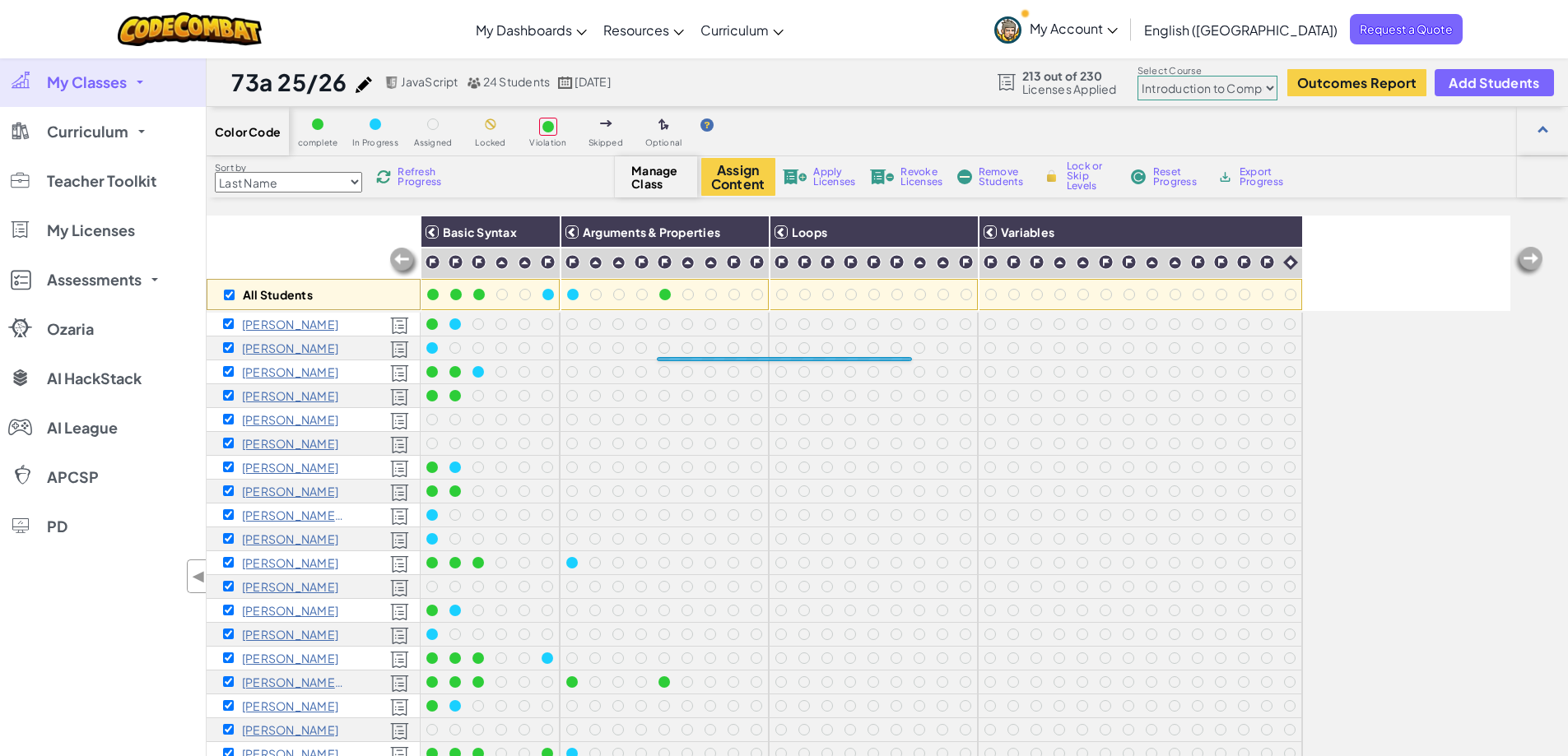
click at [131, 76] on link "My Classes" at bounding box center [103, 82] width 206 height 49
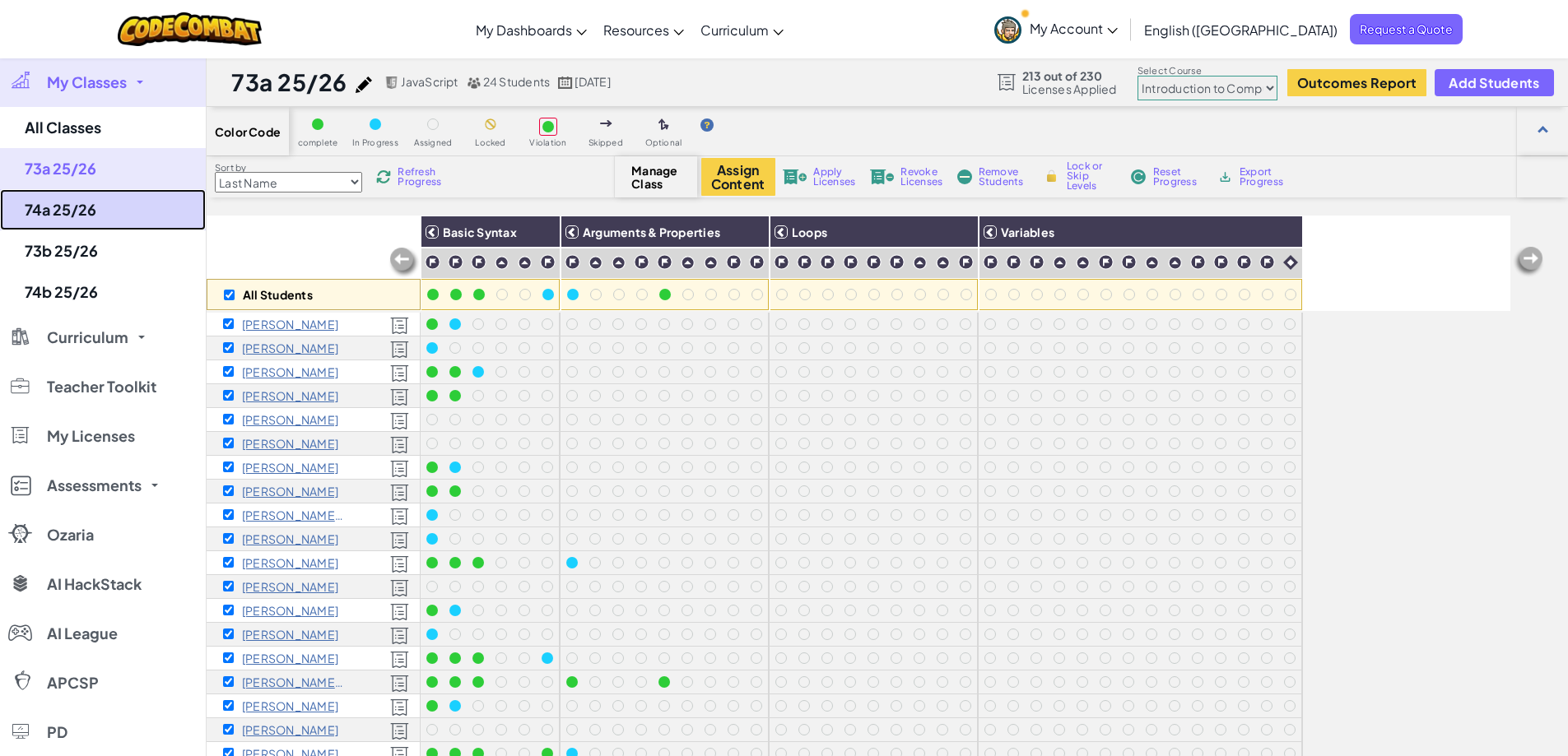
click at [98, 208] on link "74a 25/26" at bounding box center [103, 209] width 206 height 41
checkbox input "false"
select select "560f1a9f22961295f9427742"
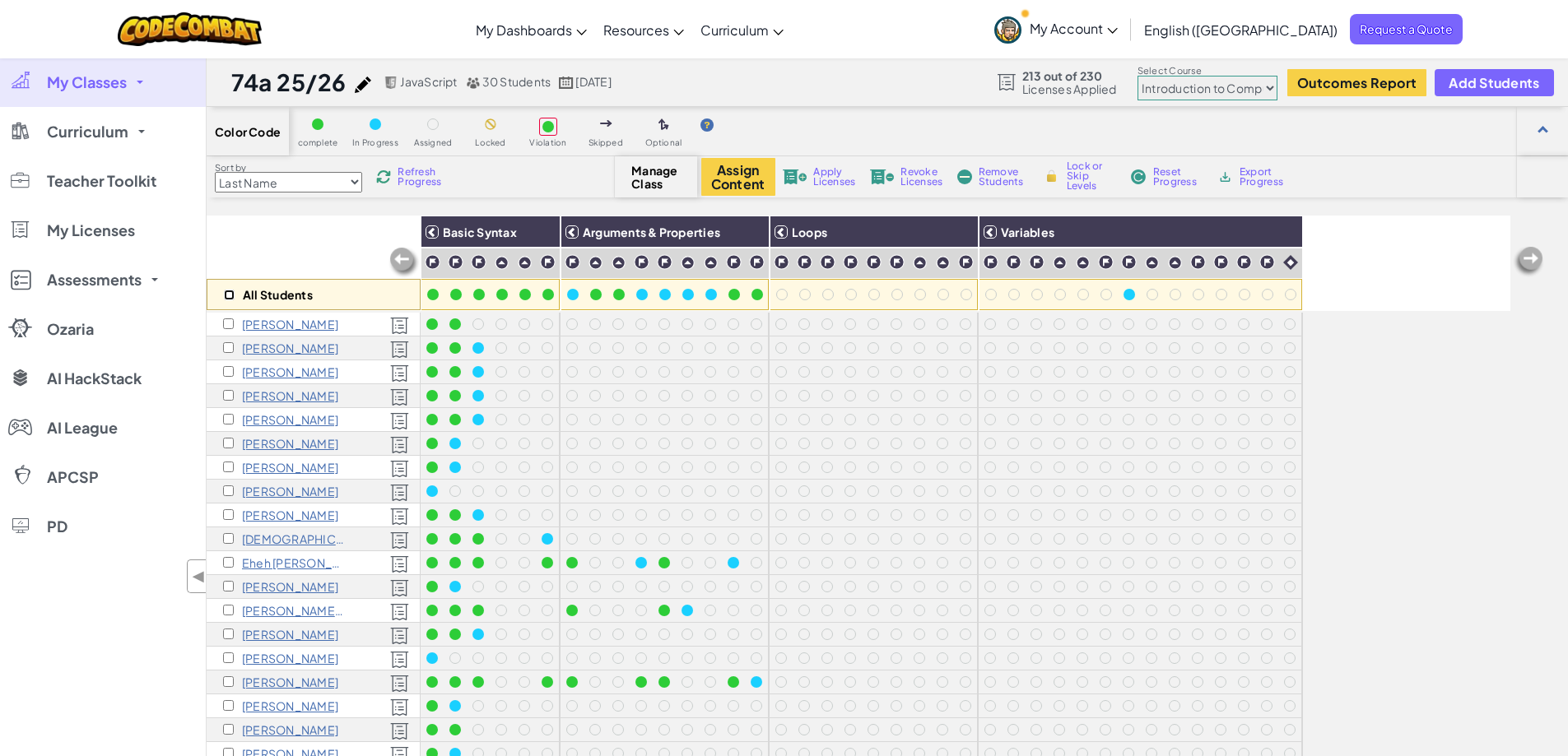
click at [233, 293] on input "checkbox" at bounding box center [229, 295] width 11 height 11
checkbox input "true"
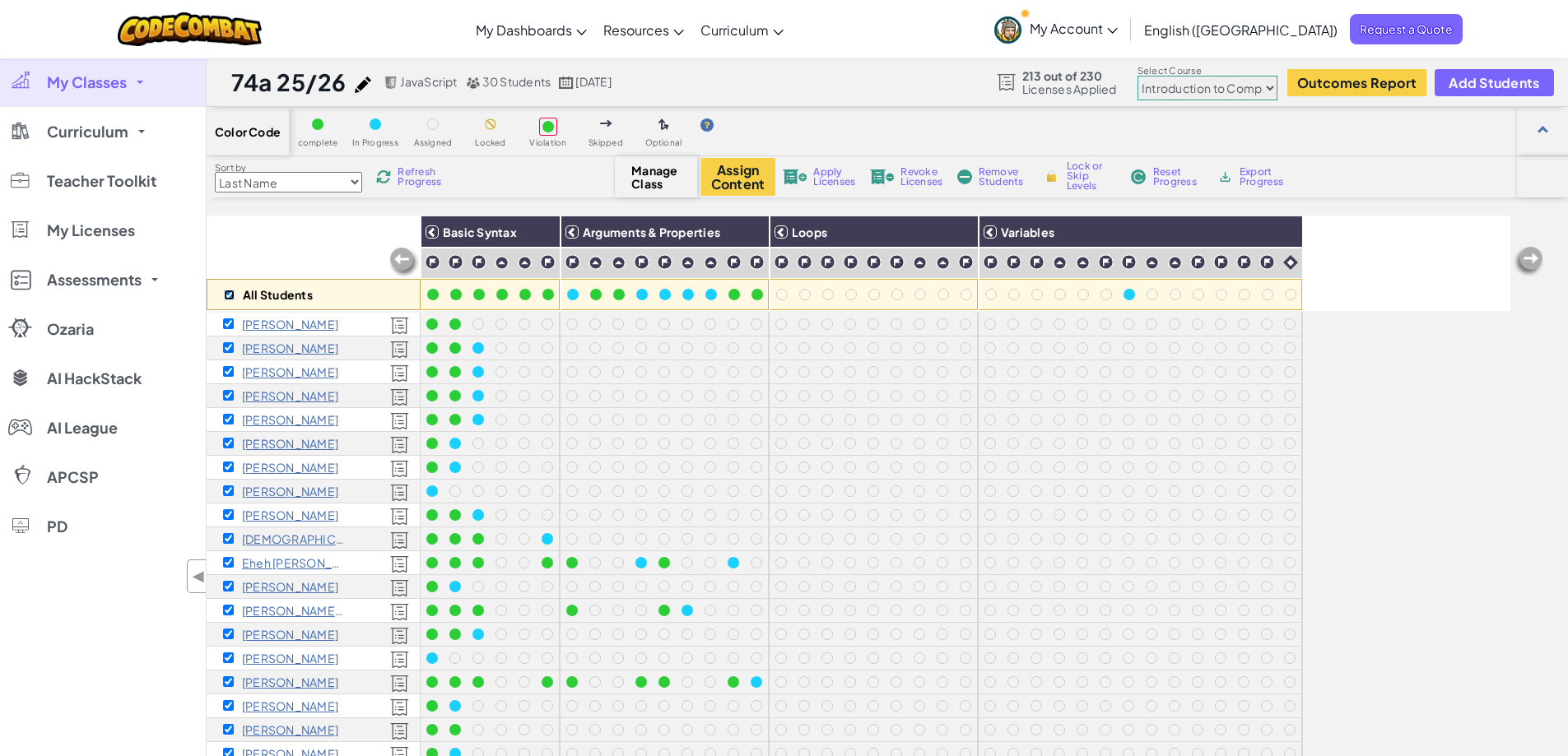
checkbox input "true"
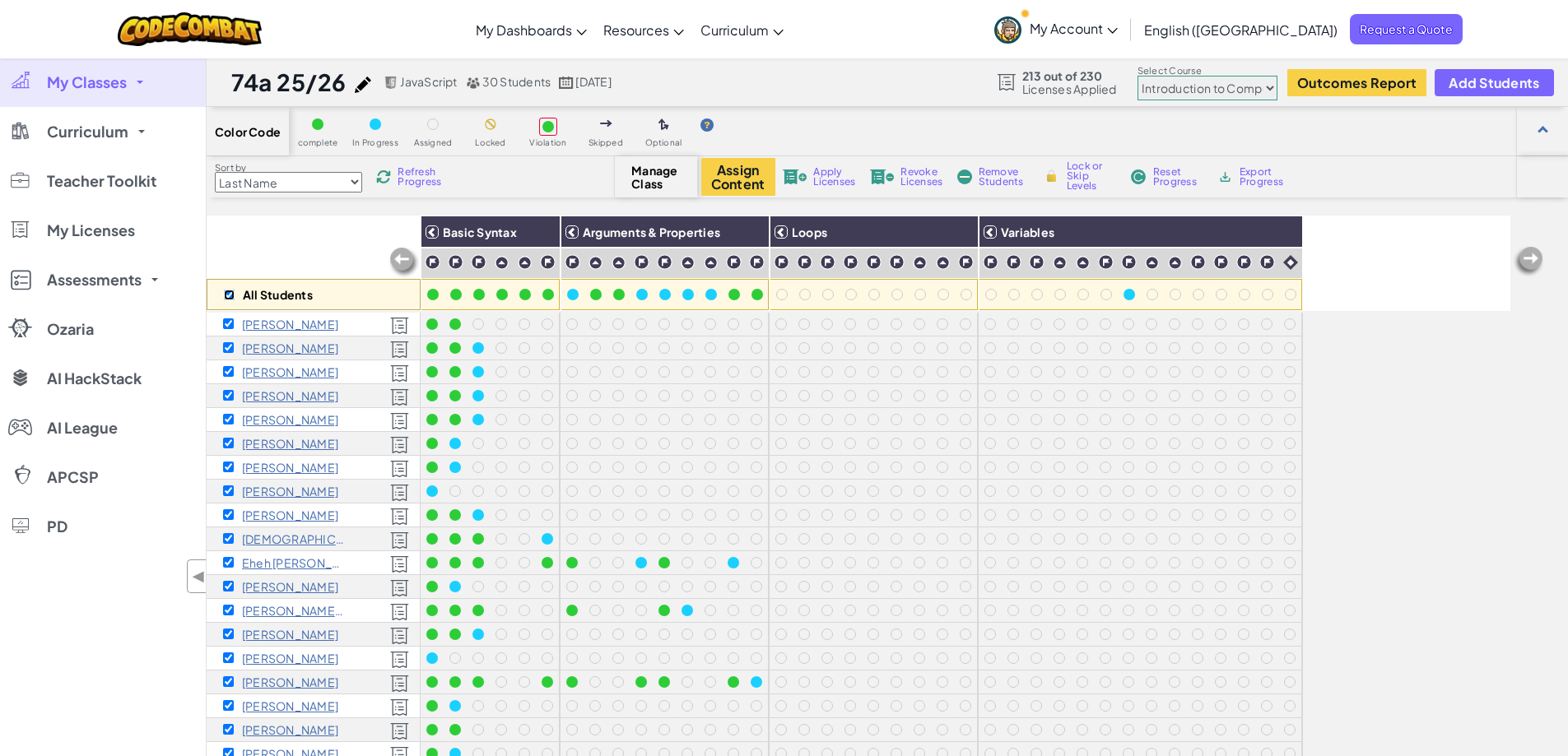
checkbox input "true"
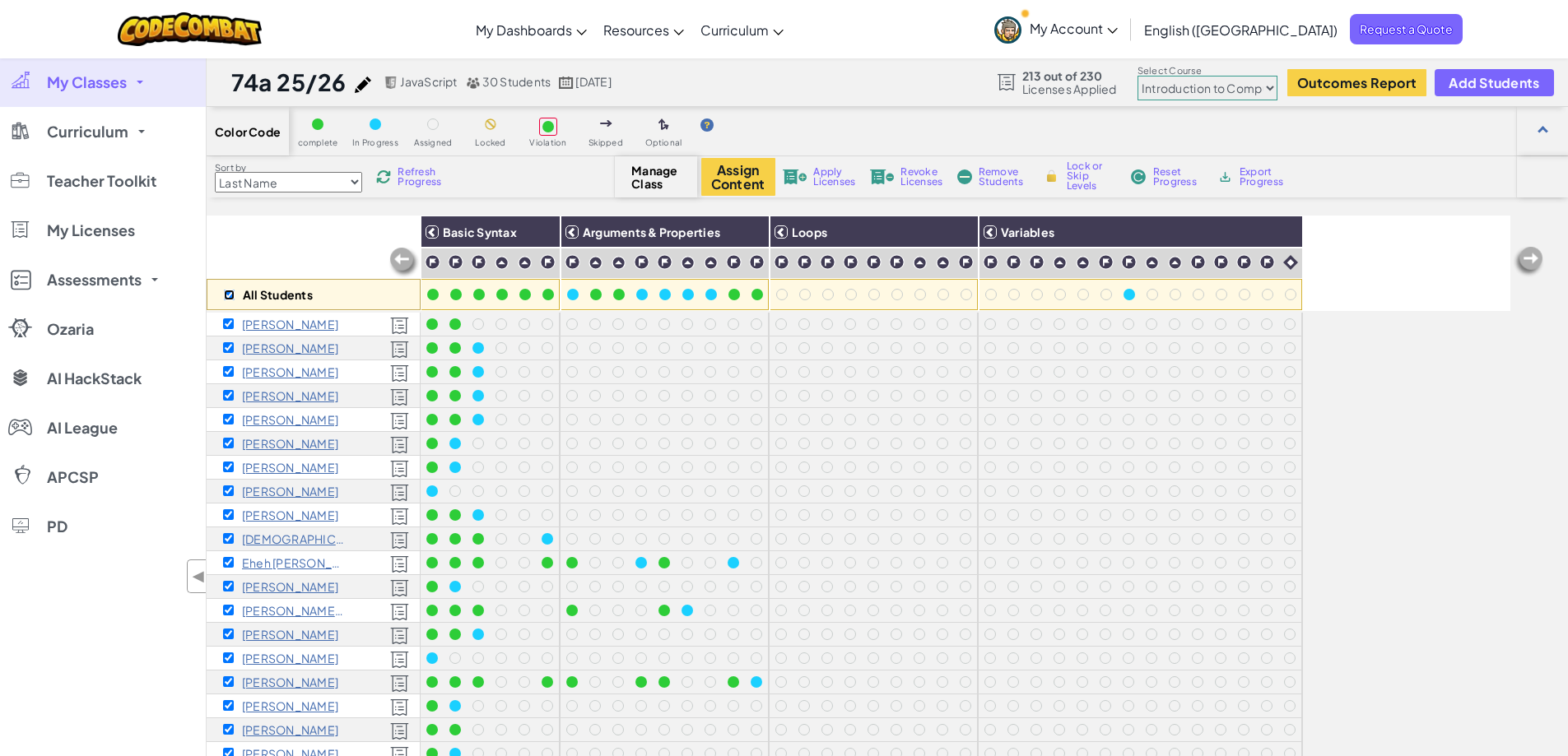
checkbox input "true"
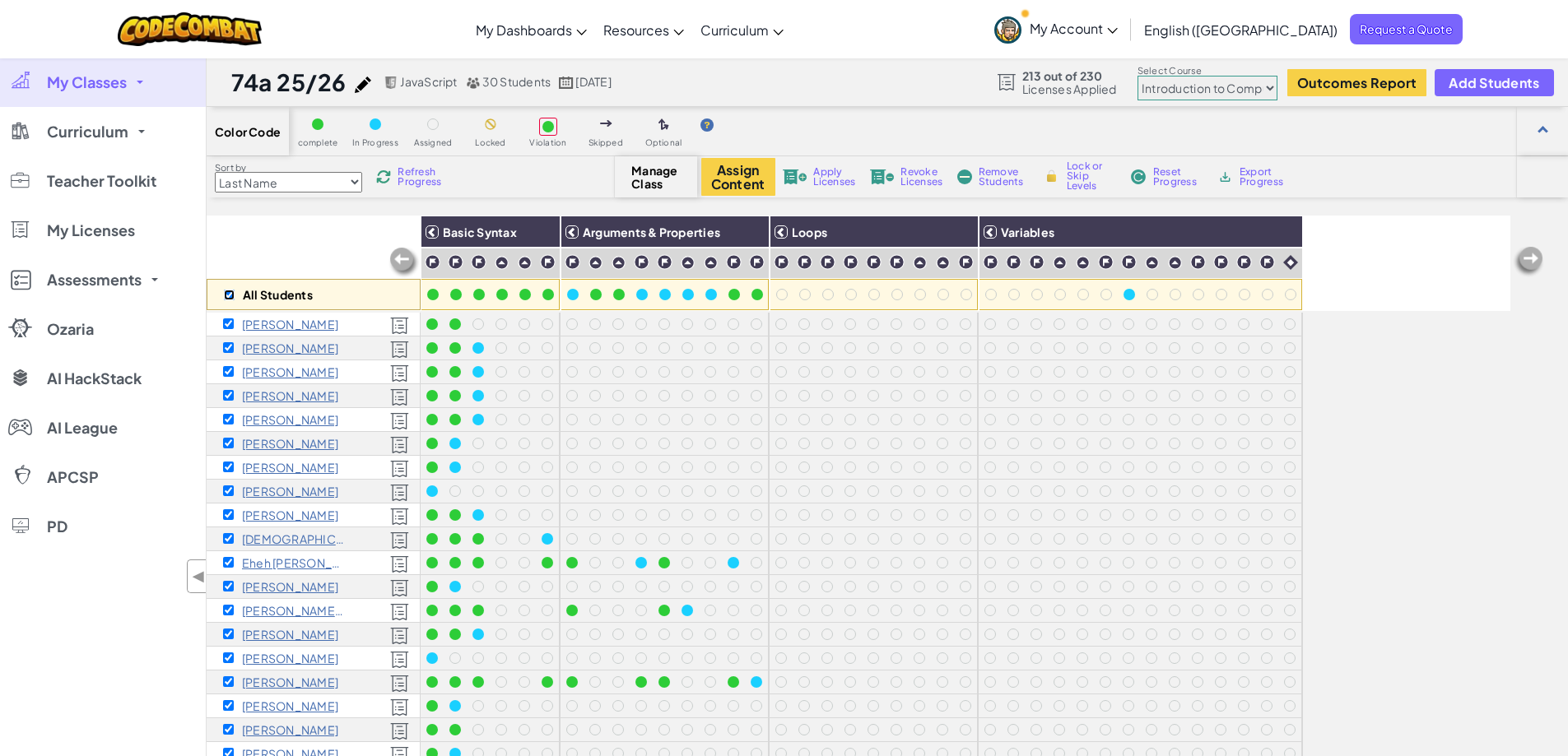
checkbox input "true"
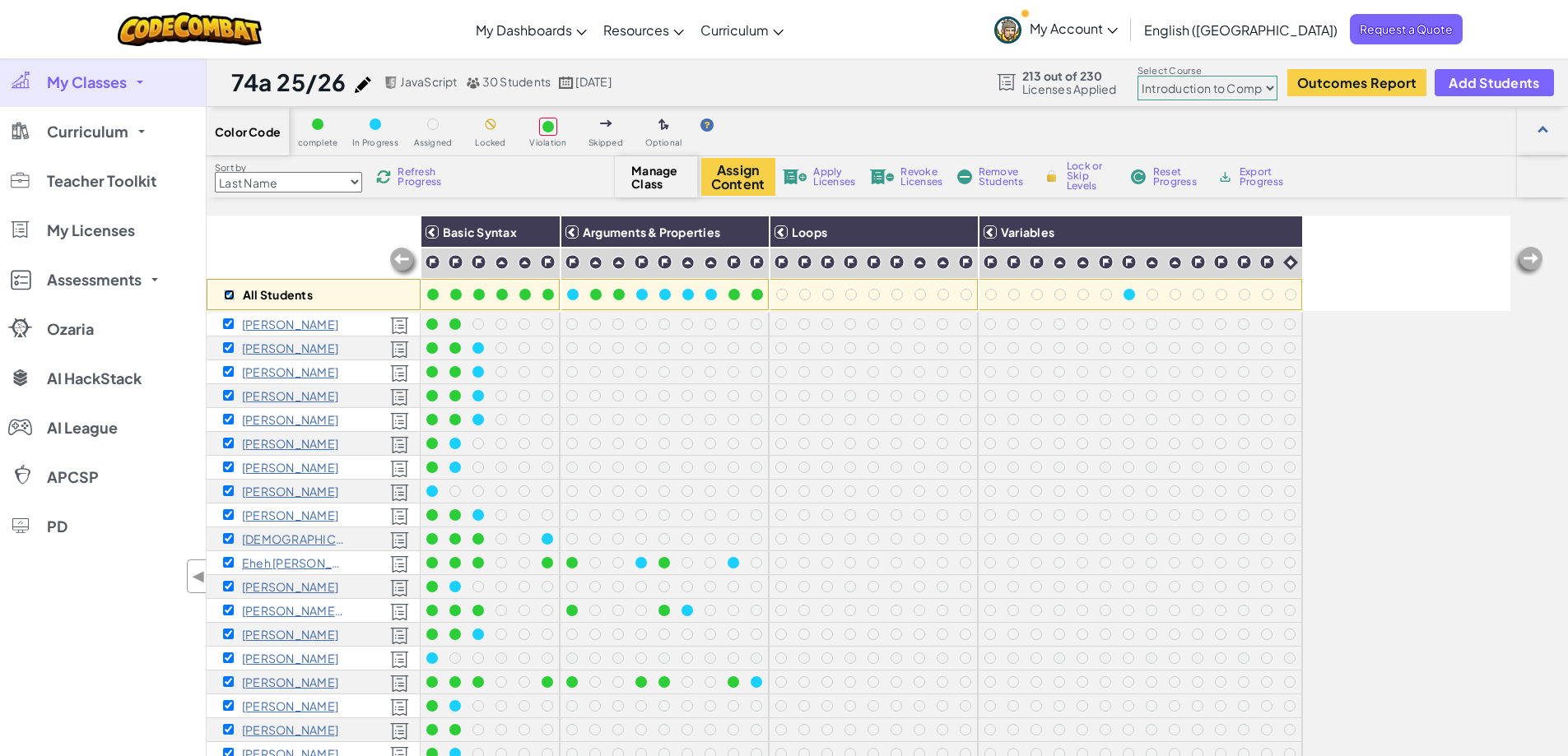
checkbox input "true"
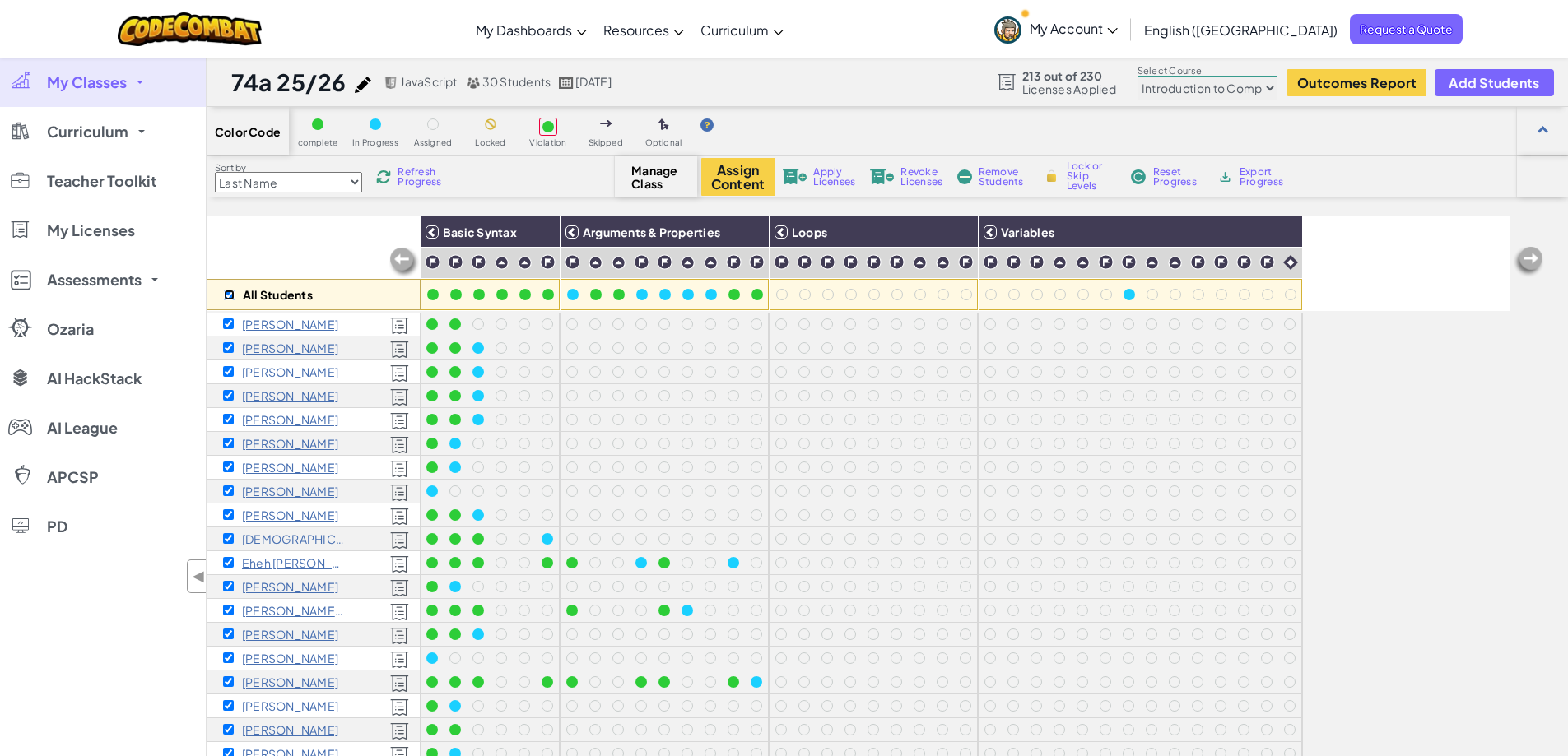
checkbox input "true"
click at [729, 174] on button "Assign Content" at bounding box center [738, 177] width 74 height 38
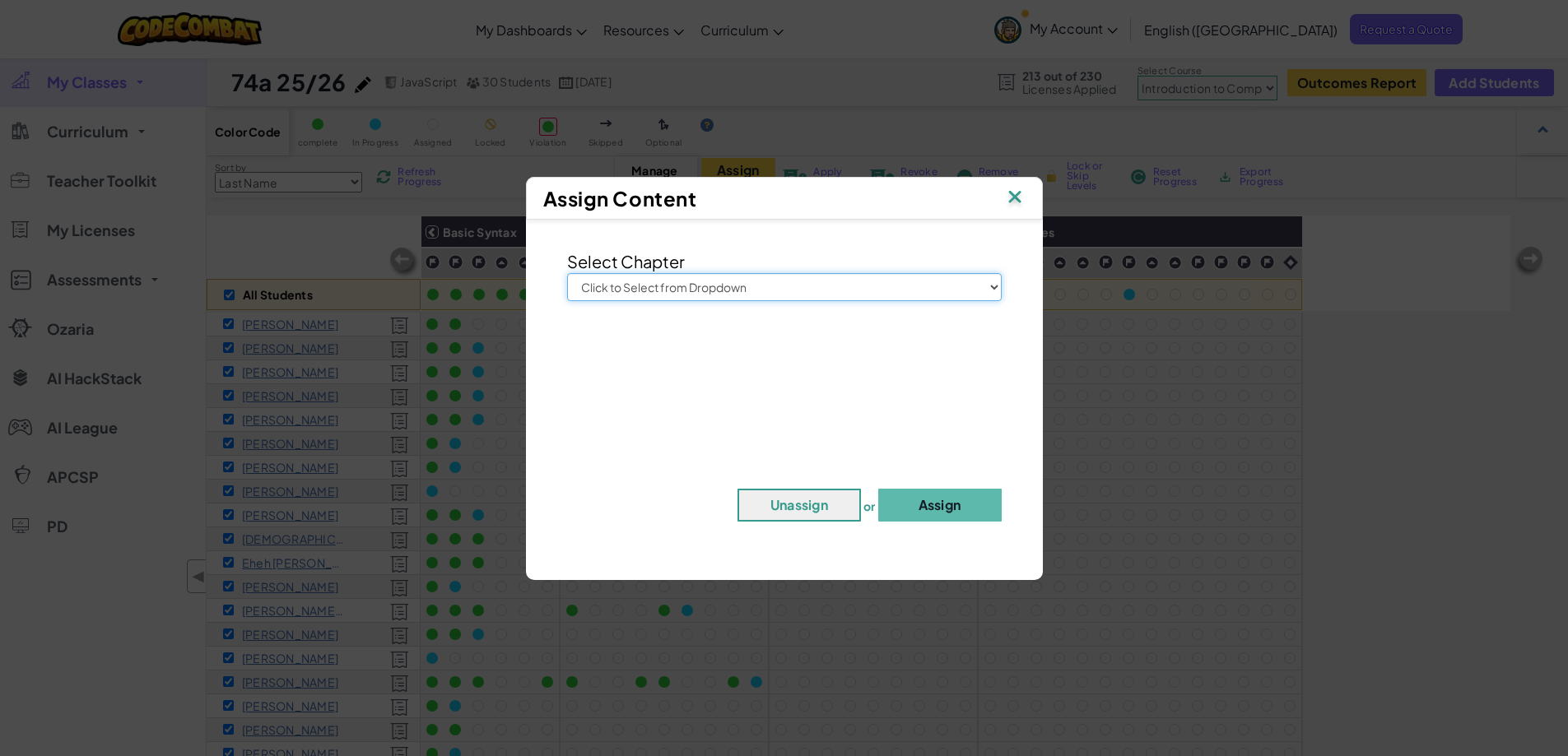
click at [753, 288] on select "Click to Select from Dropdown Junior Introduction to Computer Science Game Deve…" at bounding box center [784, 288] width 434 height 28
select select "Introduction to Computer Science"
click at [567, 273] on select "Click to Select from Dropdown Junior Introduction to Computer Science Game Deve…" at bounding box center [784, 288] width 434 height 28
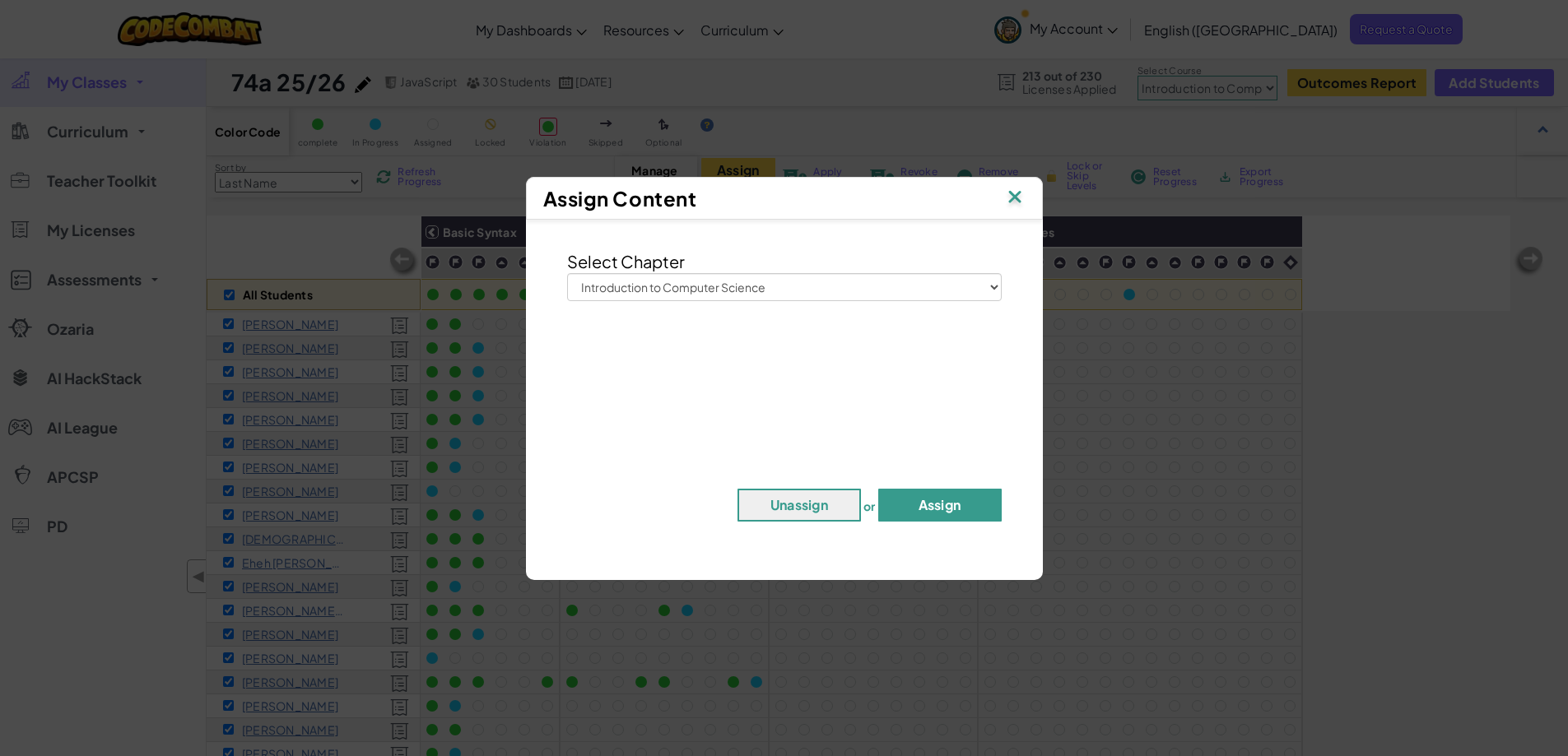
click at [938, 503] on button "Assign" at bounding box center [939, 504] width 123 height 33
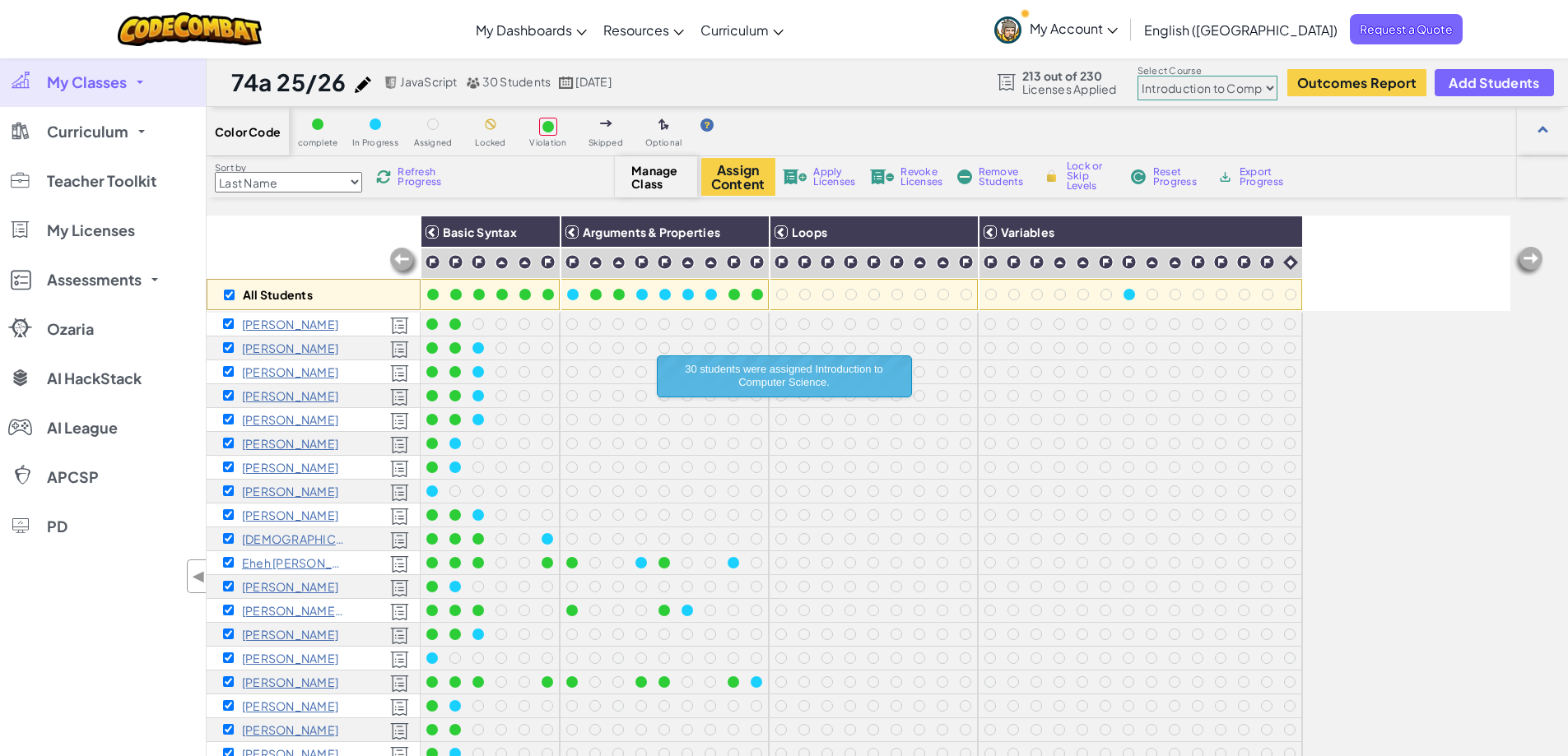
click at [323, 228] on div "All Students" at bounding box center [313, 263] width 214 height 96
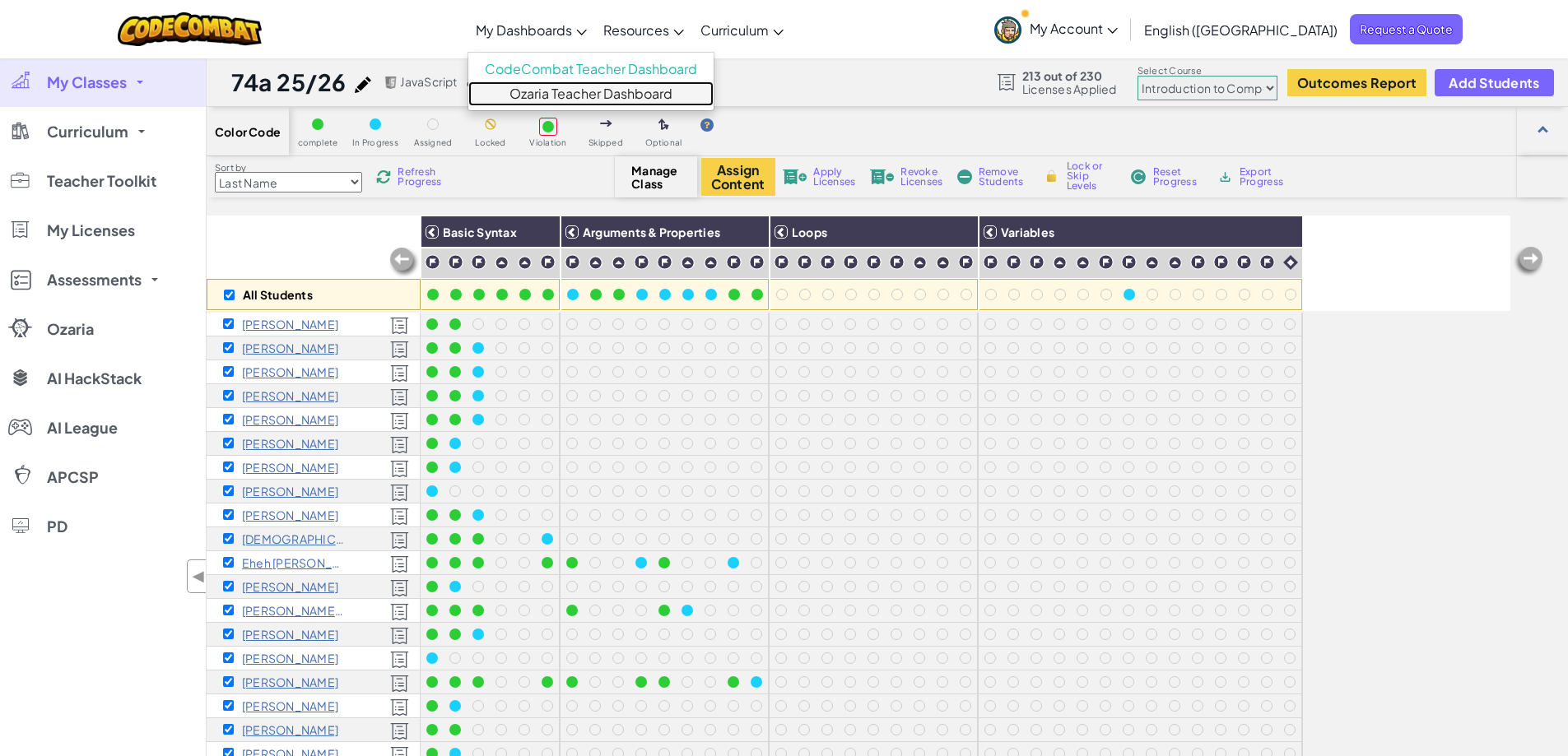
click at [589, 99] on link "Ozaria Teacher Dashboard" at bounding box center [591, 94] width 245 height 25
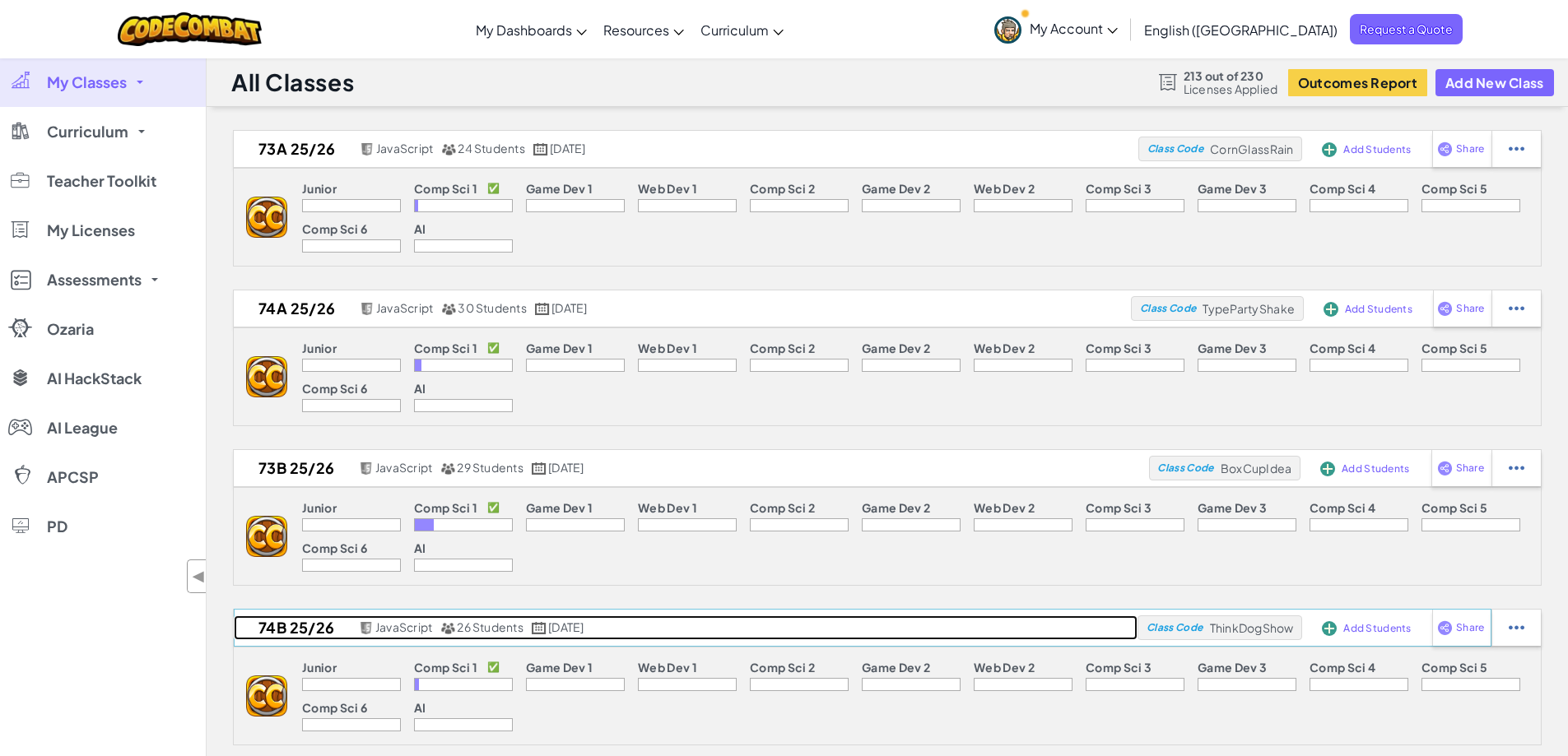
click at [291, 631] on h2 "74b 25/26" at bounding box center [293, 628] width 121 height 25
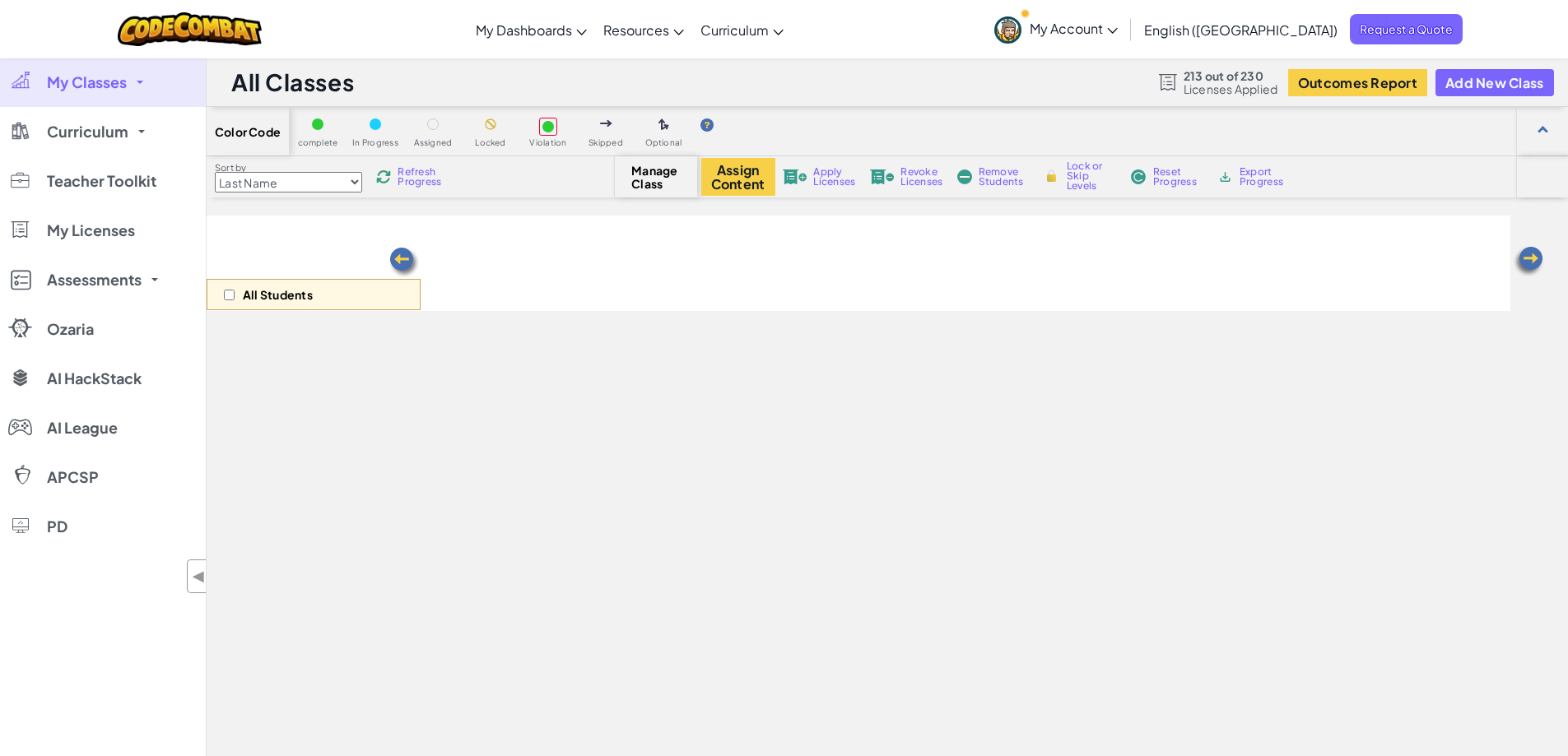
select select "560f1a9f22961295f9427742"
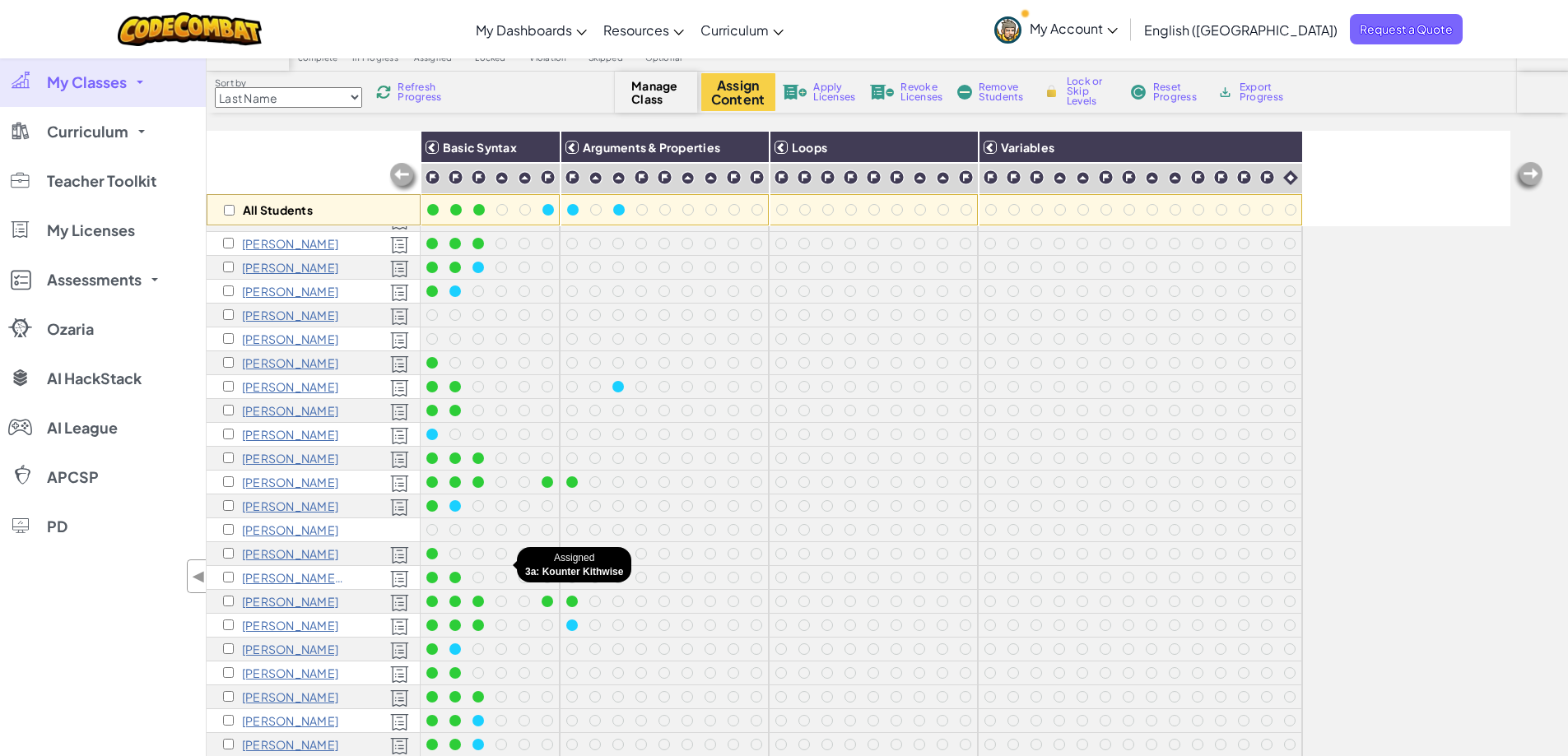
scroll to position [164, 0]
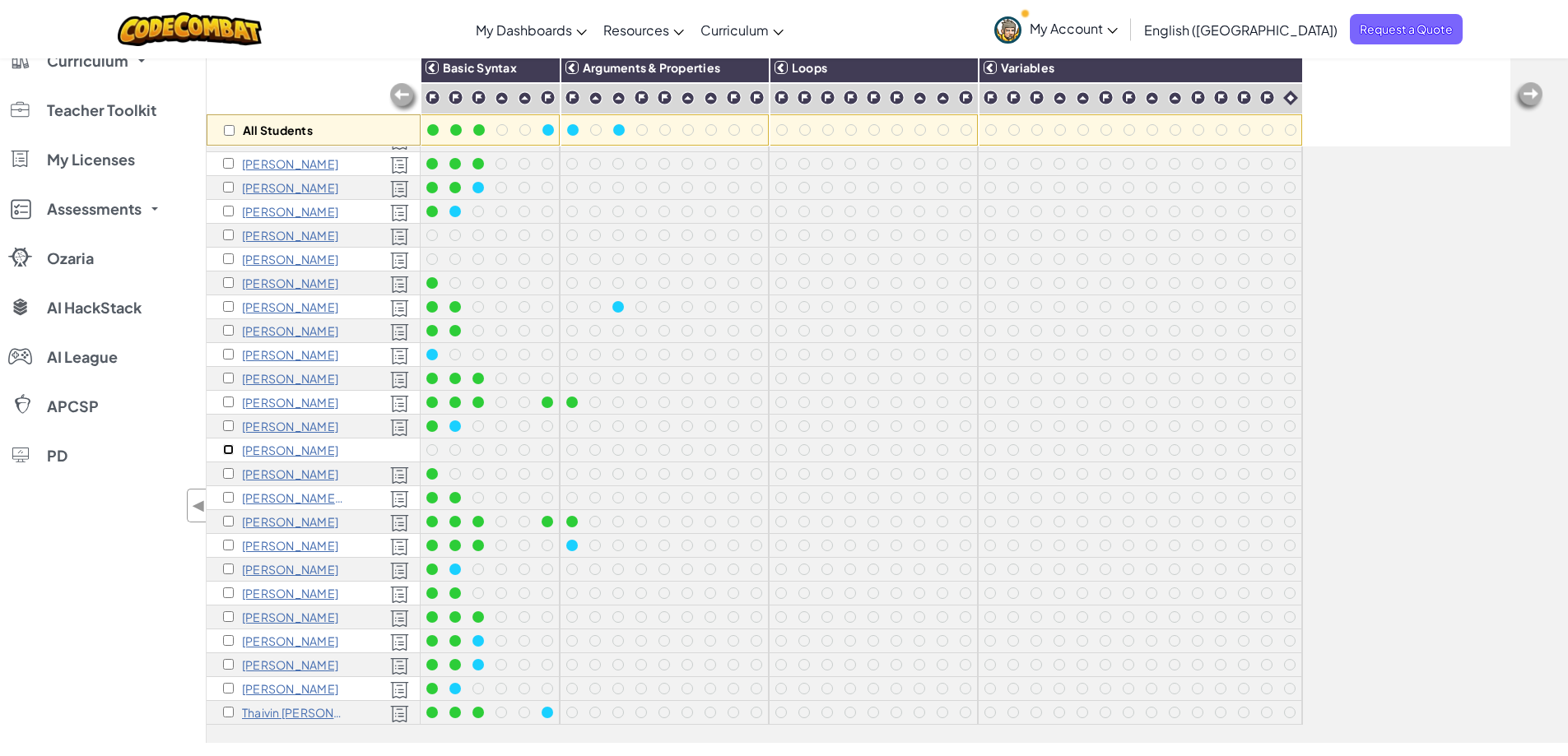
click at [226, 444] on input "checkbox" at bounding box center [228, 449] width 11 height 11
checkbox input "true"
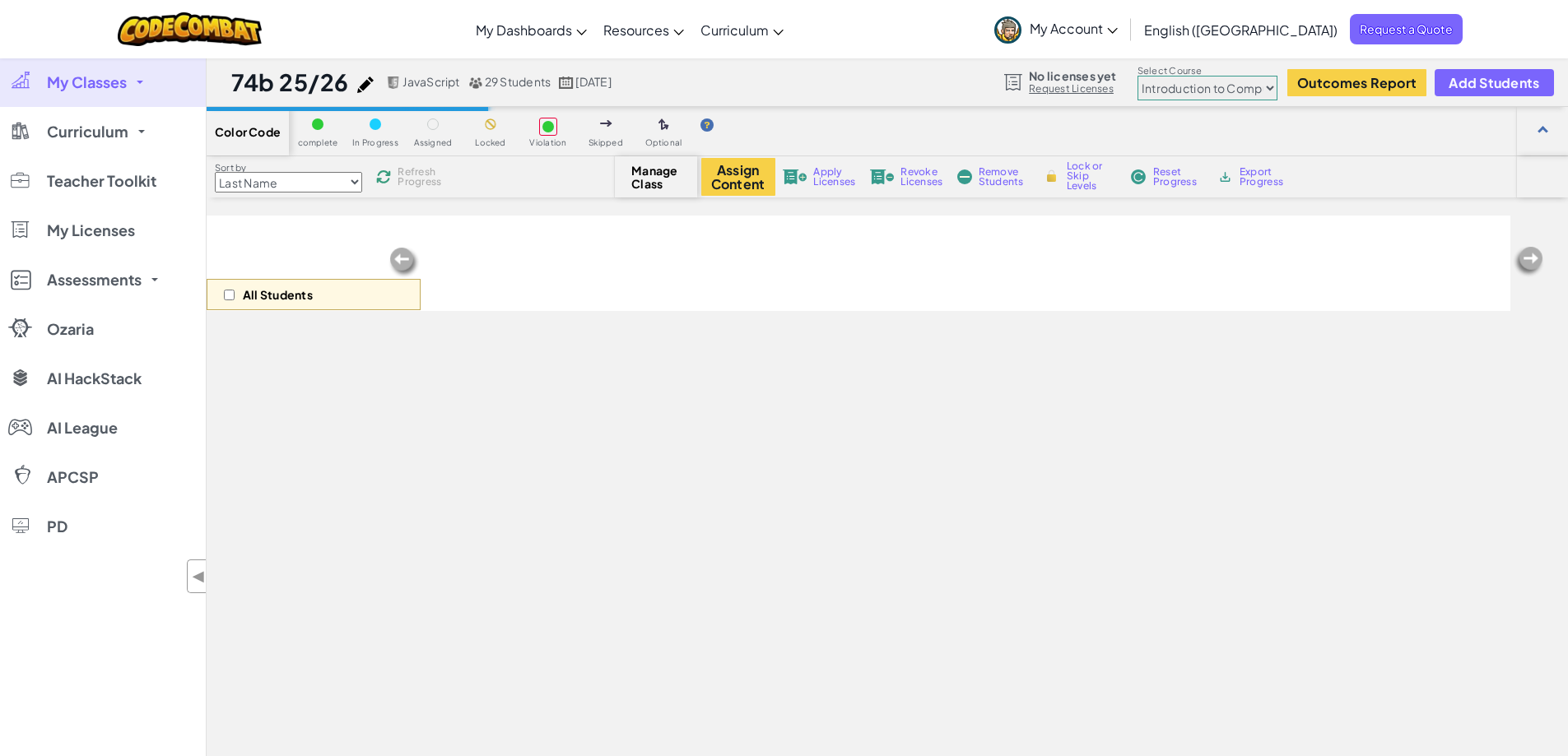
select select "560f1a9f22961295f9427742"
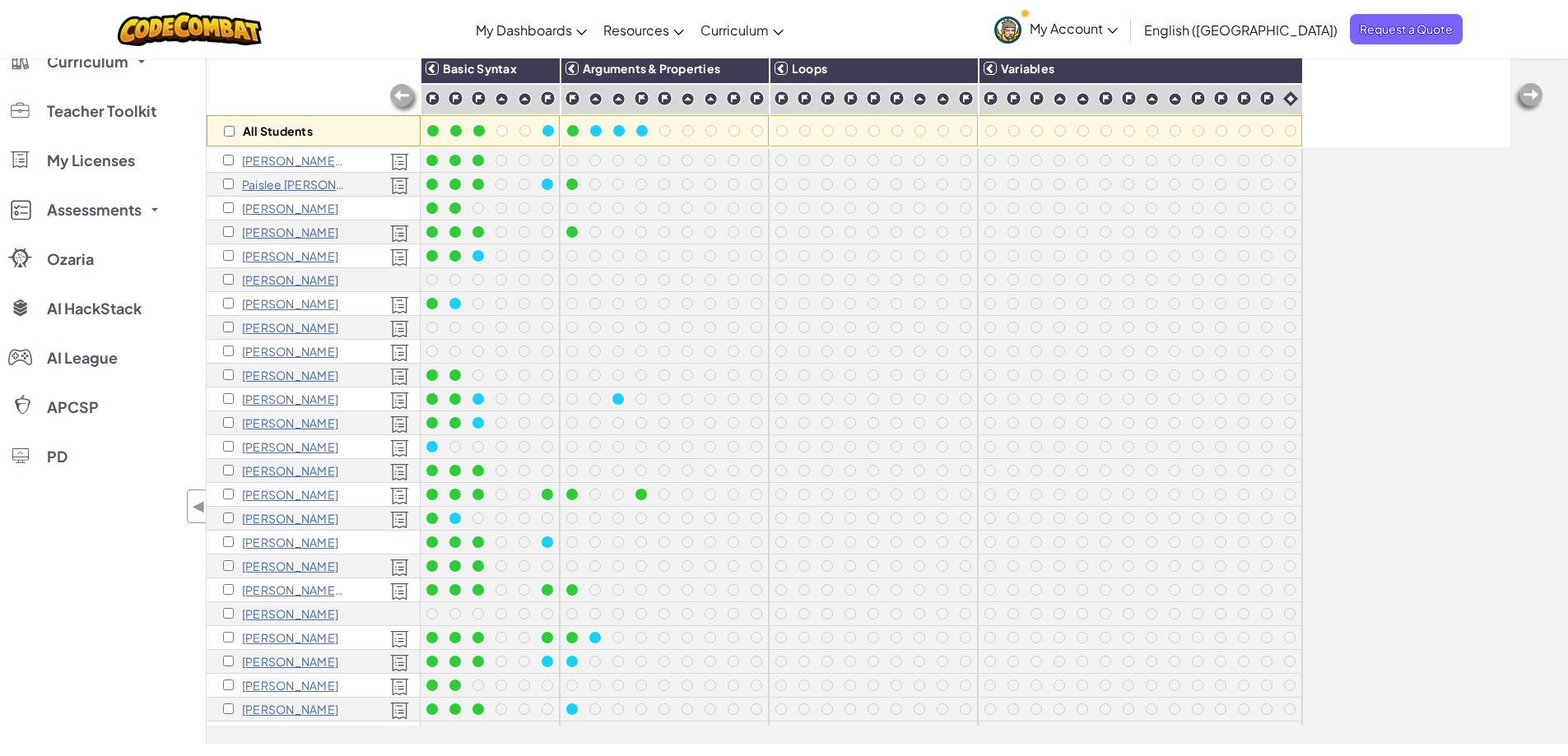
scroll to position [163, 0]
click at [229, 277] on input "checkbox" at bounding box center [228, 279] width 11 height 11
checkbox input "true"
click at [228, 543] on input "checkbox" at bounding box center [228, 542] width 11 height 11
checkbox input "true"
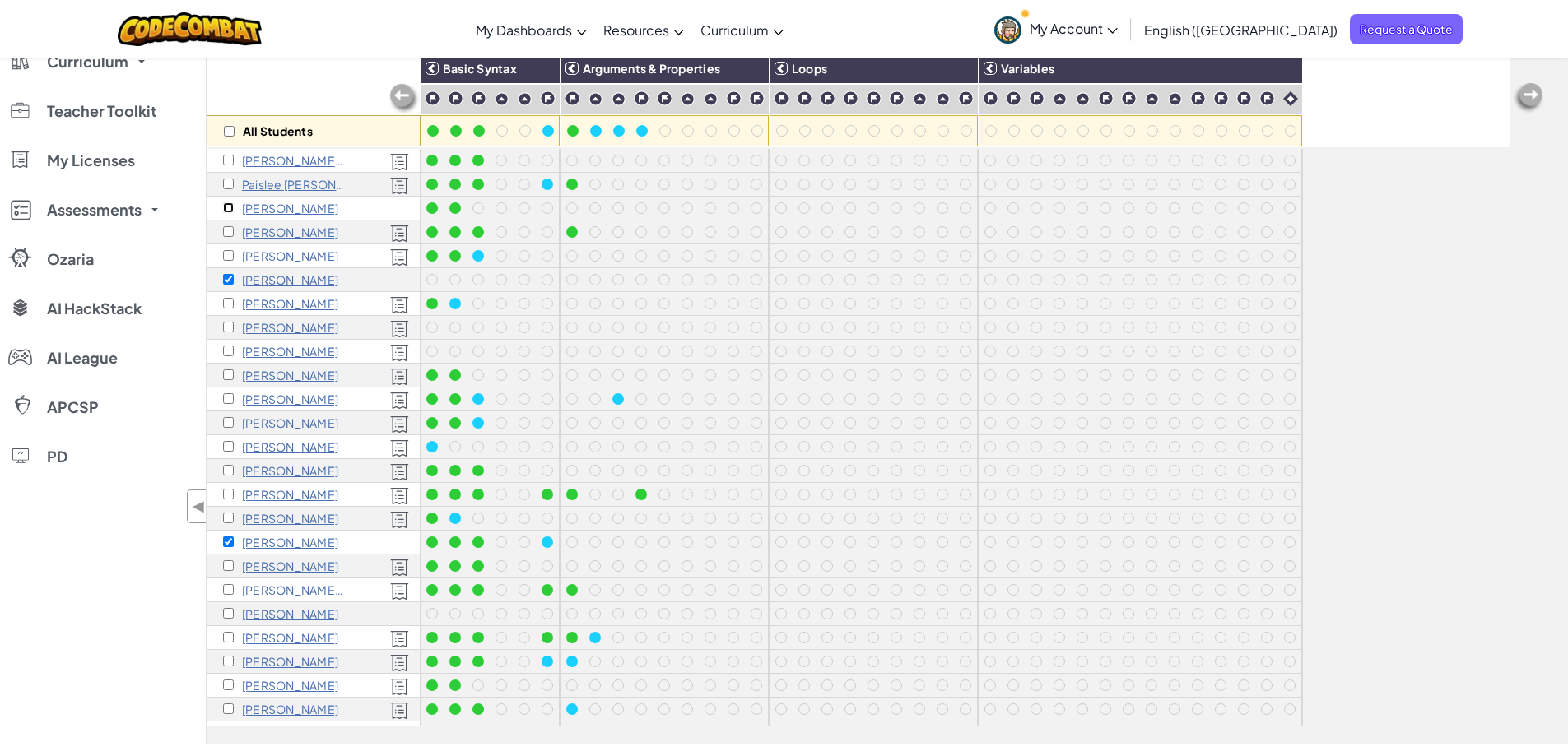
click at [228, 206] on input "checkbox" at bounding box center [228, 208] width 11 height 11
checkbox input "true"
click at [231, 614] on input "checkbox" at bounding box center [228, 613] width 11 height 11
checkbox input "true"
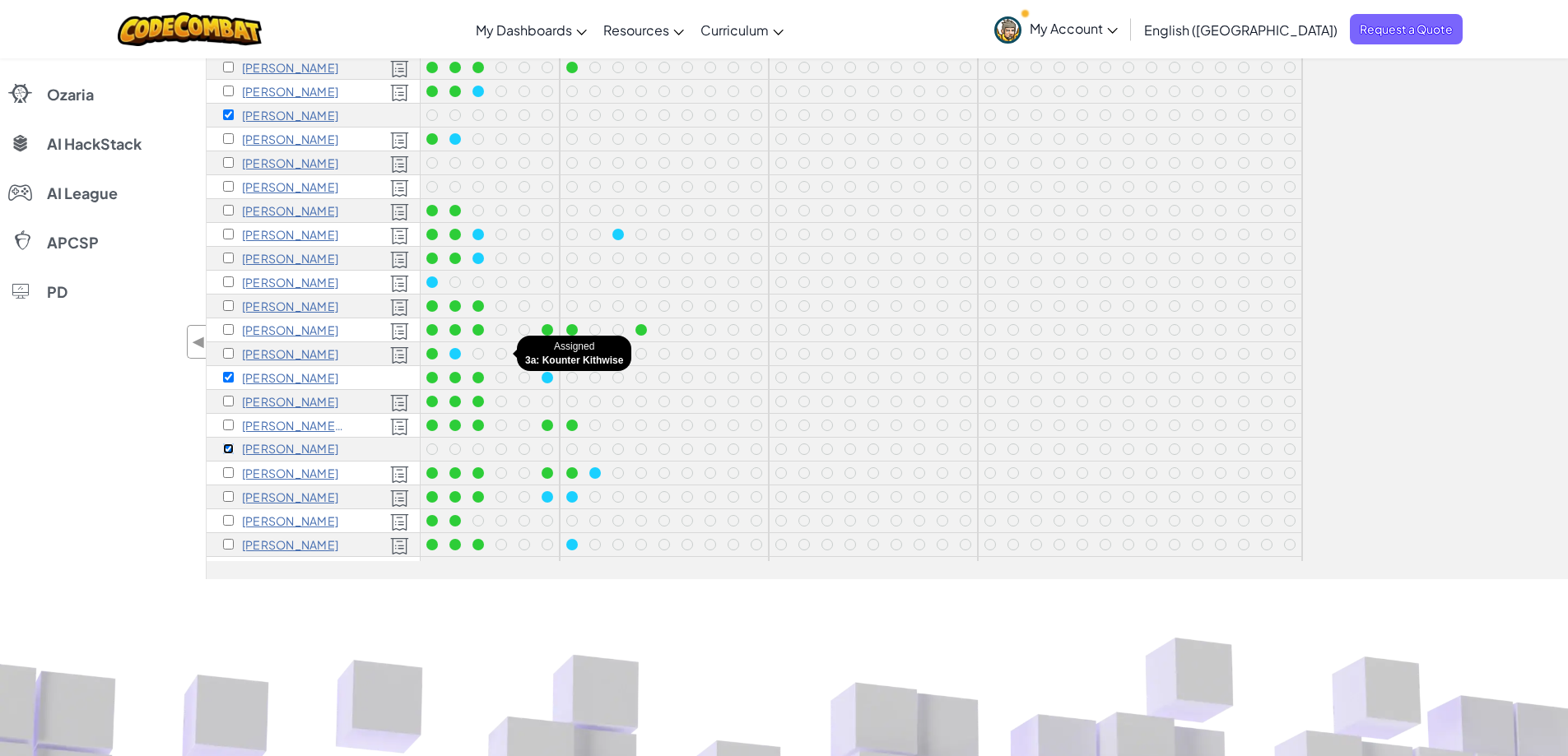
scroll to position [0, 0]
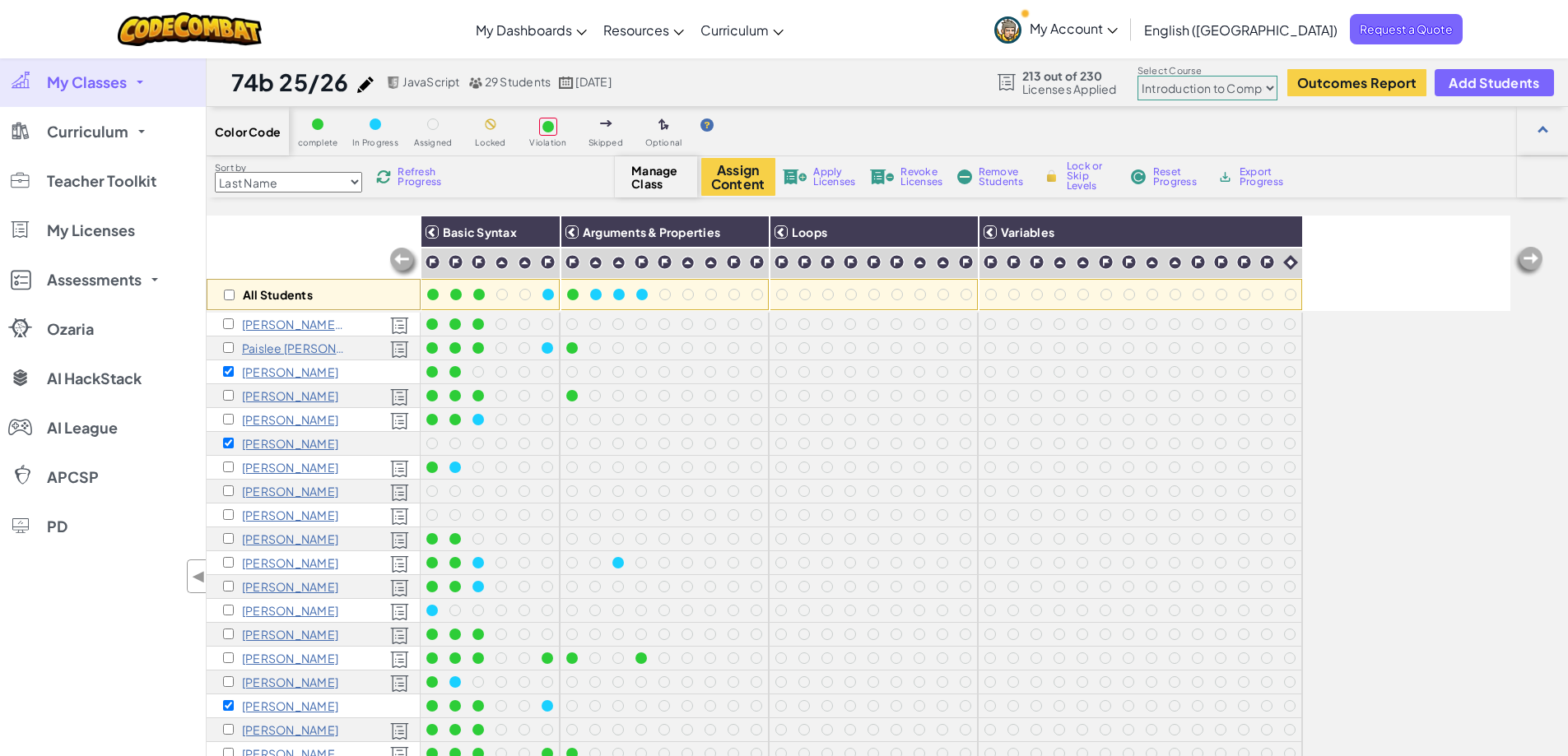
click at [829, 180] on span "Apply Licenses" at bounding box center [834, 177] width 42 height 20
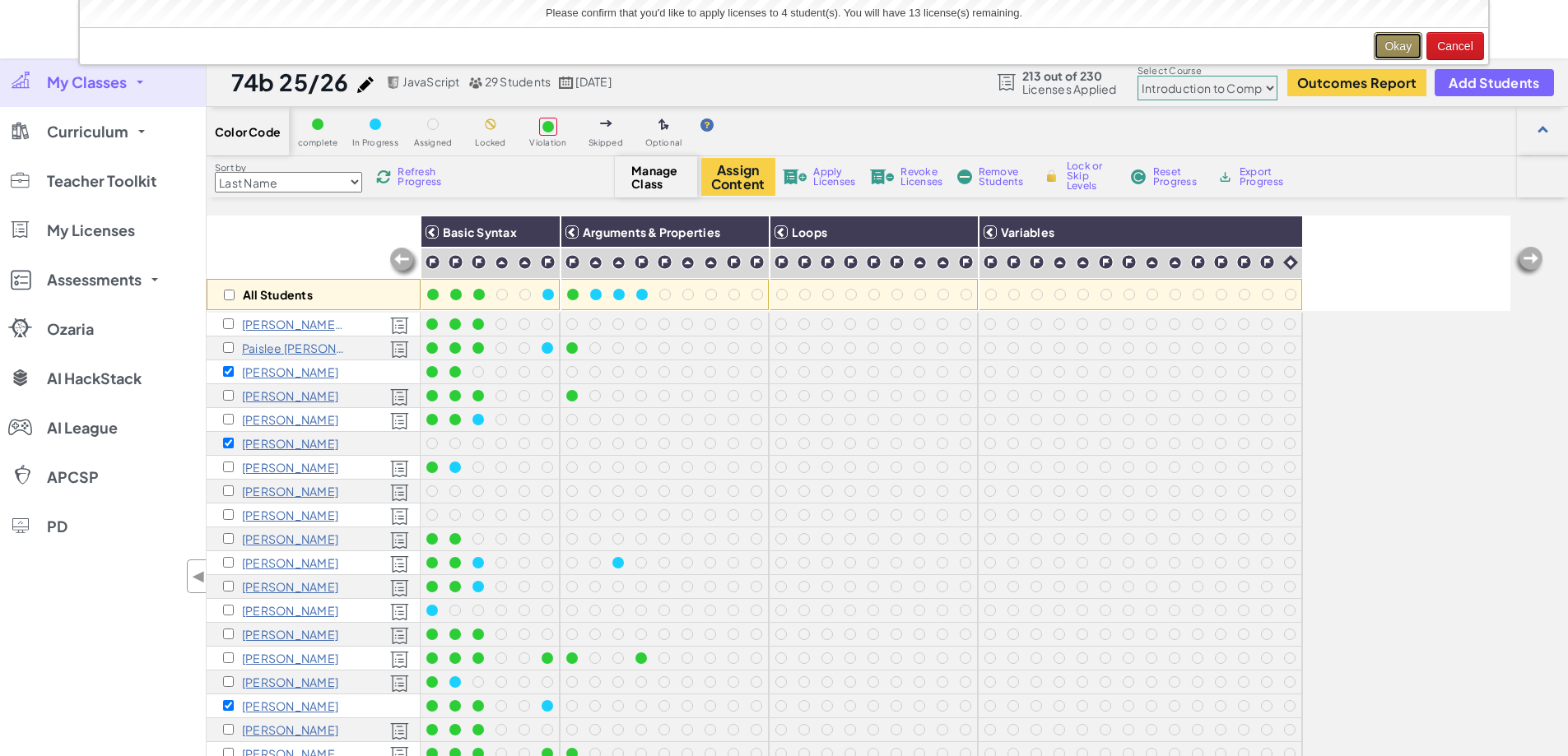
click at [1400, 35] on button "Okay" at bounding box center [1398, 47] width 48 height 28
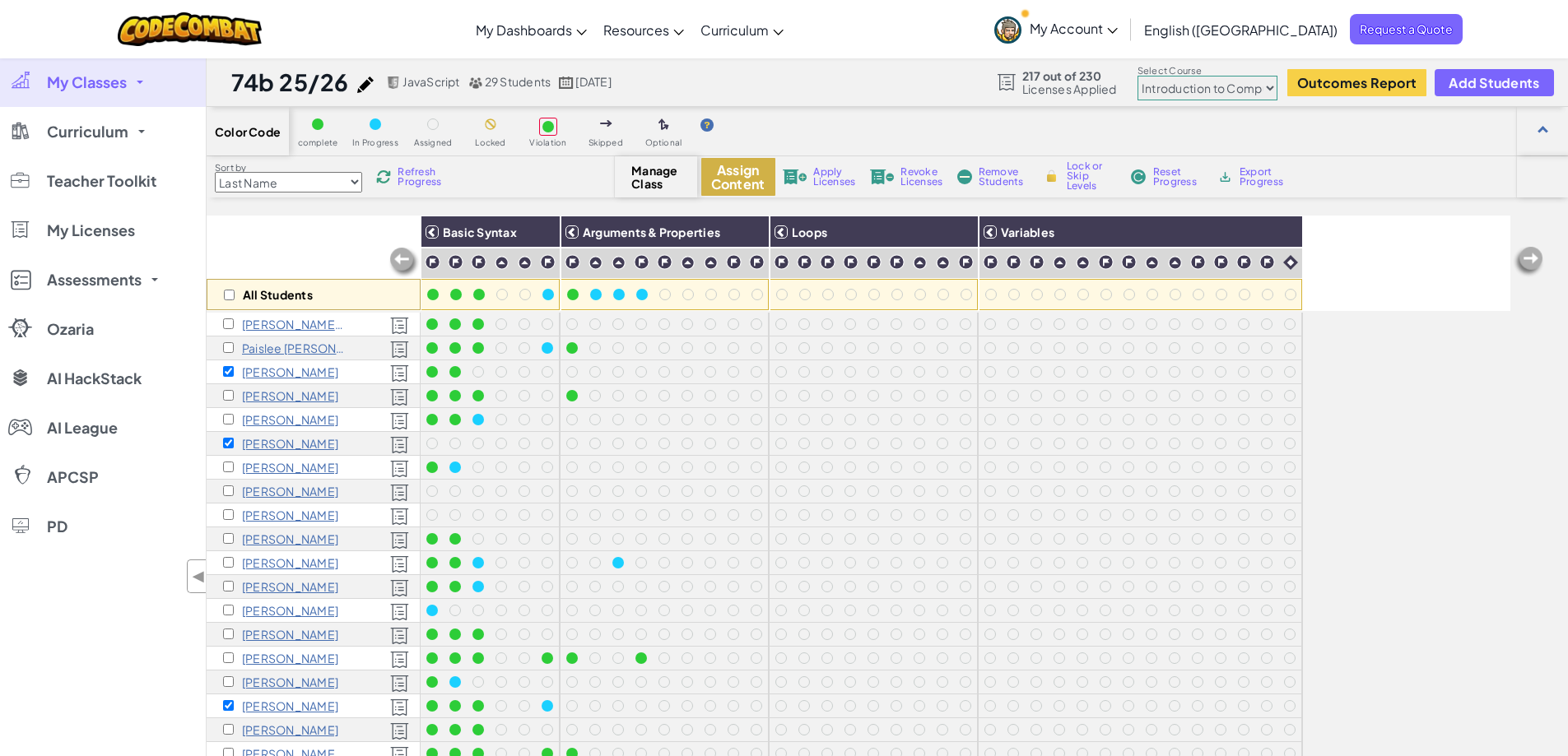
click at [740, 176] on button "Assign Content" at bounding box center [738, 177] width 74 height 38
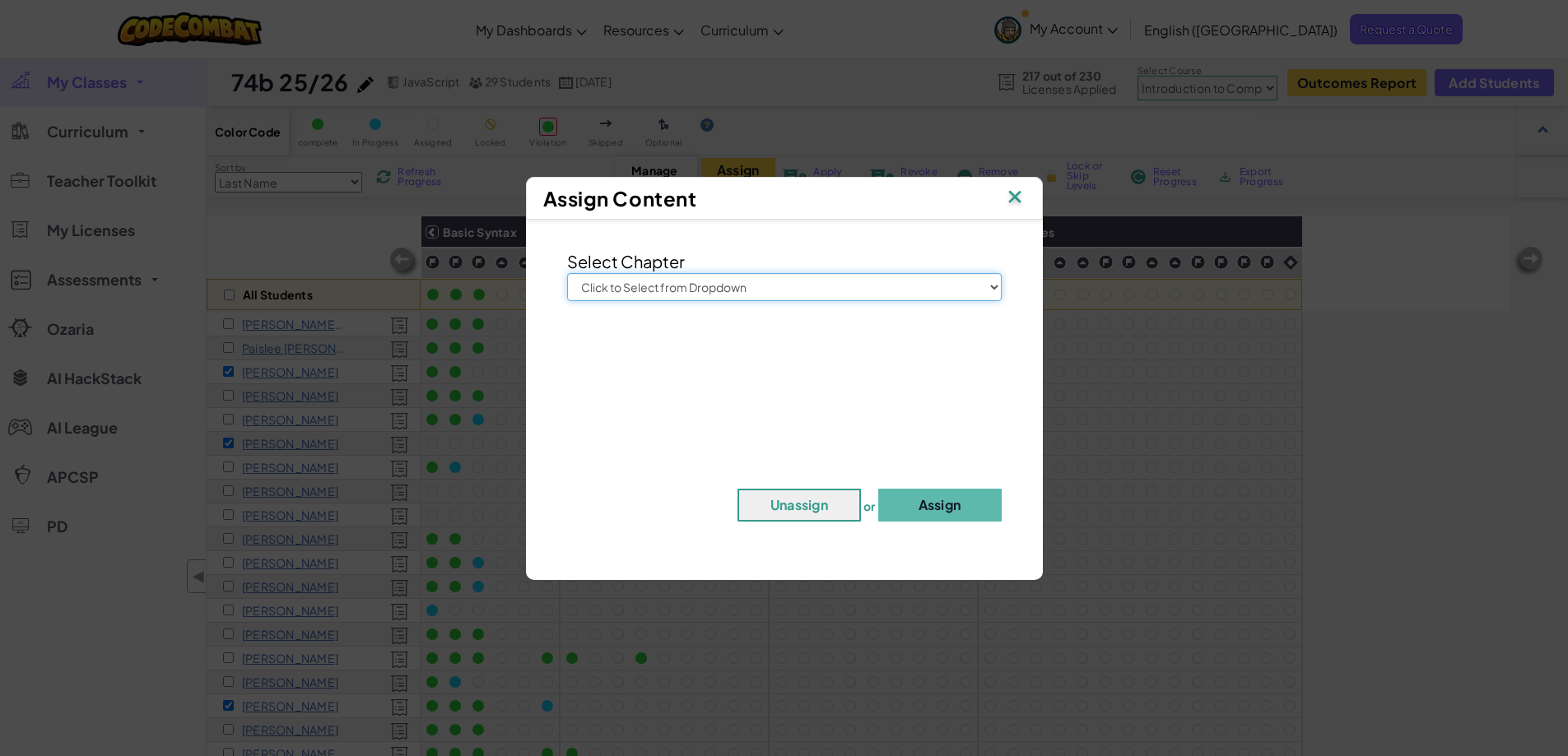
click at [767, 278] on select "Click to Select from Dropdown Junior Introduction to Computer Science Game Deve…" at bounding box center [784, 288] width 434 height 28
select select "Introduction to Computer Science"
click at [567, 273] on select "Click to Select from Dropdown Junior Introduction to Computer Science Game Deve…" at bounding box center [784, 288] width 434 height 28
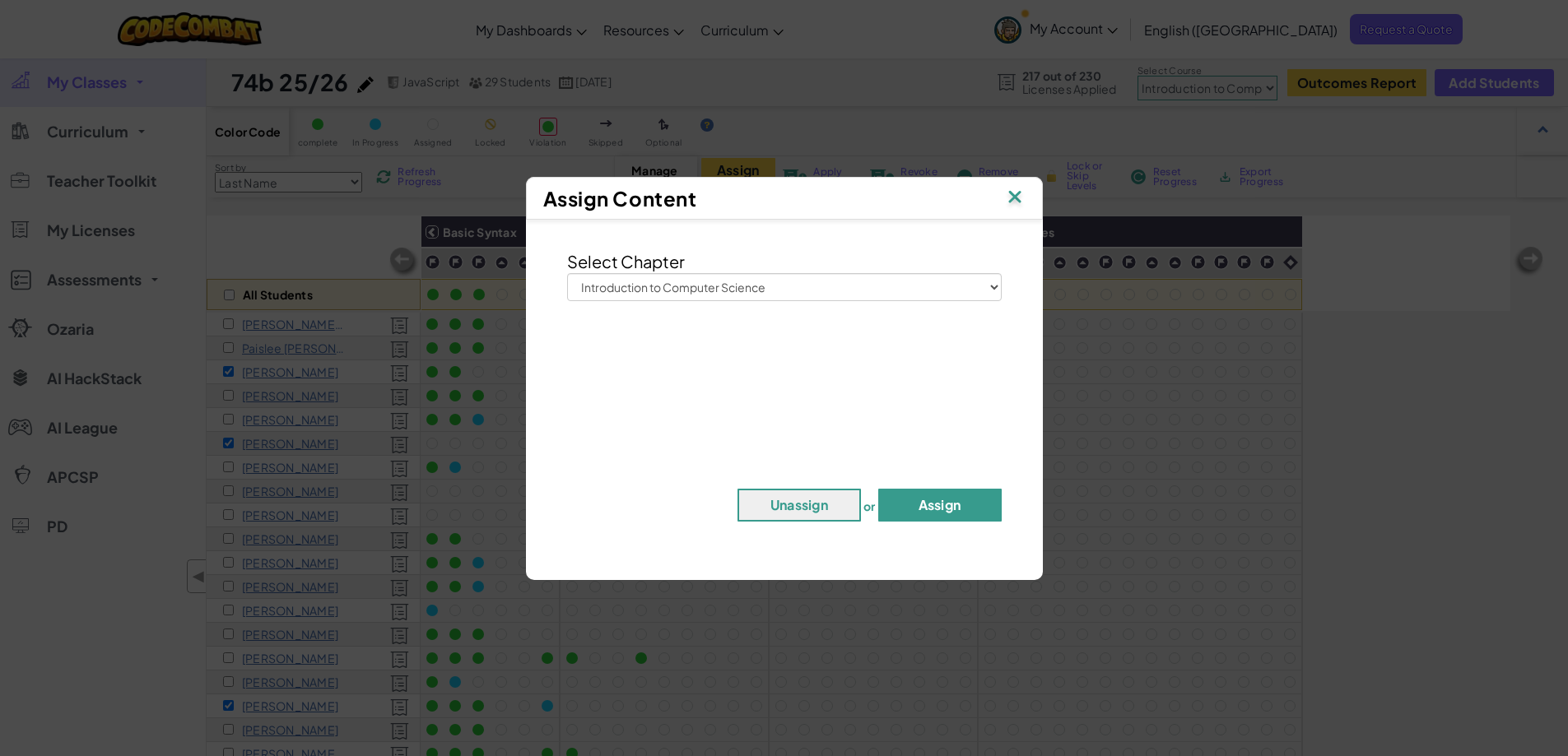
click at [941, 508] on button "Assign" at bounding box center [939, 504] width 123 height 33
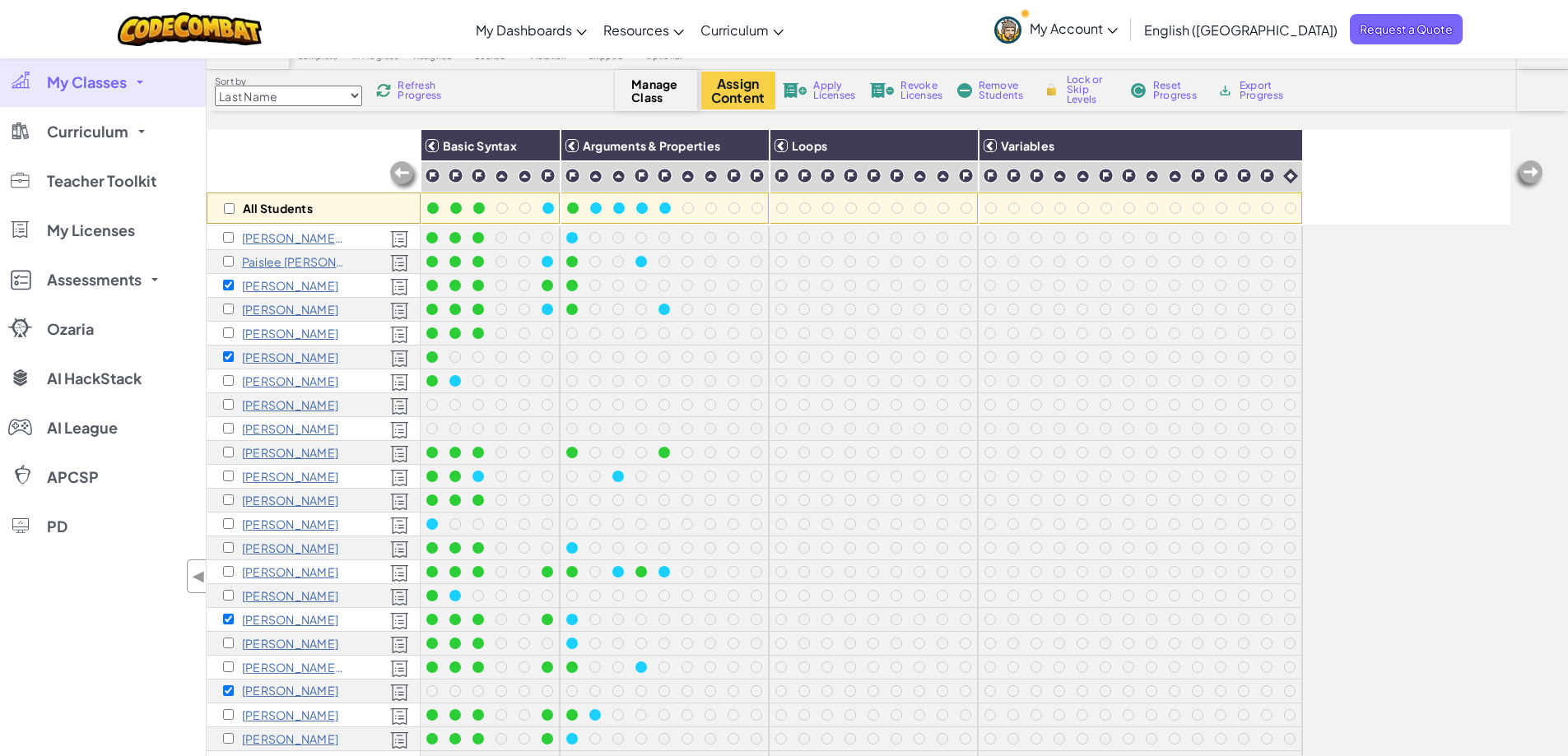
scroll to position [83, 0]
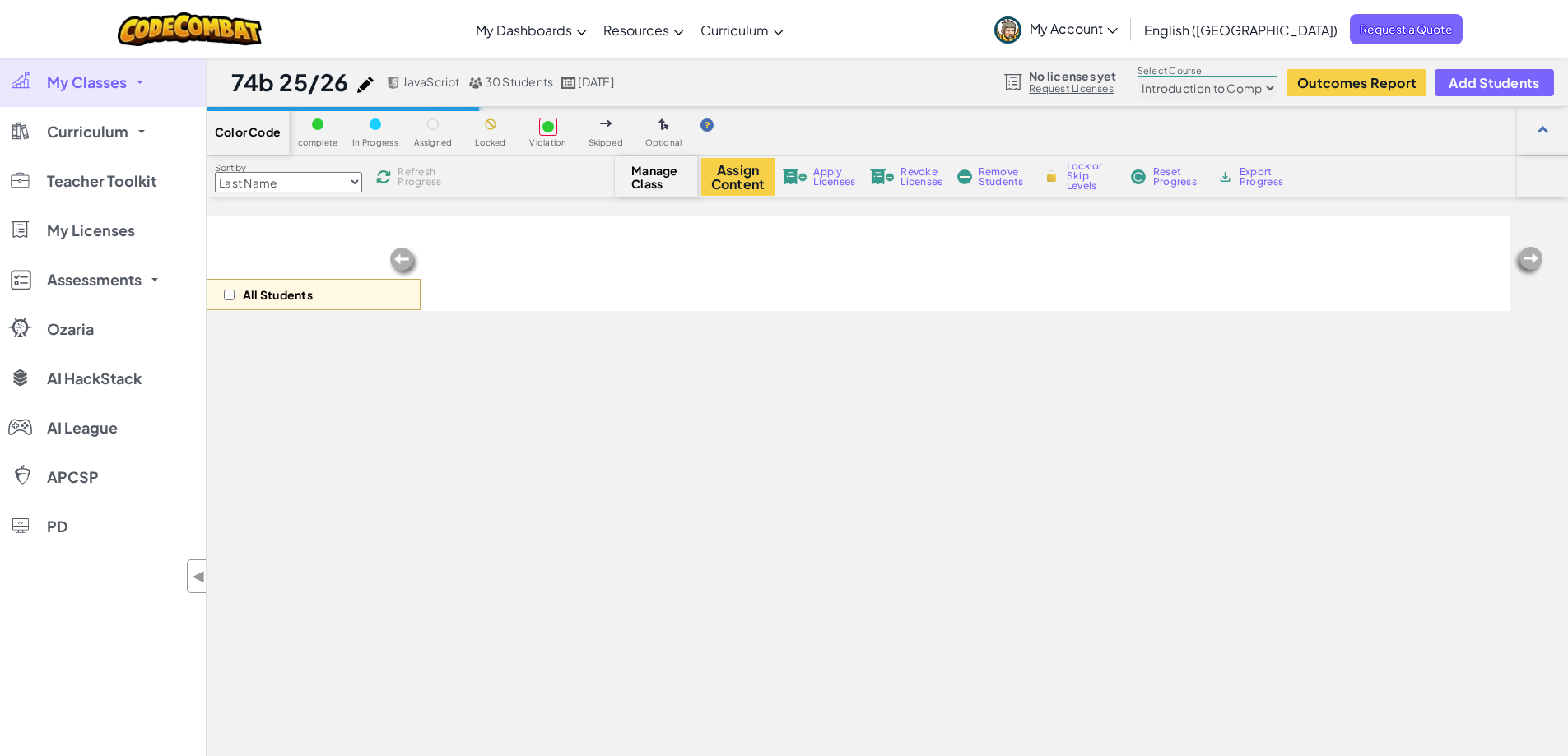
select select "560f1a9f22961295f9427742"
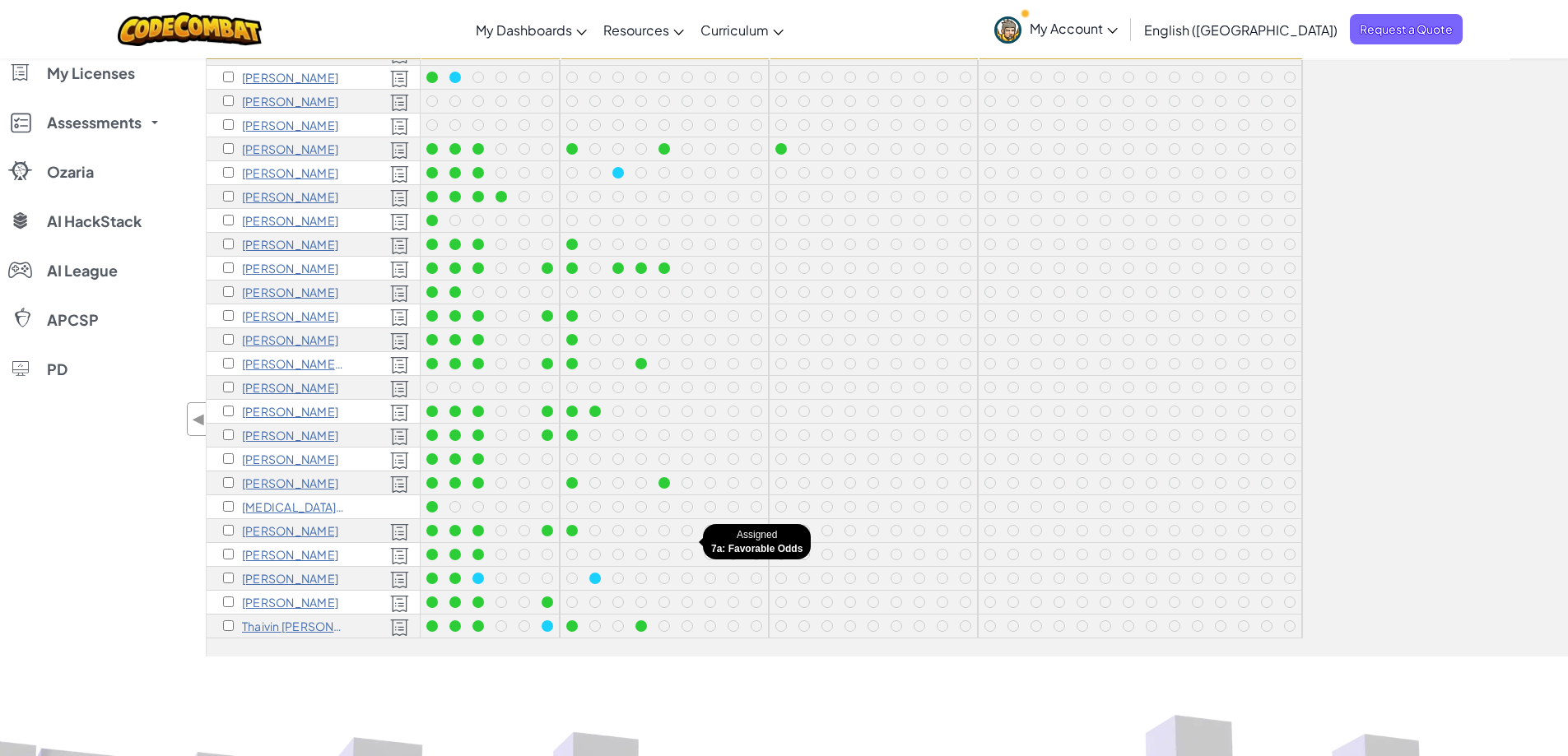
scroll to position [329, 0]
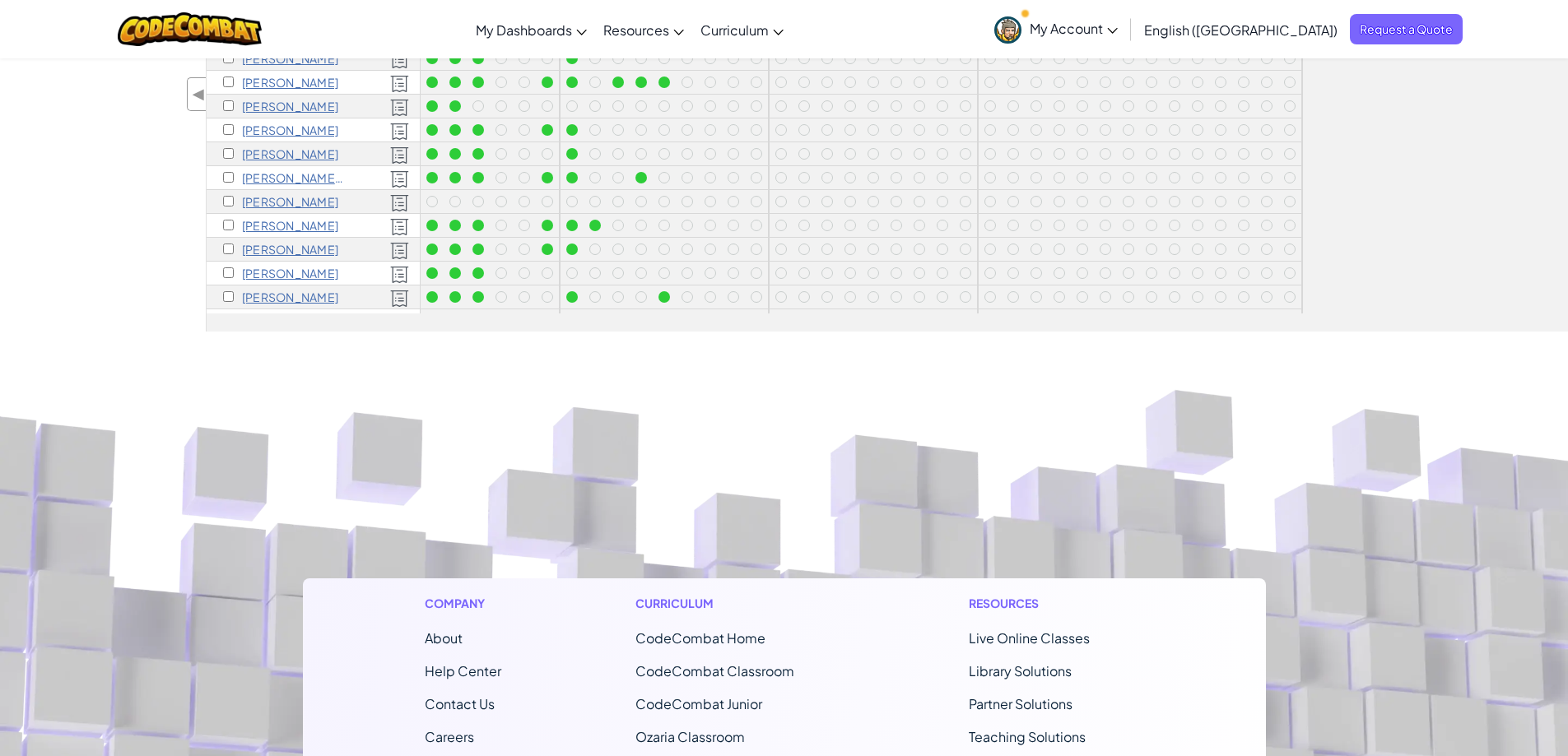
scroll to position [247, 0]
